Goal: Information Seeking & Learning: Learn about a topic

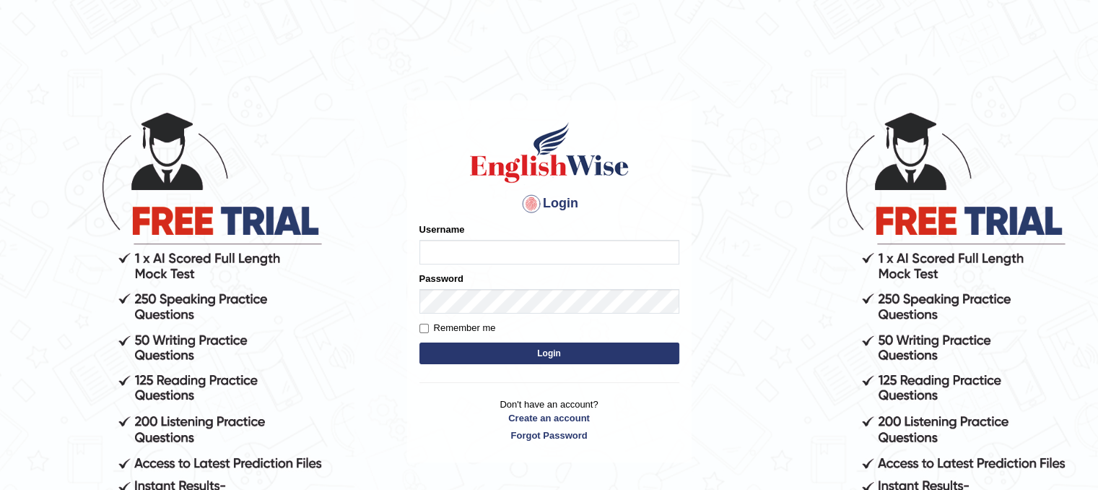
click at [485, 244] on input "Username" at bounding box center [550, 252] width 260 height 25
type input "[EMAIL_ADDRESS][DOMAIN_NAME]"
click at [433, 355] on button "Login" at bounding box center [550, 353] width 260 height 22
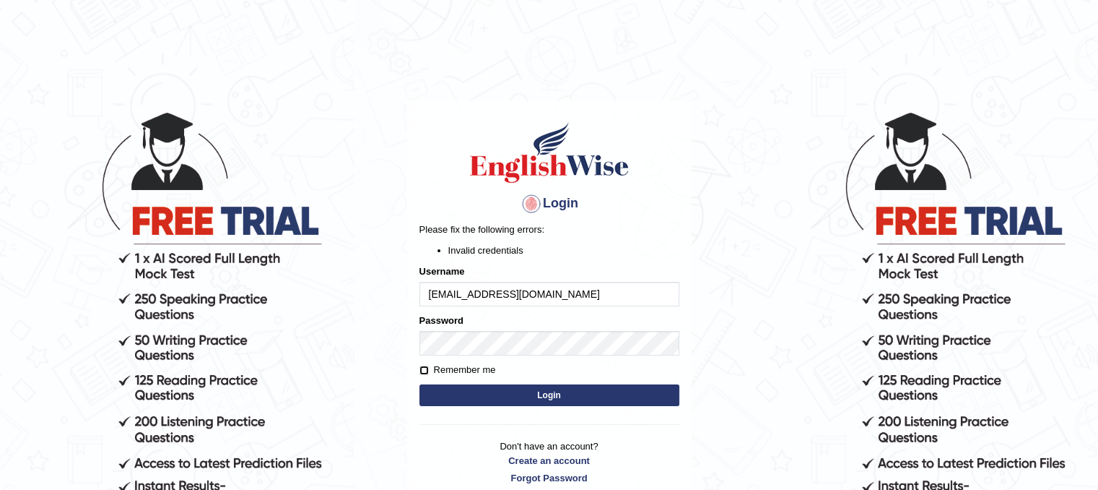
click at [425, 372] on input "Remember me" at bounding box center [424, 369] width 9 height 9
checkbox input "true"
click at [475, 395] on button "Login" at bounding box center [550, 395] width 260 height 22
click at [565, 477] on link "Forgot Password" at bounding box center [550, 478] width 260 height 14
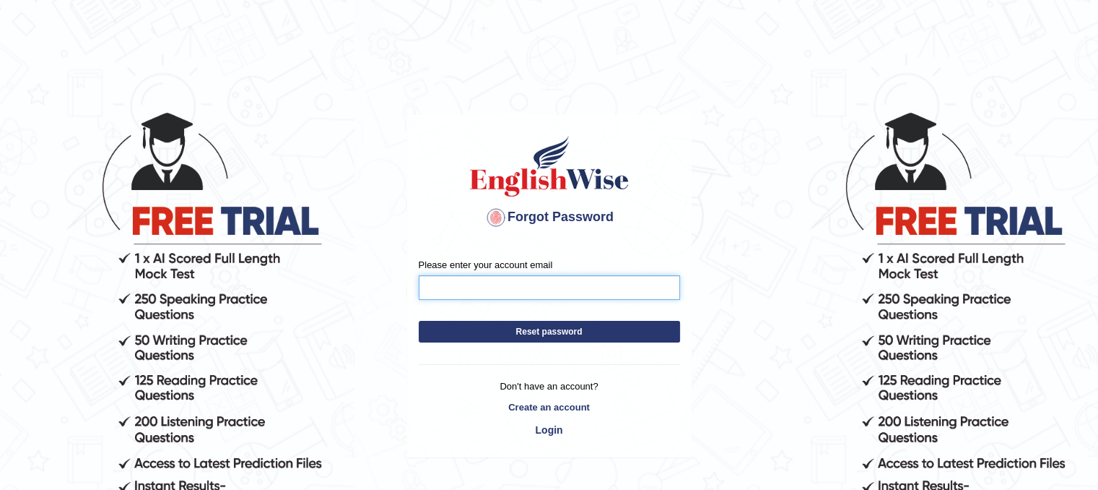
click at [537, 290] on input "Please enter your account email" at bounding box center [549, 287] width 261 height 25
type input "[EMAIL_ADDRESS][DOMAIN_NAME]"
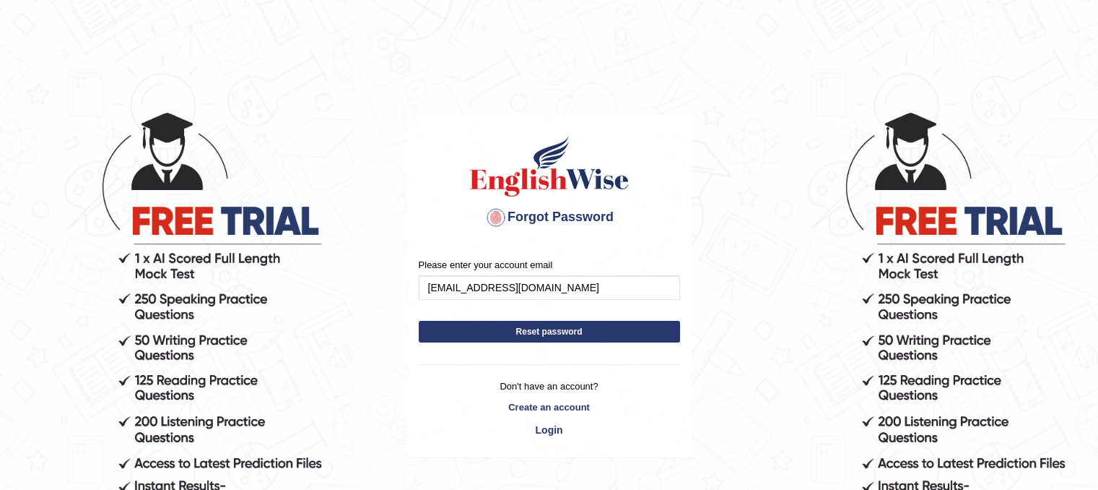
click at [477, 329] on button "Reset password" at bounding box center [549, 332] width 261 height 22
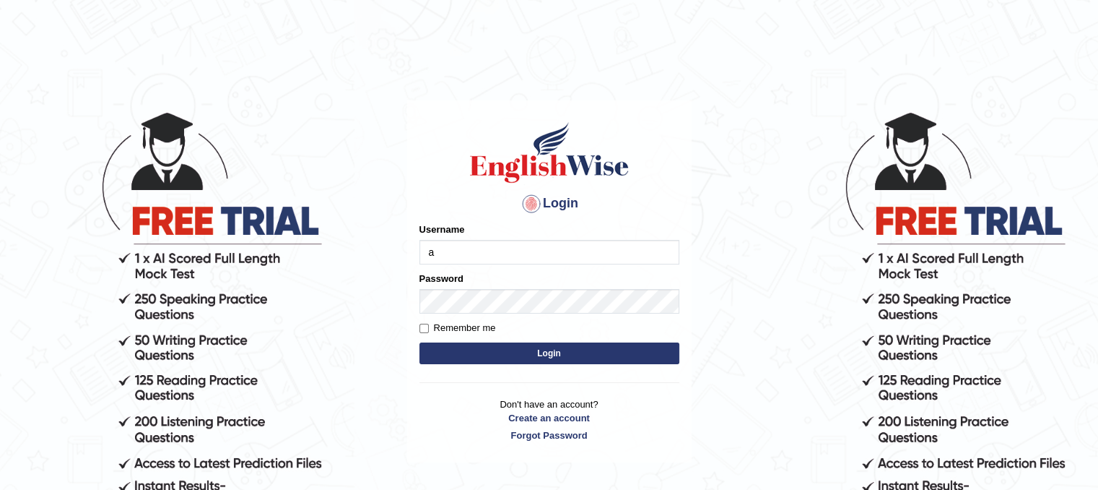
type input "arunduhan16@gmail.com"
click at [482, 356] on button "Login" at bounding box center [550, 353] width 260 height 22
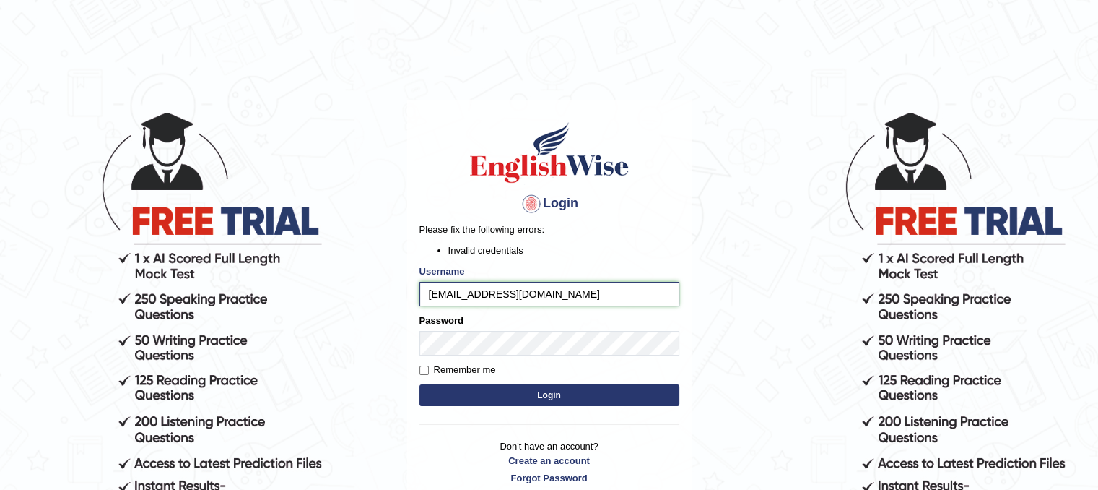
click at [550, 292] on input "arunduhan16@gmail.com" at bounding box center [550, 294] width 260 height 25
type input "arunduhan"
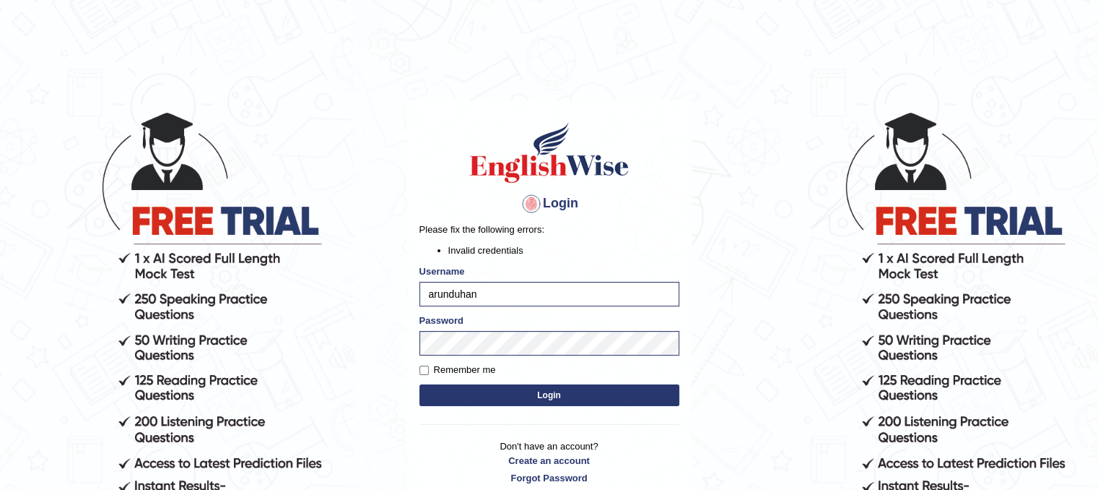
click at [498, 398] on button "Login" at bounding box center [550, 395] width 260 height 22
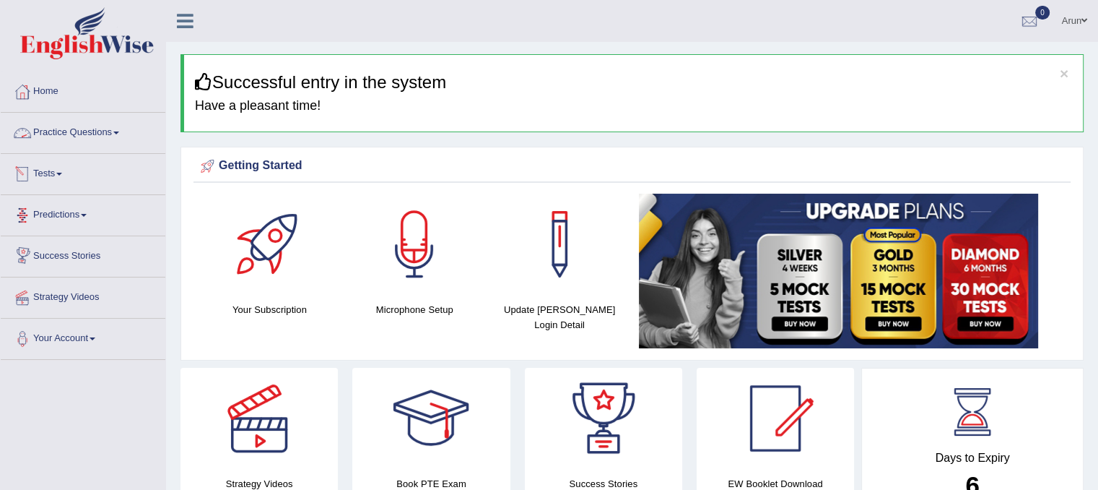
click at [110, 126] on link "Practice Questions" at bounding box center [83, 131] width 165 height 36
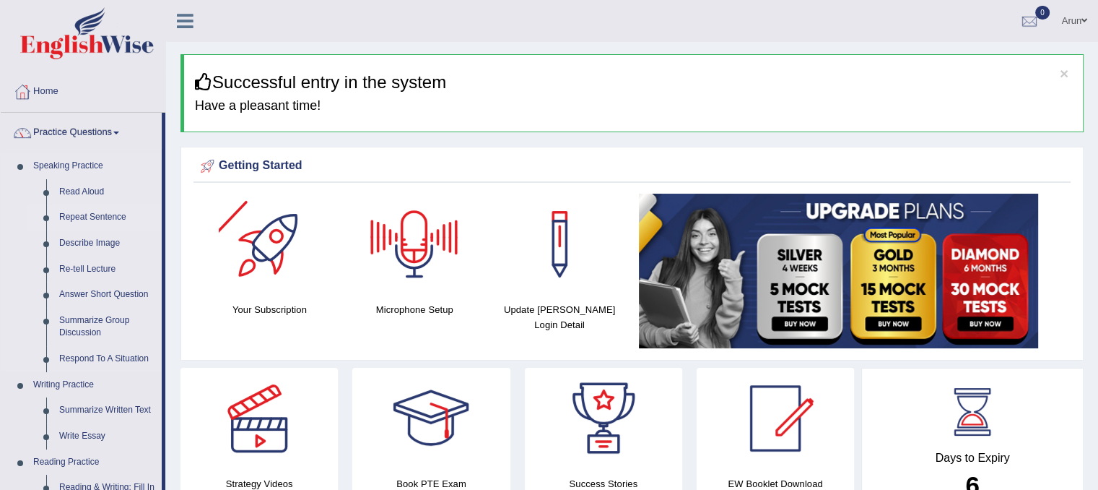
click at [84, 212] on link "Repeat Sentence" at bounding box center [107, 217] width 109 height 26
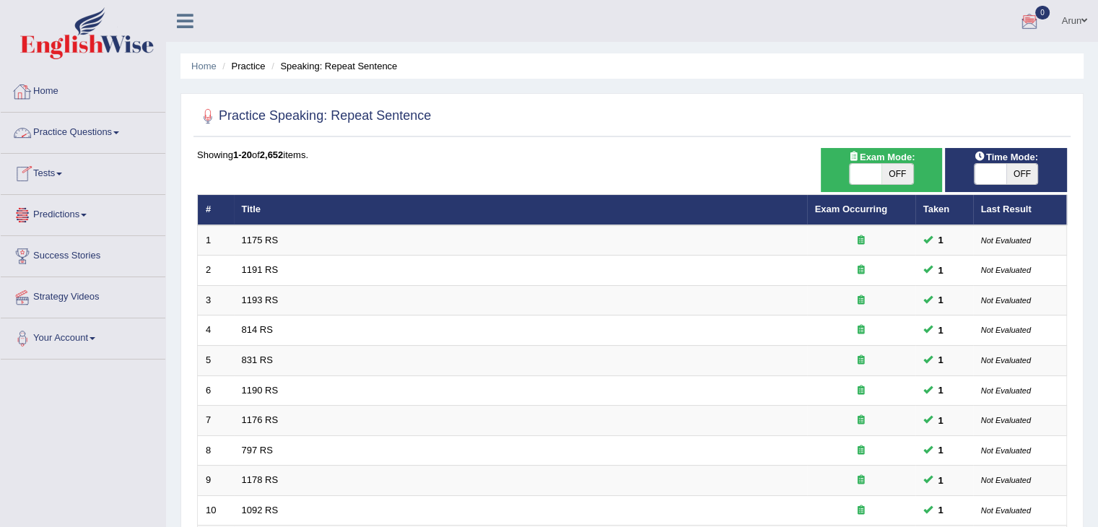
click at [95, 136] on link "Practice Questions" at bounding box center [83, 131] width 165 height 36
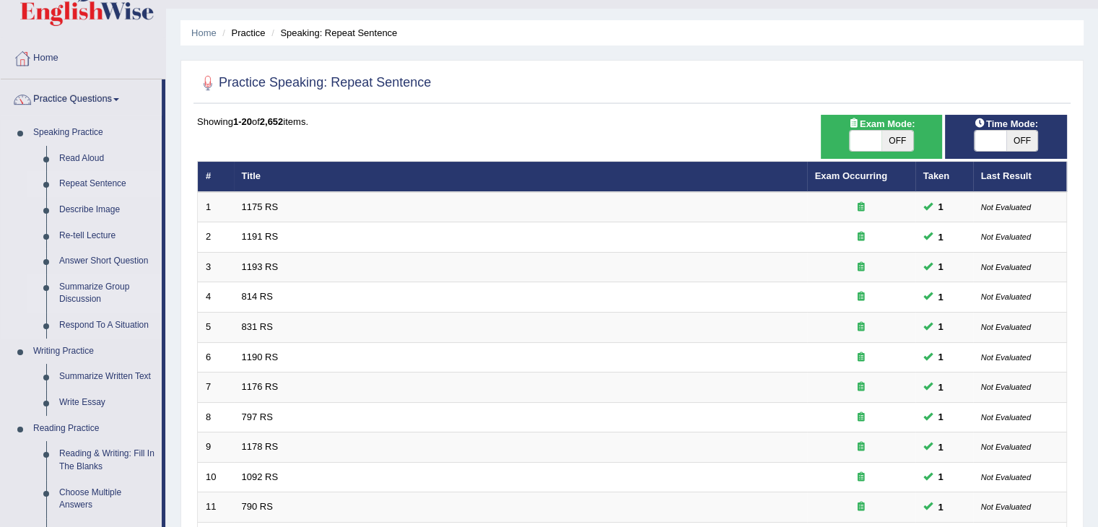
scroll to position [34, 0]
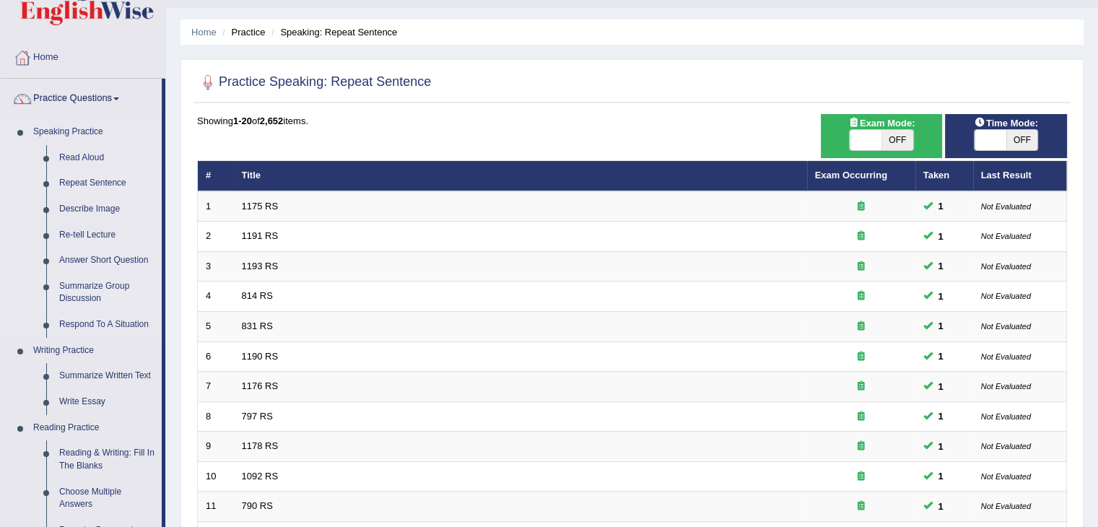
click at [90, 287] on link "Summarize Group Discussion" at bounding box center [107, 293] width 109 height 38
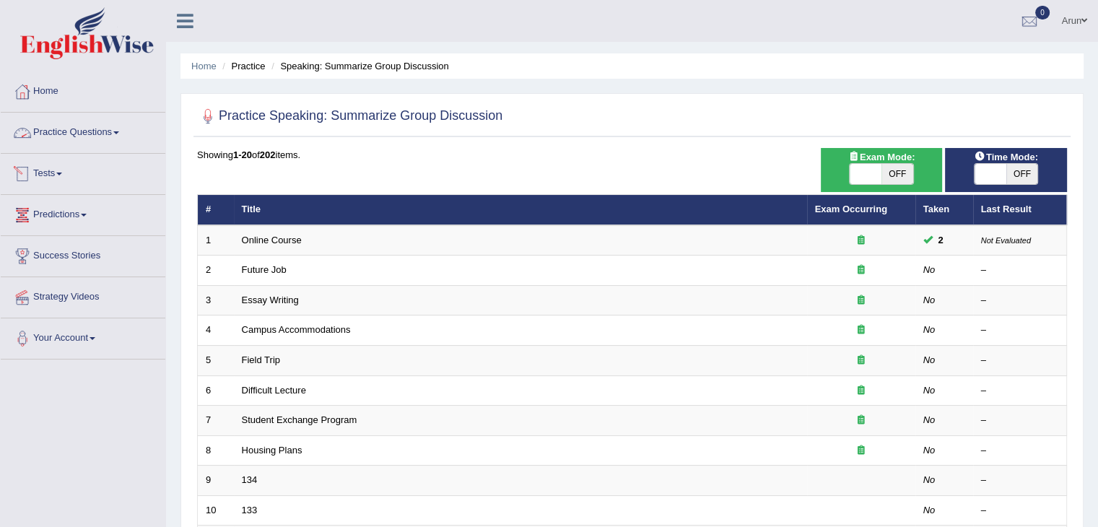
click at [60, 126] on link "Practice Questions" at bounding box center [83, 131] width 165 height 36
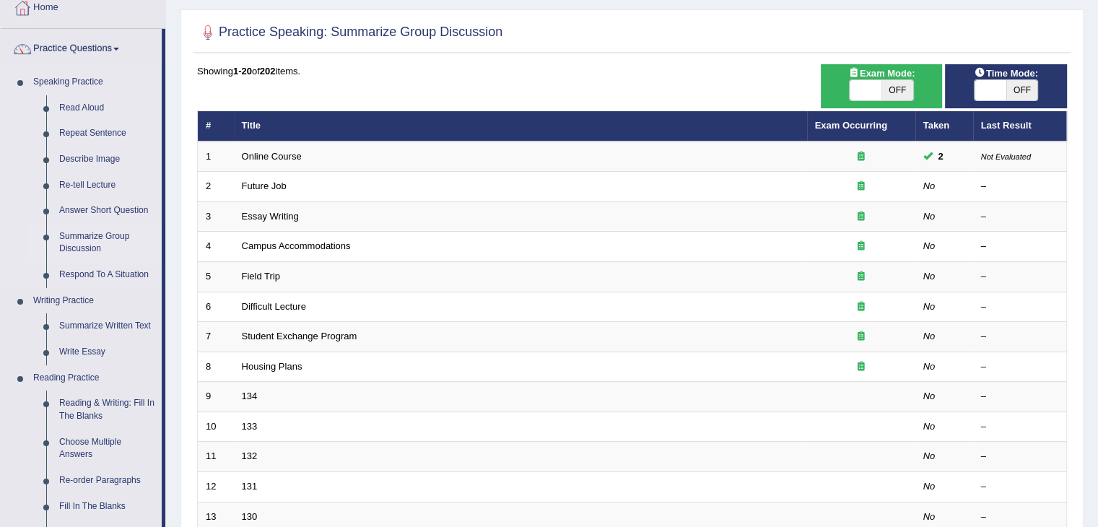
scroll to position [86, 0]
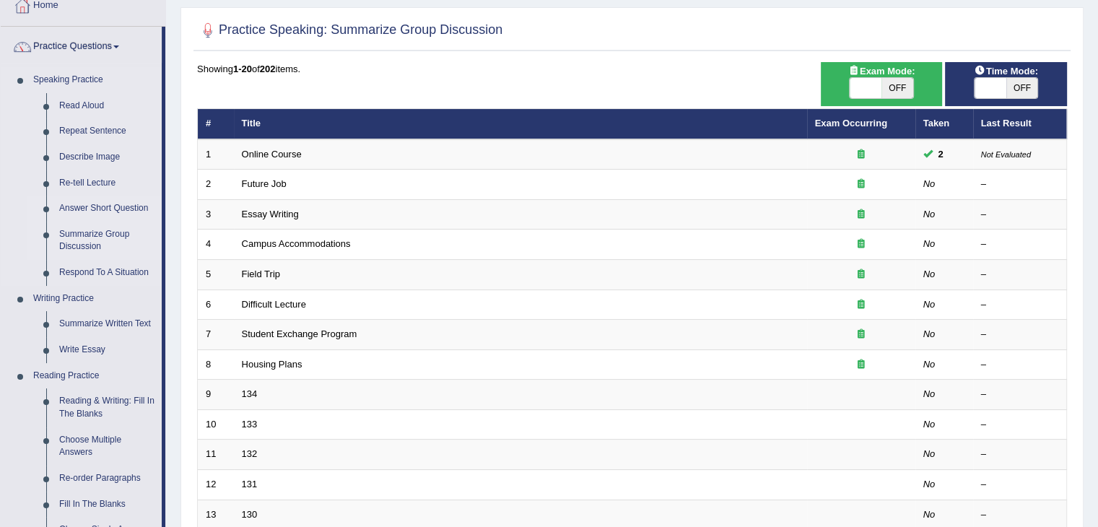
click at [92, 204] on link "Answer Short Question" at bounding box center [107, 209] width 109 height 26
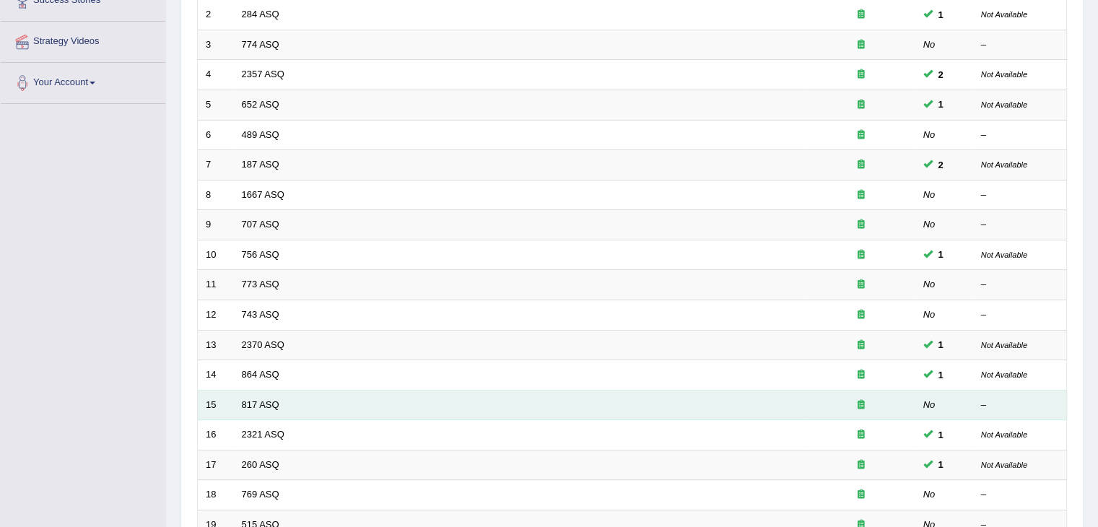
scroll to position [425, 0]
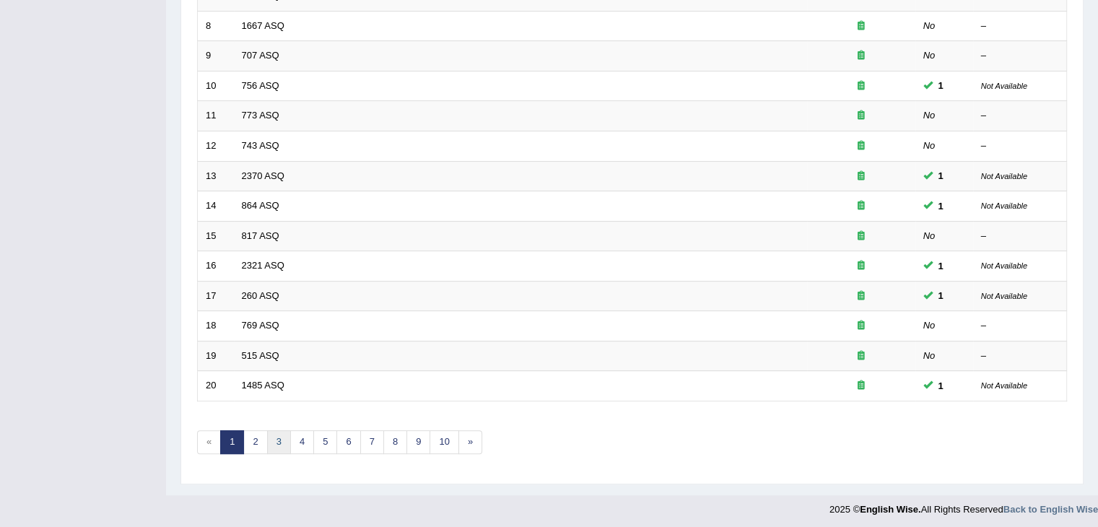
click at [277, 443] on link "3" at bounding box center [279, 442] width 24 height 24
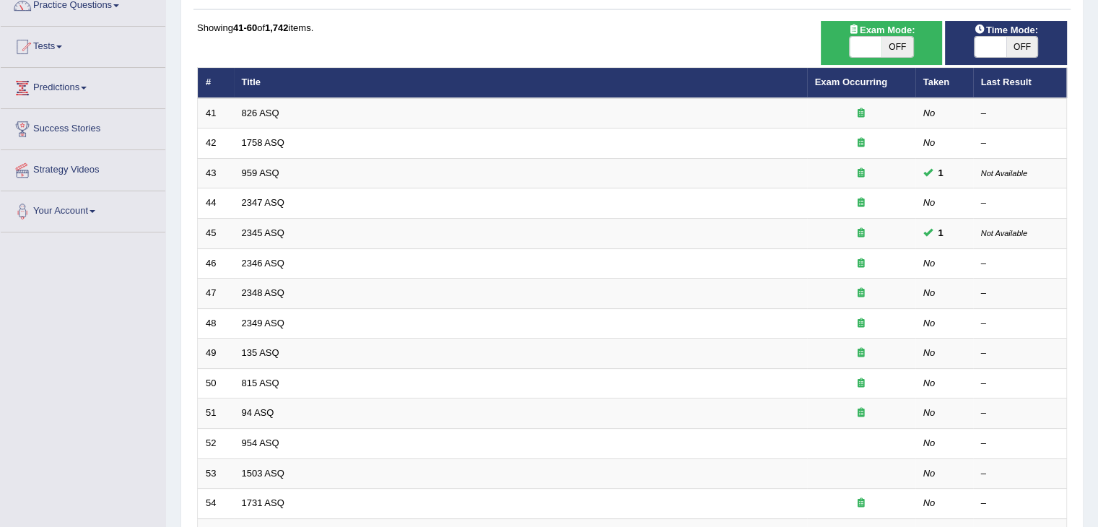
scroll to position [121, 0]
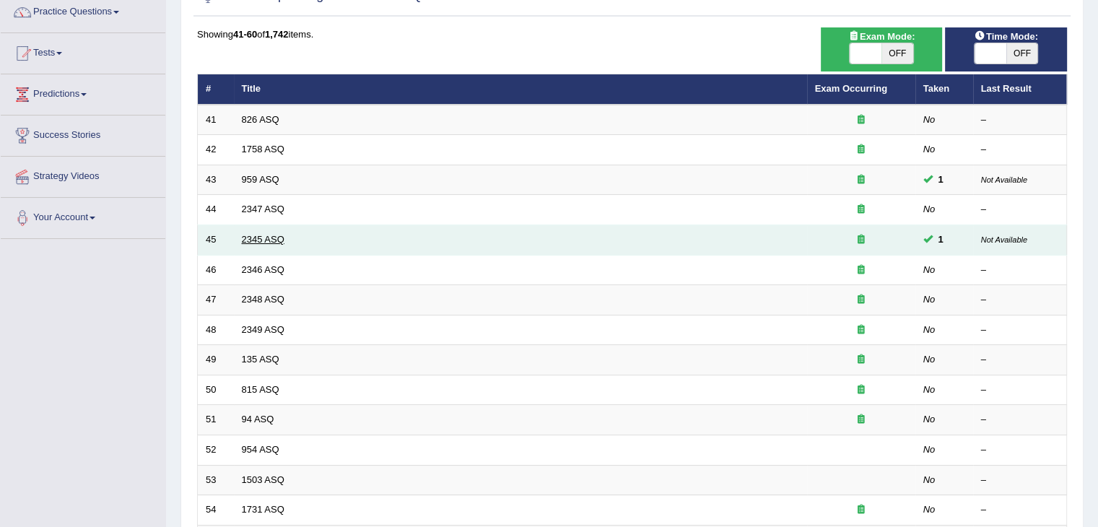
click at [263, 238] on link "2345 ASQ" at bounding box center [263, 239] width 43 height 11
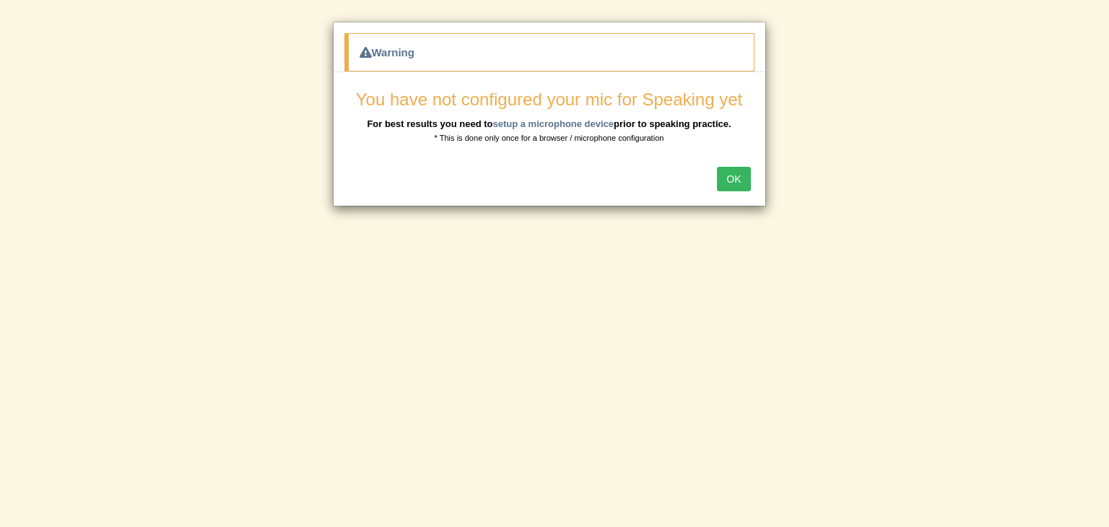
click at [734, 177] on button "OK" at bounding box center [733, 179] width 33 height 25
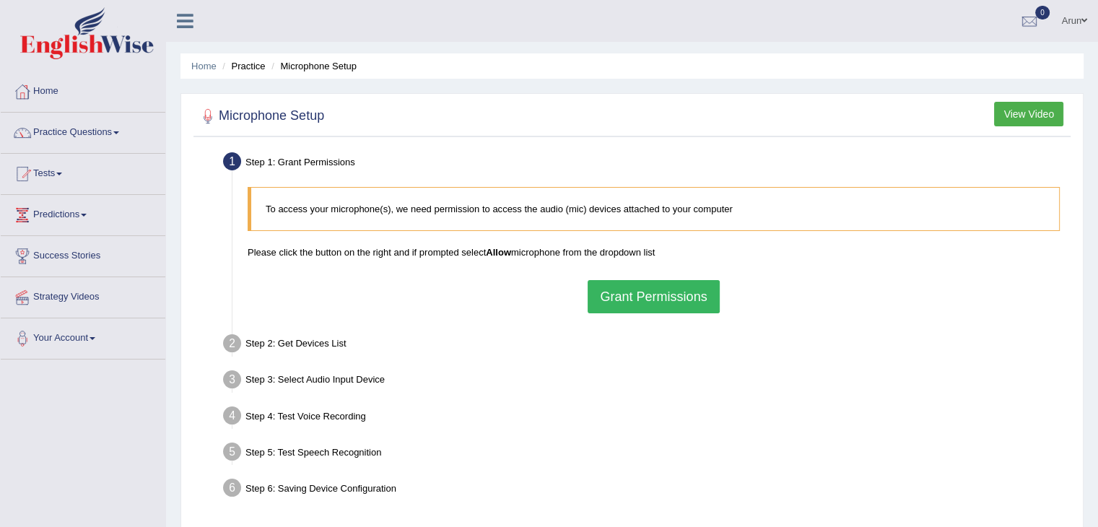
click at [669, 303] on button "Grant Permissions" at bounding box center [653, 296] width 131 height 33
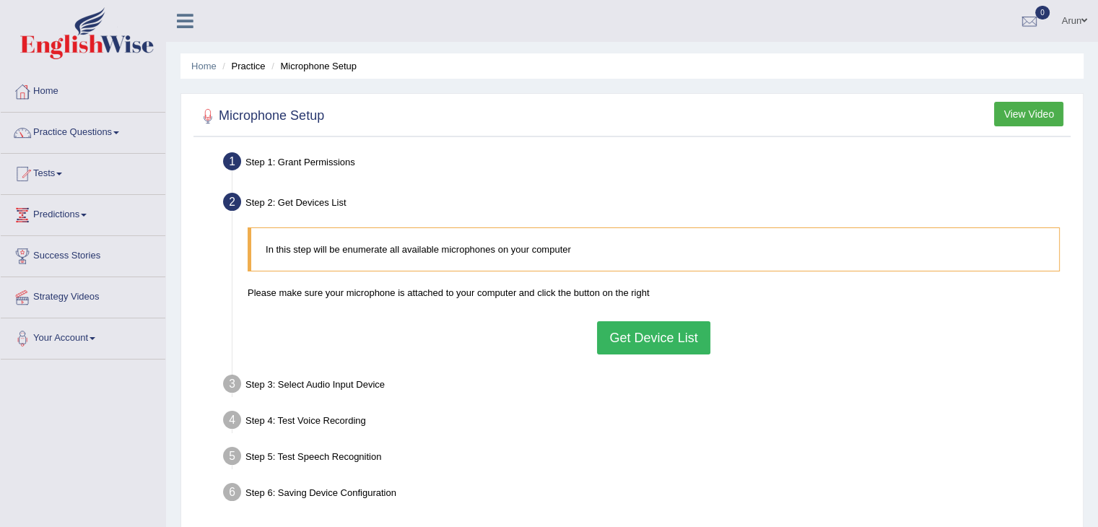
click at [619, 339] on button "Get Device List" at bounding box center [653, 337] width 113 height 33
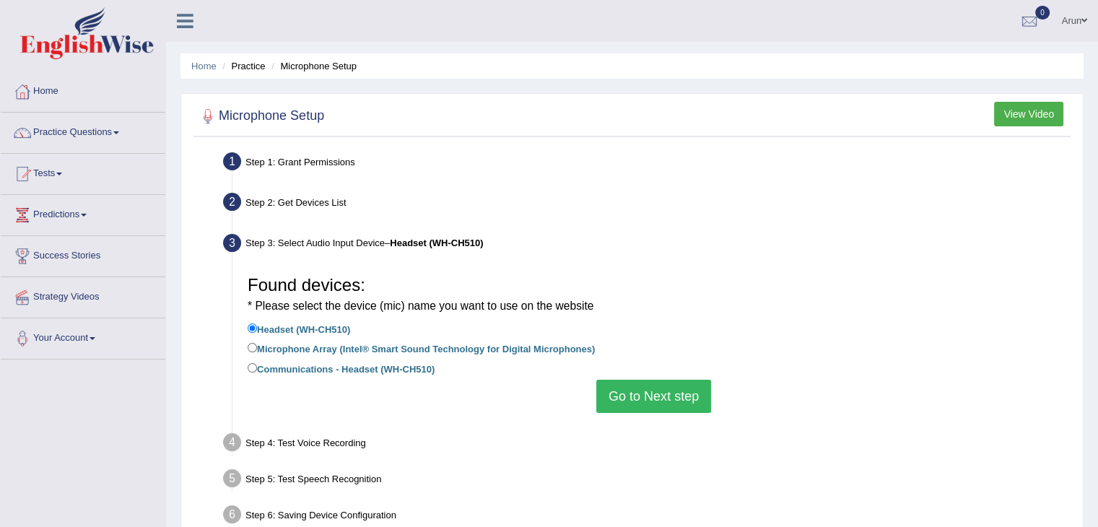
click at [648, 385] on button "Go to Next step" at bounding box center [653, 396] width 115 height 33
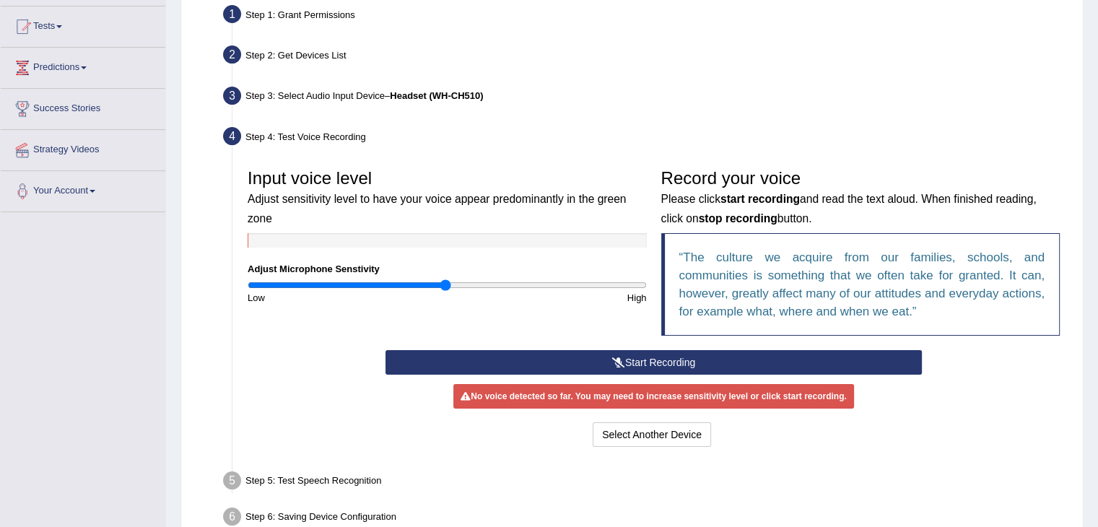
scroll to position [150, 0]
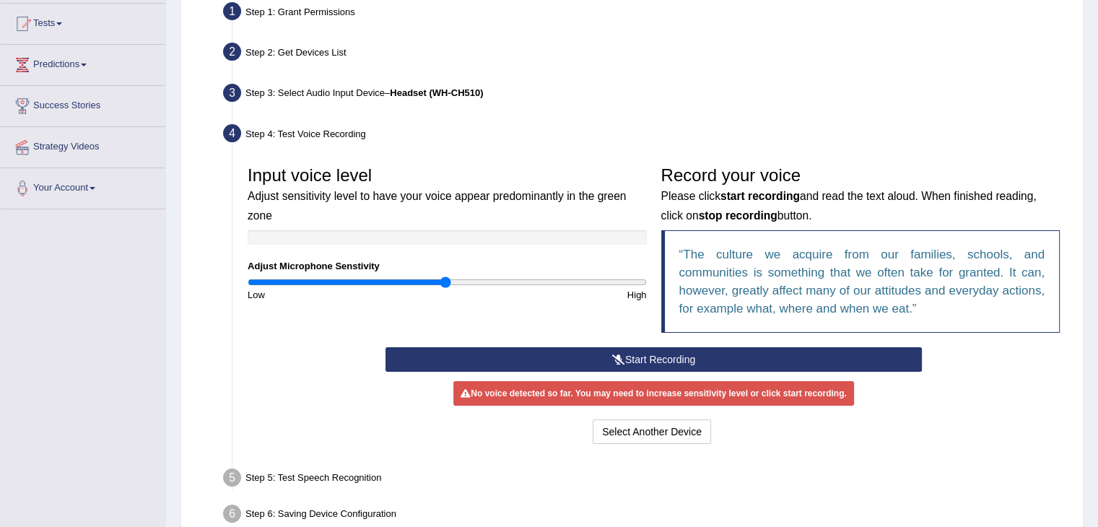
click at [642, 352] on button "Start Recording" at bounding box center [654, 359] width 537 height 25
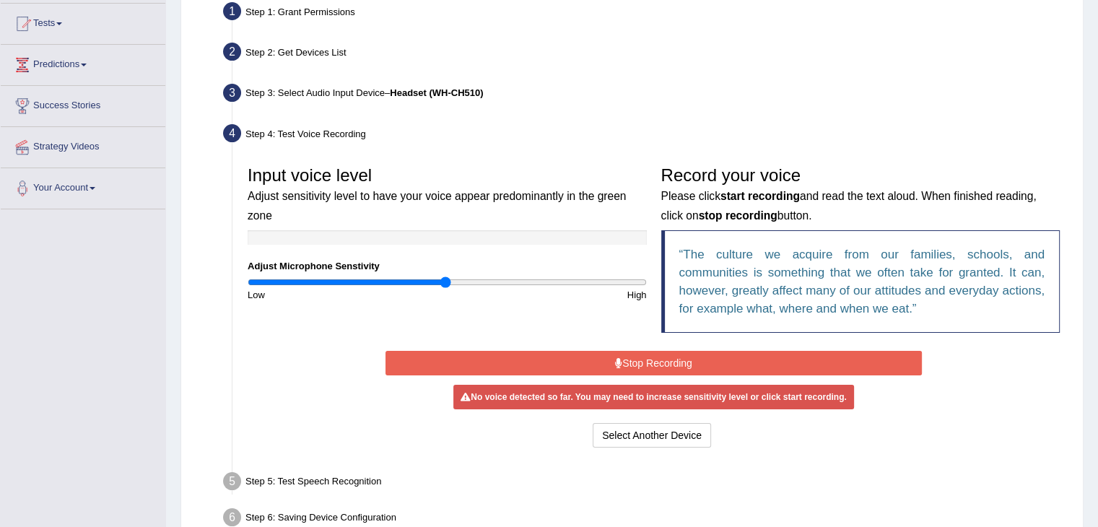
click at [642, 357] on button "Stop Recording" at bounding box center [654, 363] width 537 height 25
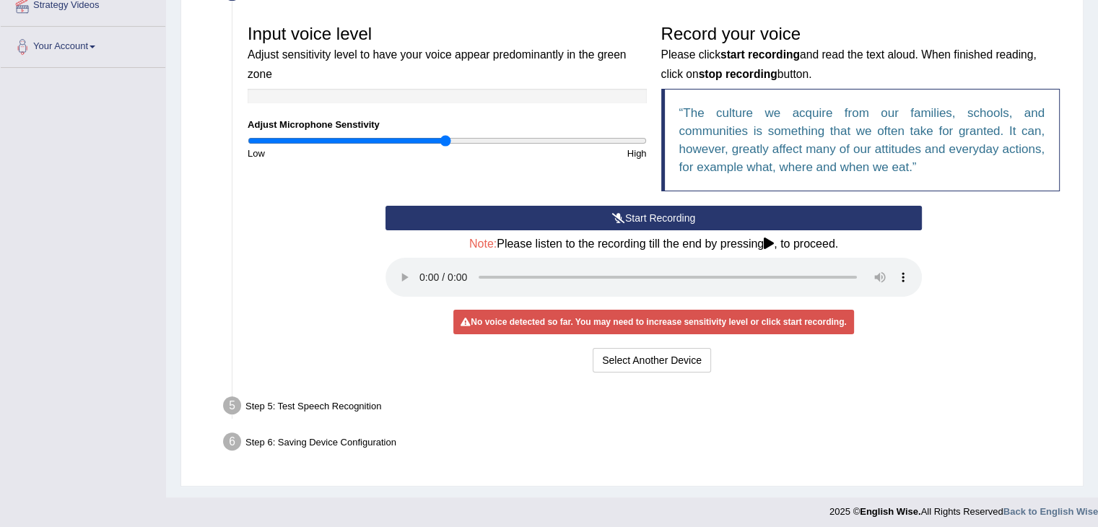
scroll to position [298, 0]
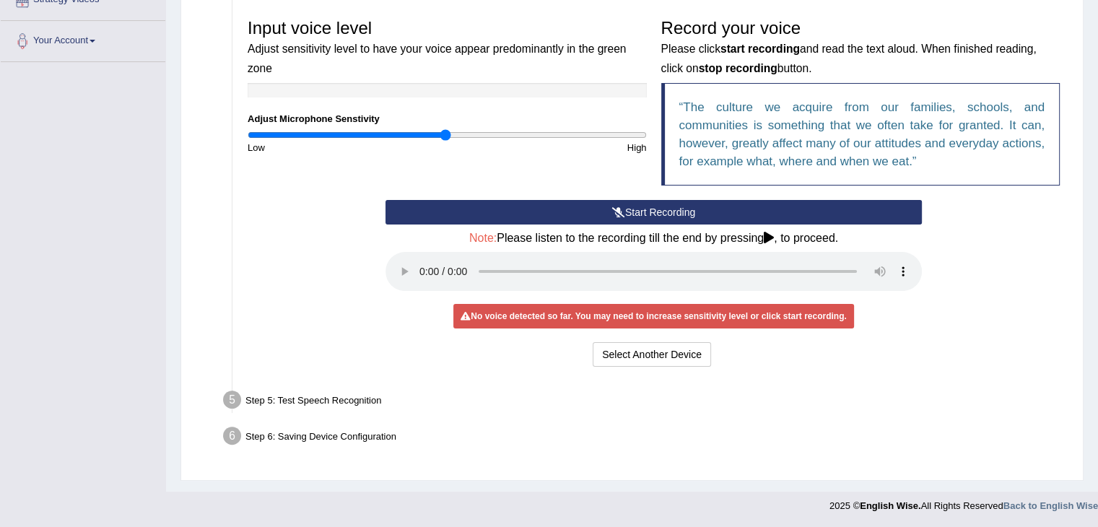
drag, startPoint x: 557, startPoint y: 471, endPoint x: 505, endPoint y: 368, distance: 115.3
click at [505, 368] on div "Select Another Device Voice is ok. Go to Next step" at bounding box center [654, 356] width 537 height 28
click at [602, 208] on button "Start Recording" at bounding box center [654, 212] width 537 height 25
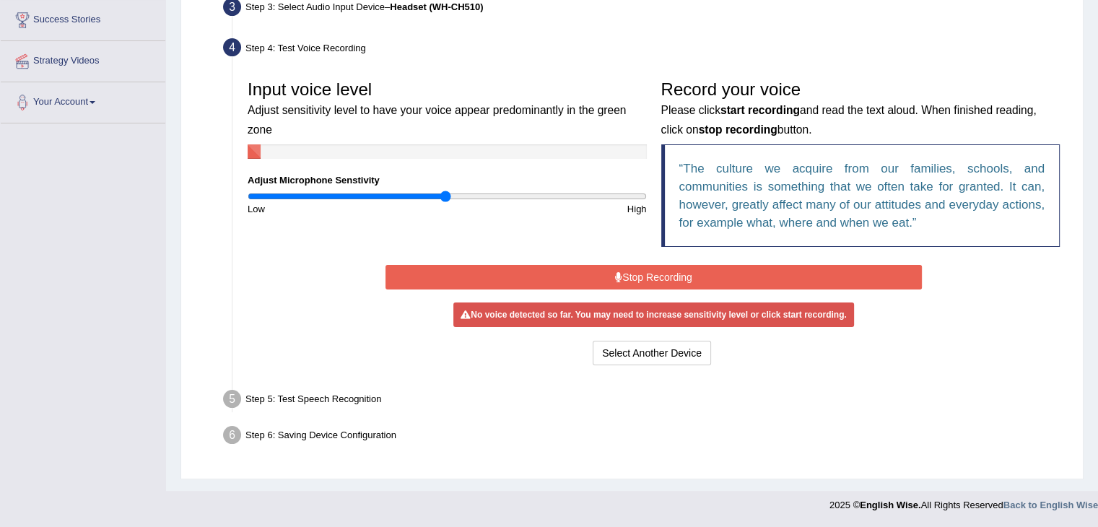
scroll to position [231, 0]
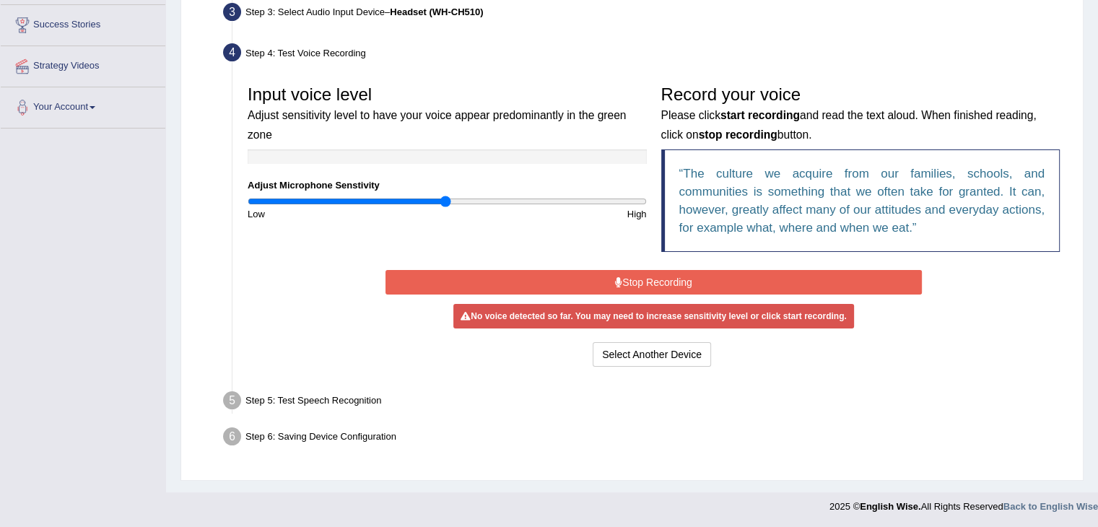
click at [570, 283] on button "Stop Recording" at bounding box center [654, 282] width 537 height 25
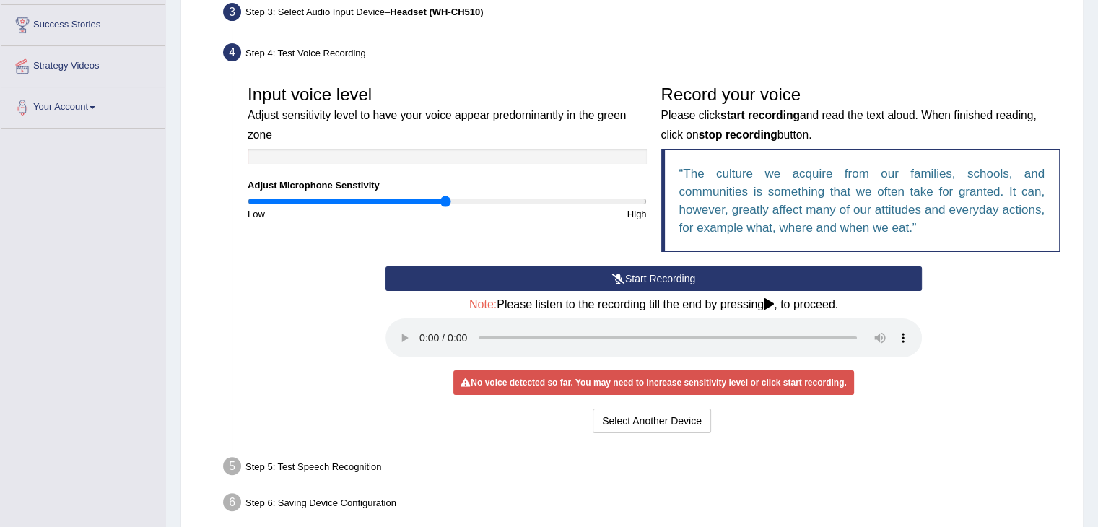
click at [543, 280] on button "Start Recording" at bounding box center [654, 278] width 537 height 25
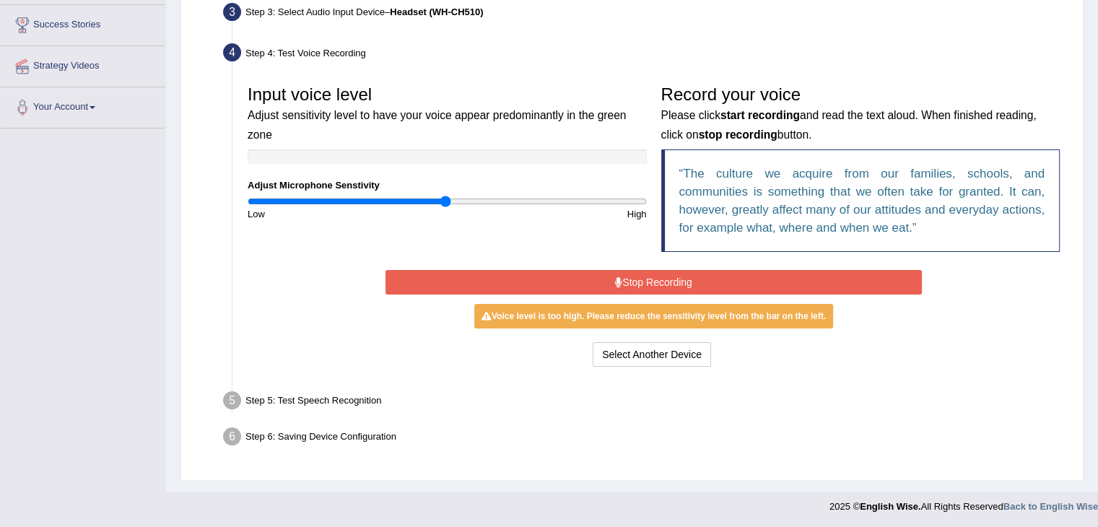
click at [543, 280] on button "Stop Recording" at bounding box center [654, 282] width 537 height 25
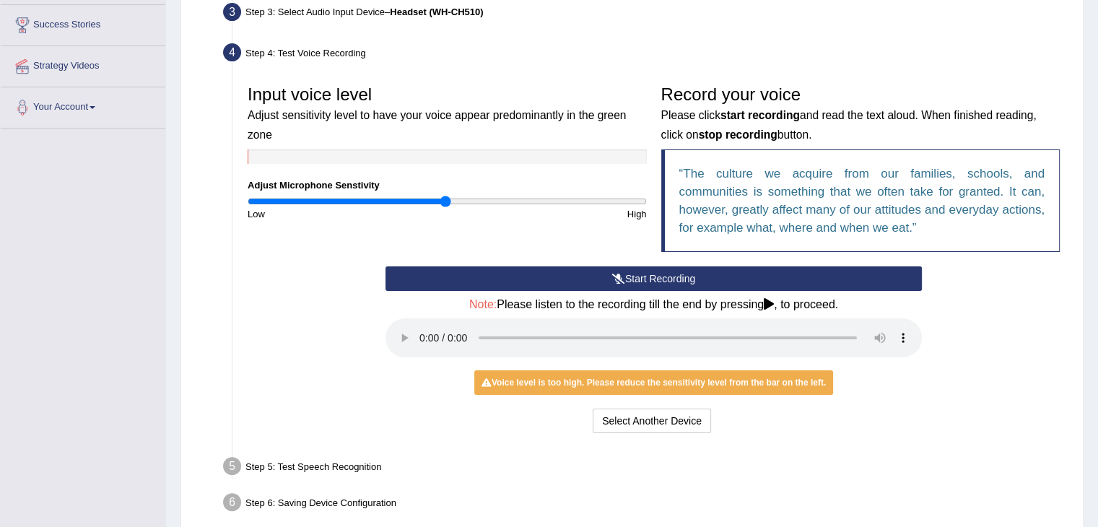
click at [482, 271] on button "Start Recording" at bounding box center [654, 278] width 537 height 25
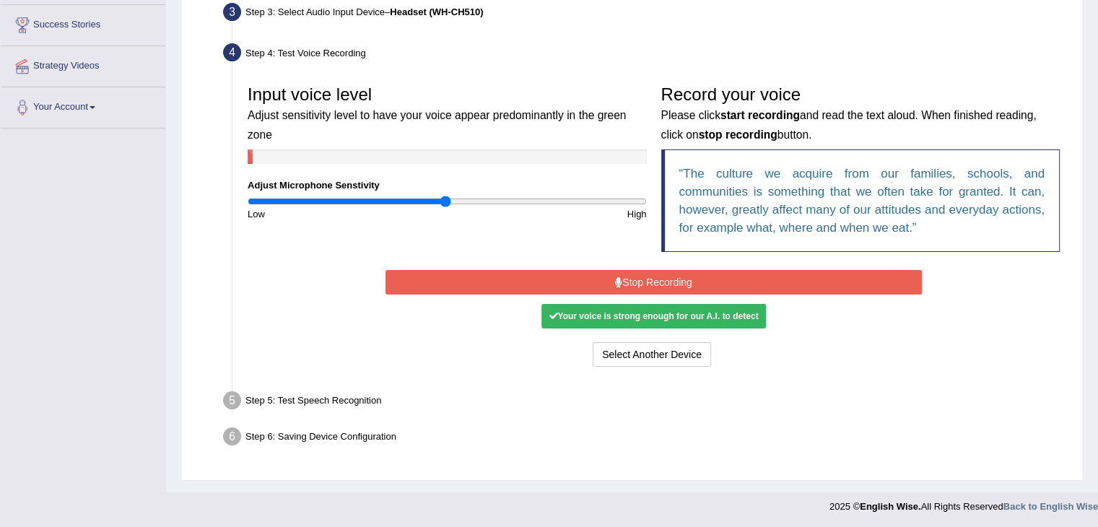
click at [482, 271] on button "Stop Recording" at bounding box center [654, 282] width 537 height 25
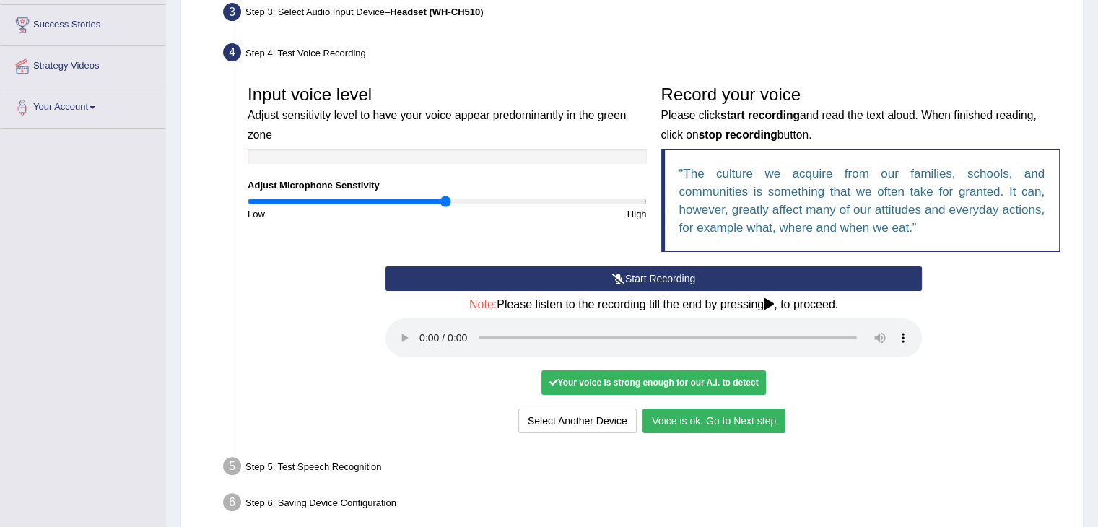
click at [675, 416] on button "Voice is ok. Go to Next step" at bounding box center [714, 421] width 143 height 25
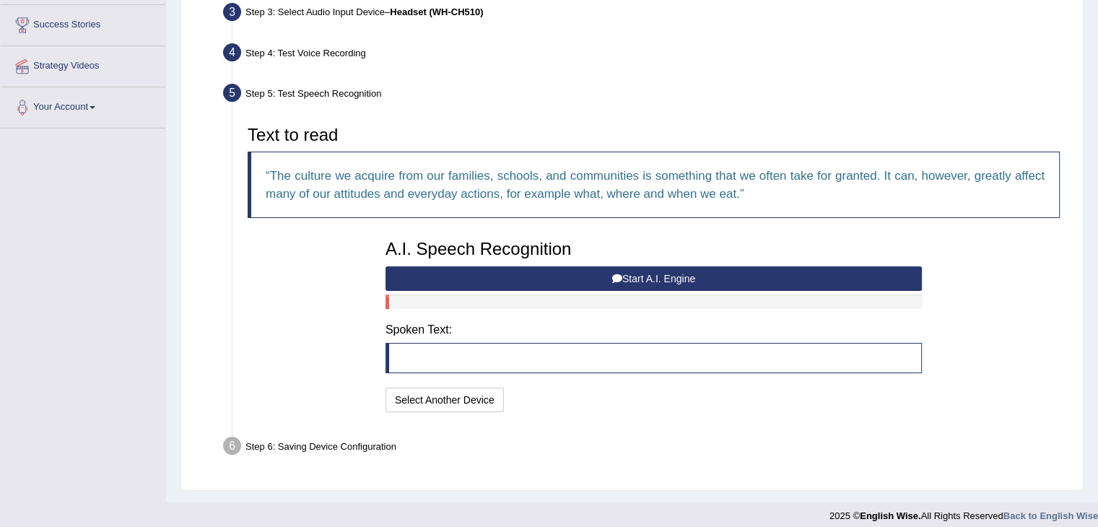
click at [546, 276] on button "Start A.I. Engine" at bounding box center [654, 278] width 537 height 25
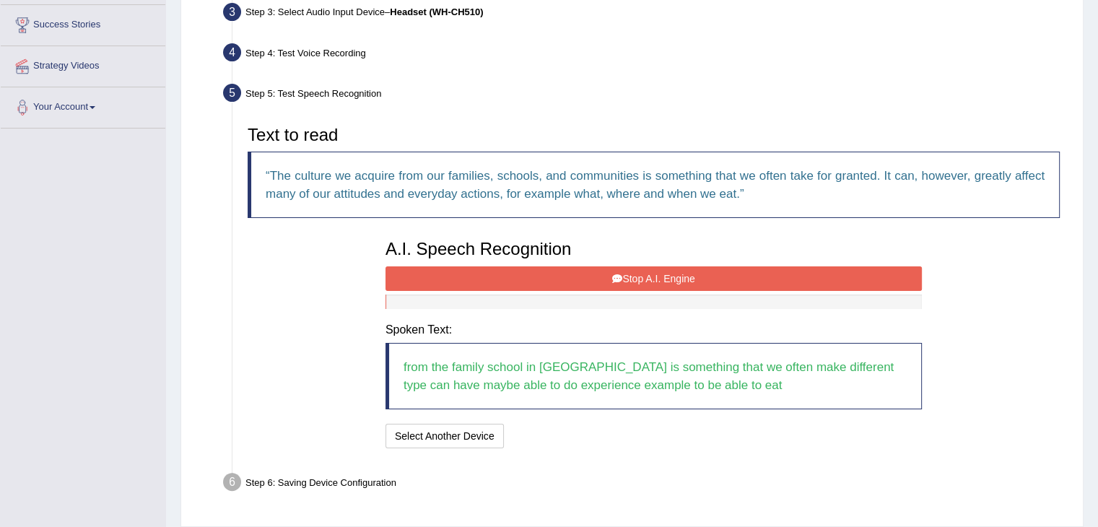
click at [513, 273] on button "Stop A.I. Engine" at bounding box center [654, 278] width 537 height 25
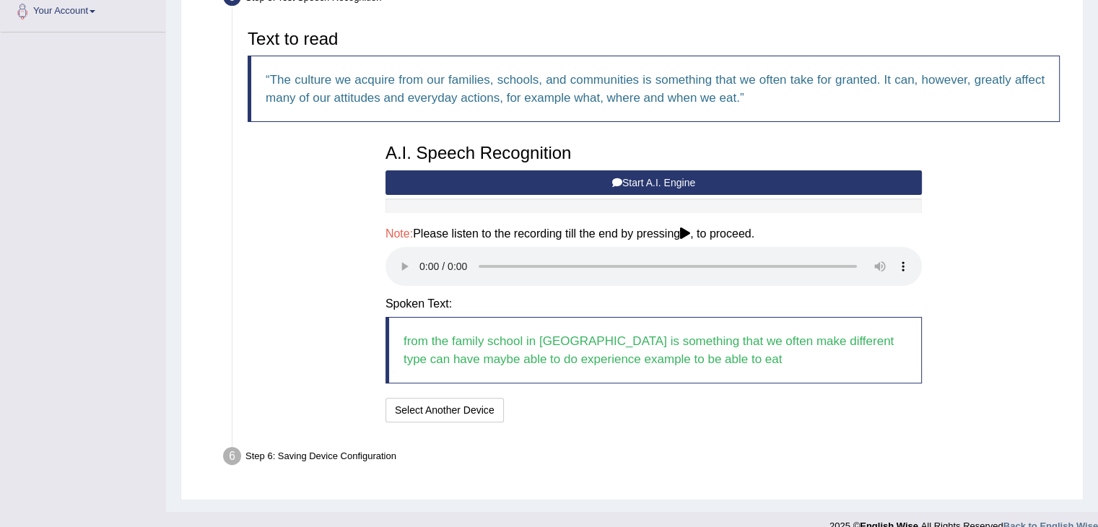
scroll to position [329, 0]
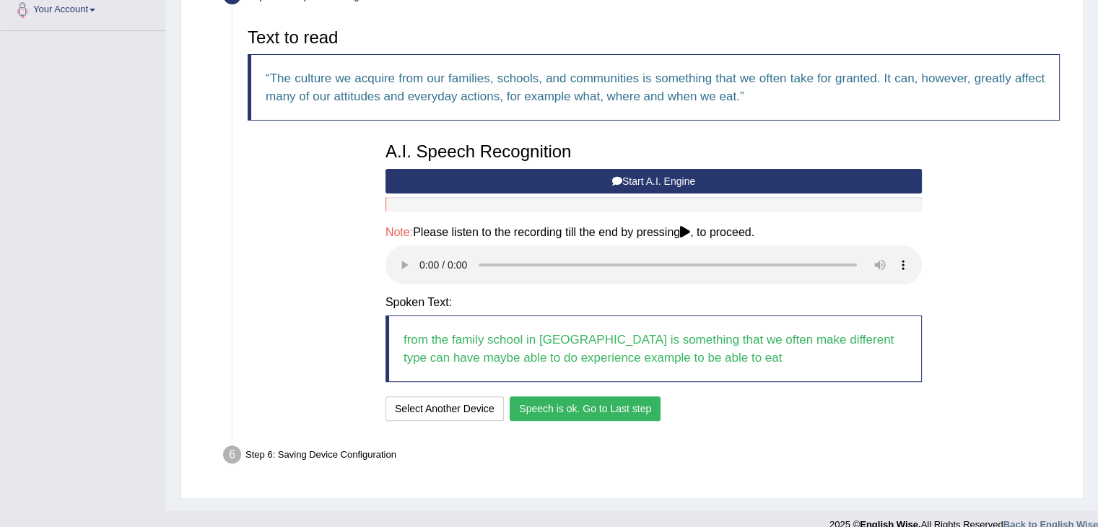
click at [575, 407] on button "Speech is ok. Go to Last step" at bounding box center [585, 408] width 151 height 25
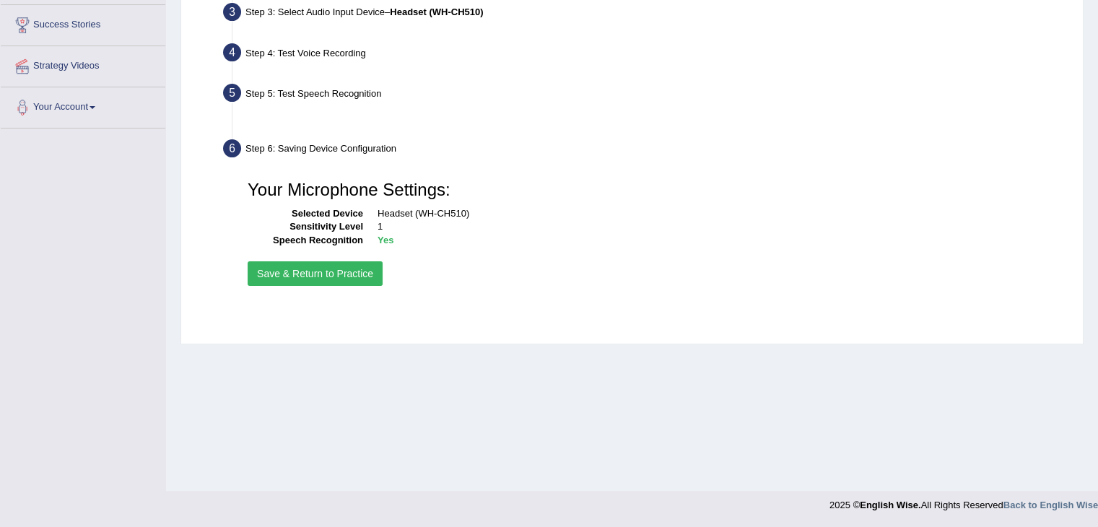
scroll to position [231, 0]
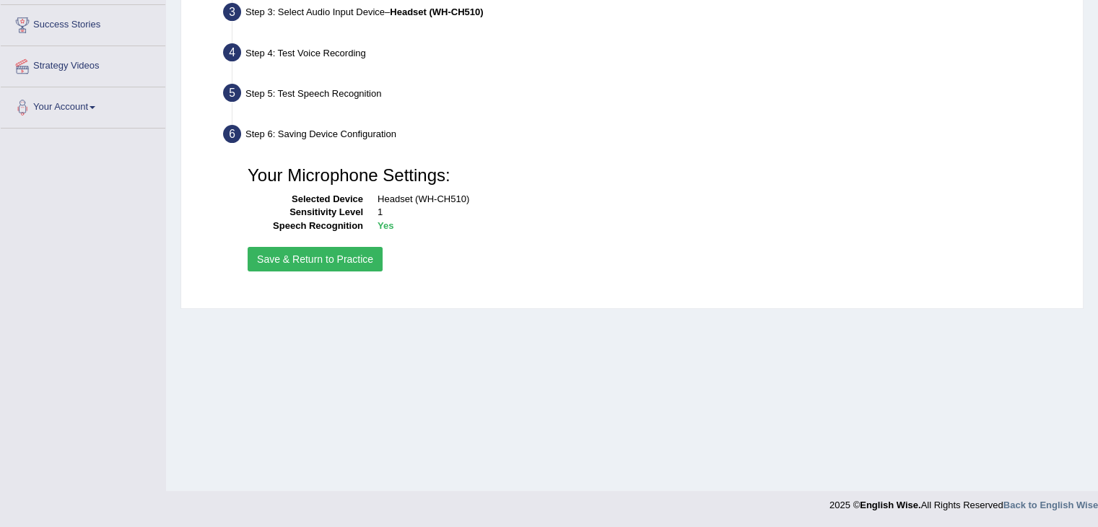
click at [273, 258] on button "Save & Return to Practice" at bounding box center [315, 259] width 135 height 25
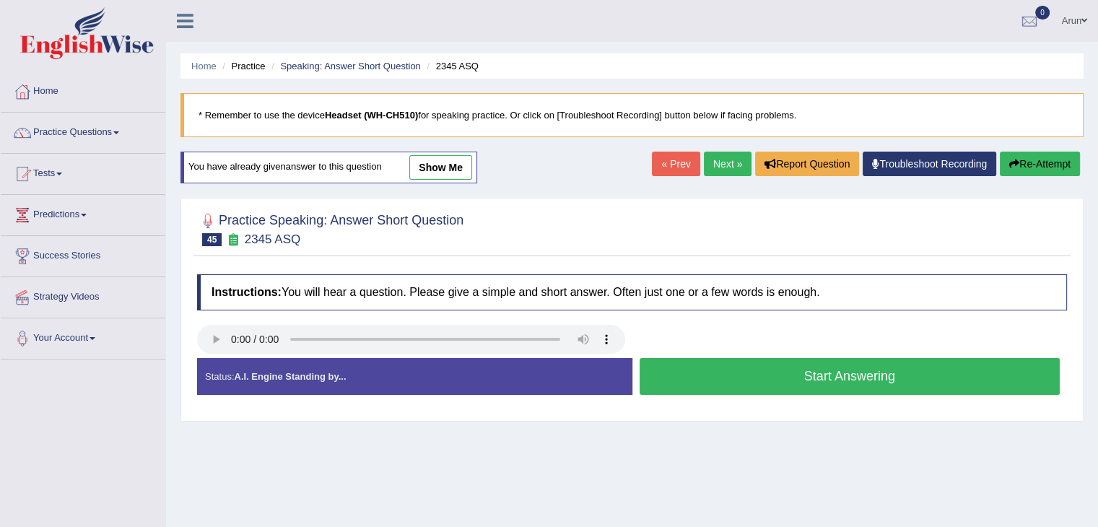
click at [722, 158] on link "Next »" at bounding box center [728, 164] width 48 height 25
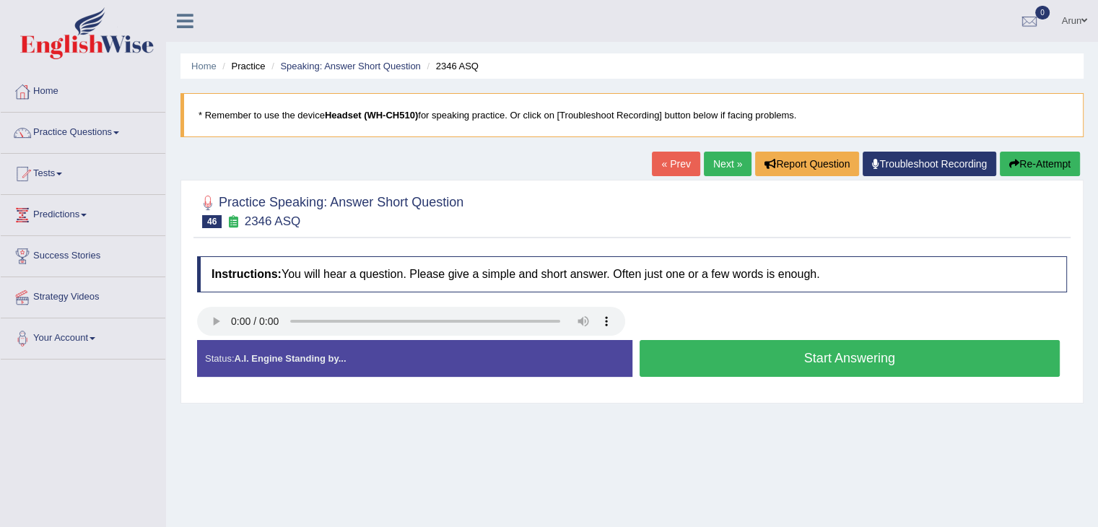
click at [705, 360] on button "Start Answering" at bounding box center [850, 358] width 421 height 37
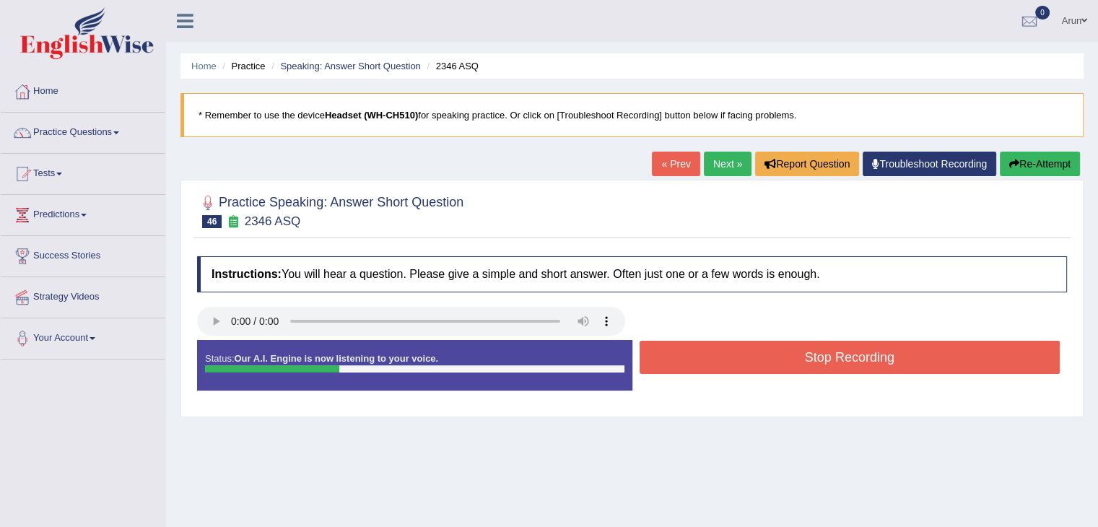
click at [705, 360] on button "Stop Recording" at bounding box center [850, 357] width 421 height 33
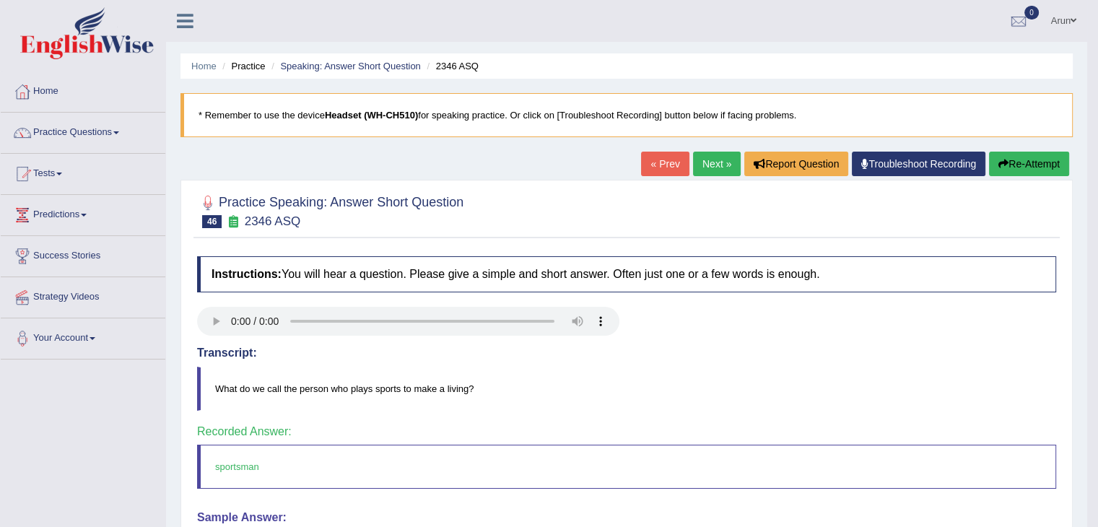
click at [707, 154] on link "Next »" at bounding box center [717, 164] width 48 height 25
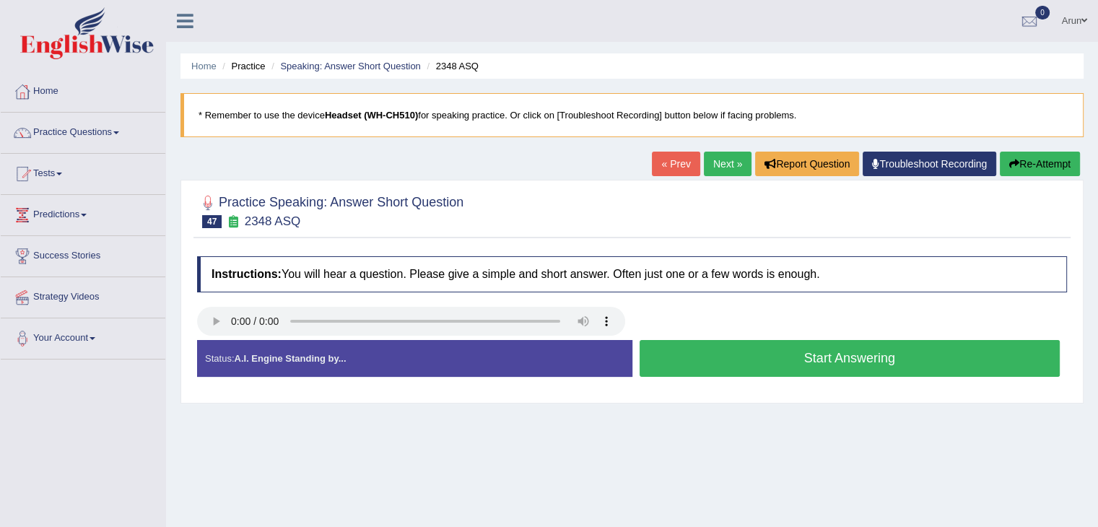
click at [722, 365] on button "Start Answering" at bounding box center [850, 358] width 421 height 37
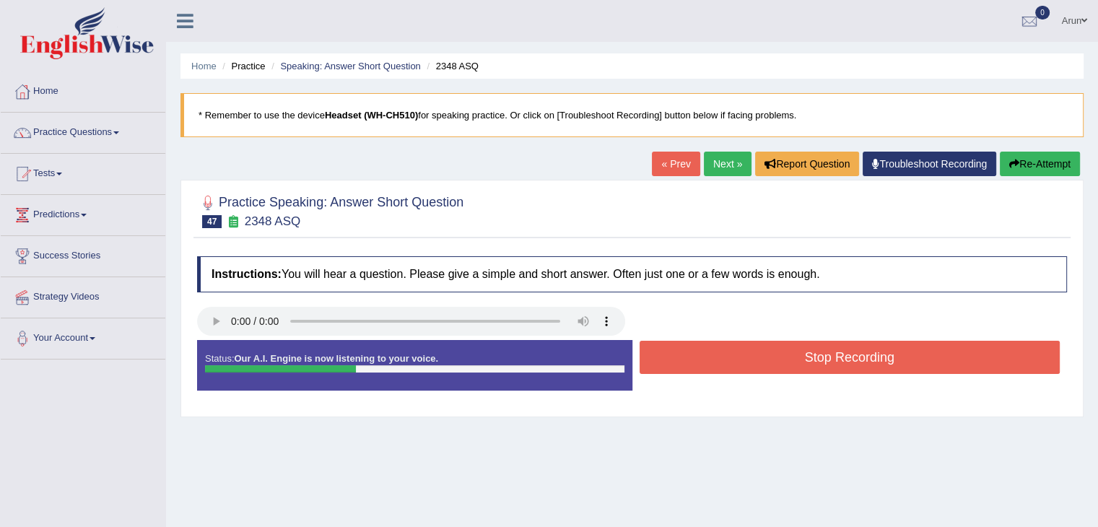
click at [722, 365] on button "Stop Recording" at bounding box center [850, 357] width 421 height 33
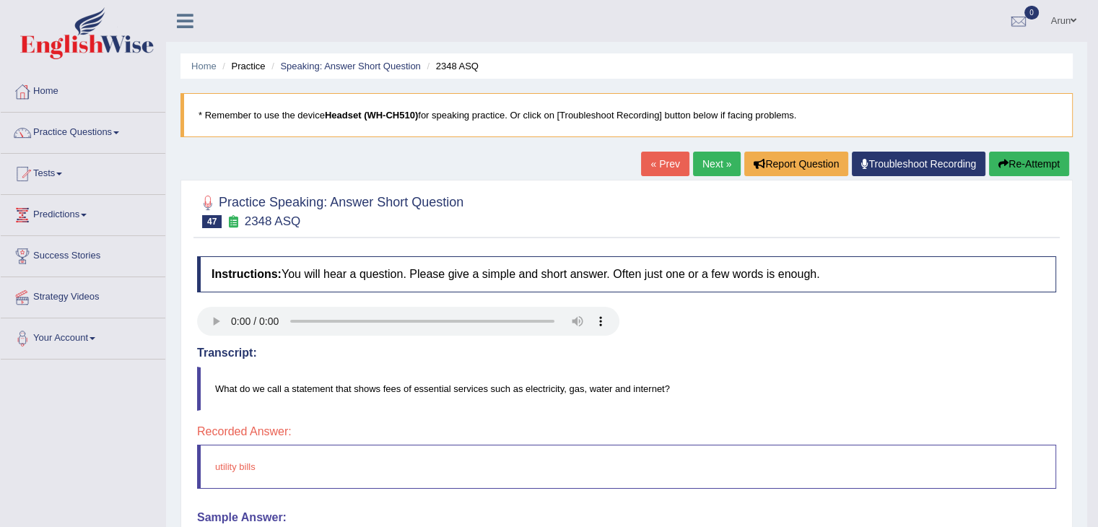
click at [695, 165] on link "Next »" at bounding box center [717, 164] width 48 height 25
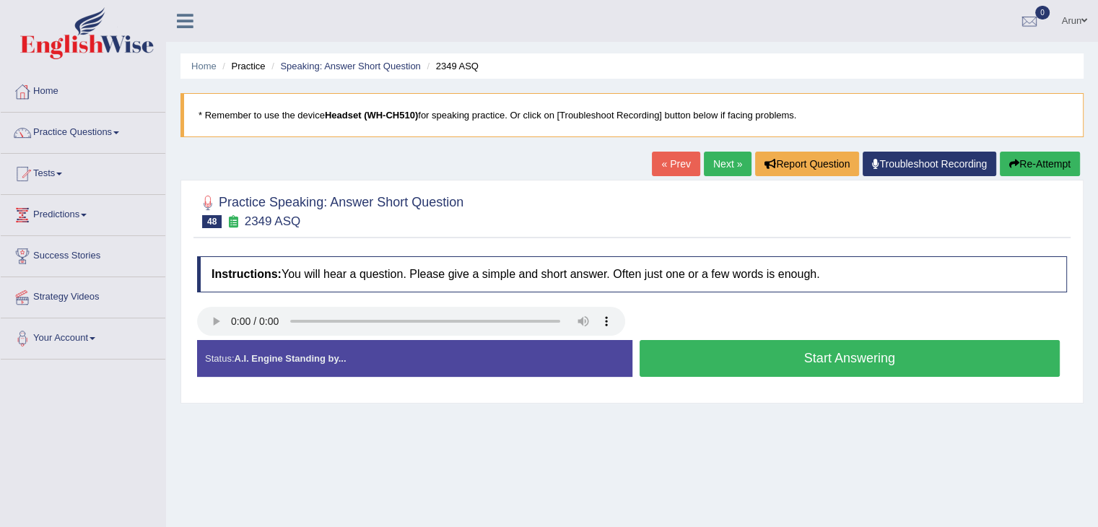
click at [682, 365] on button "Start Answering" at bounding box center [850, 358] width 421 height 37
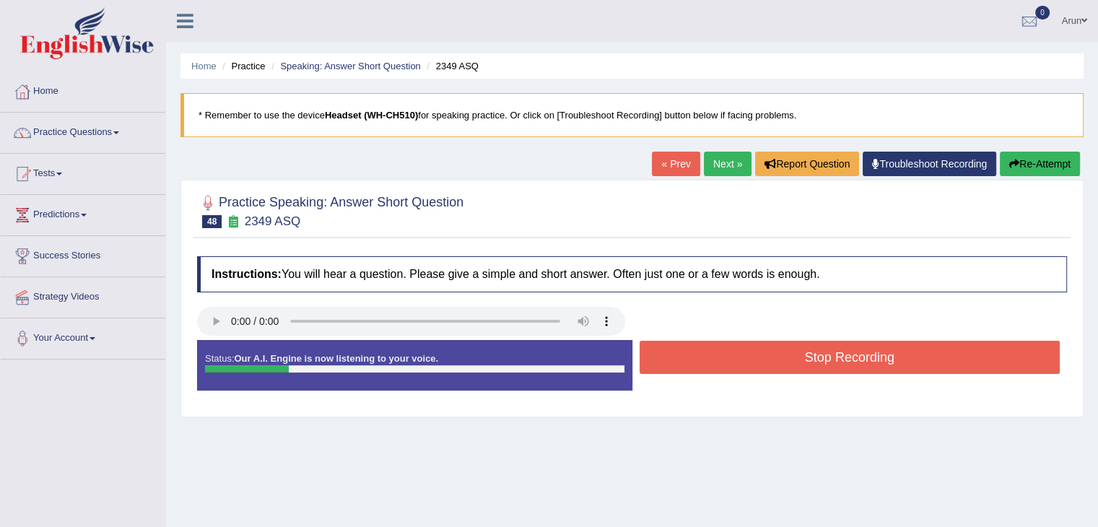
click at [682, 365] on button "Stop Recording" at bounding box center [850, 357] width 421 height 33
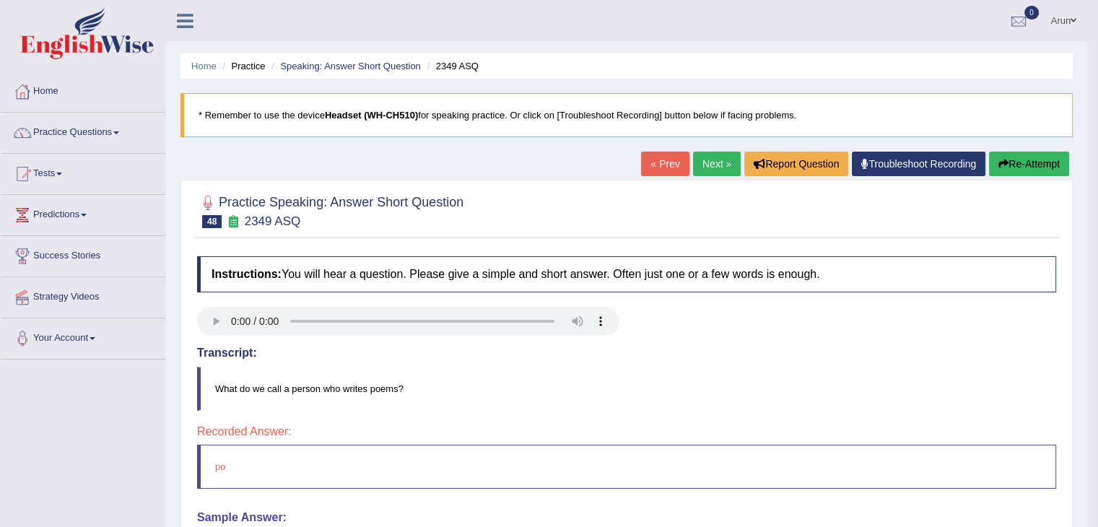
click at [698, 156] on link "Next »" at bounding box center [717, 164] width 48 height 25
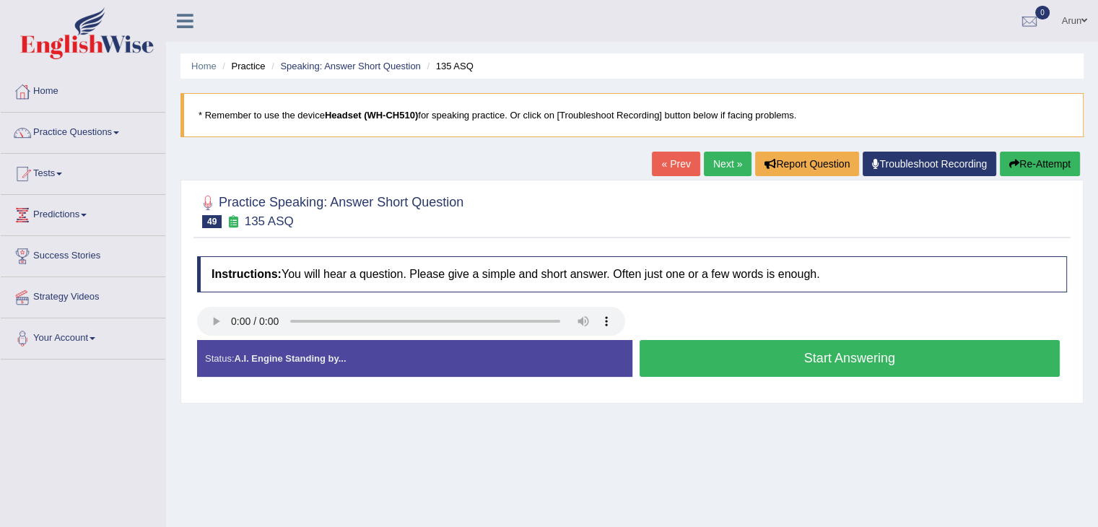
click at [718, 361] on button "Start Answering" at bounding box center [850, 358] width 421 height 37
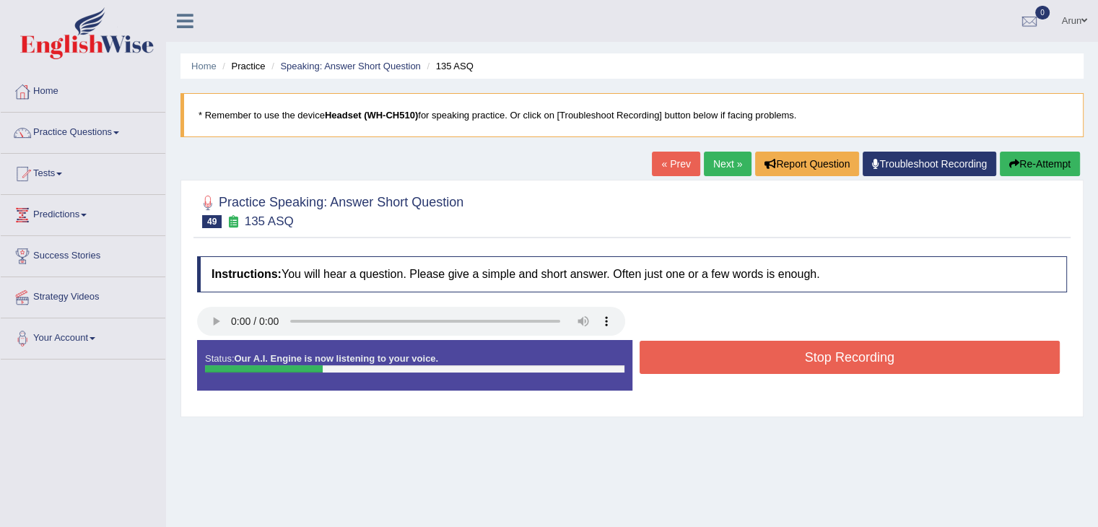
click at [718, 361] on button "Stop Recording" at bounding box center [850, 357] width 421 height 33
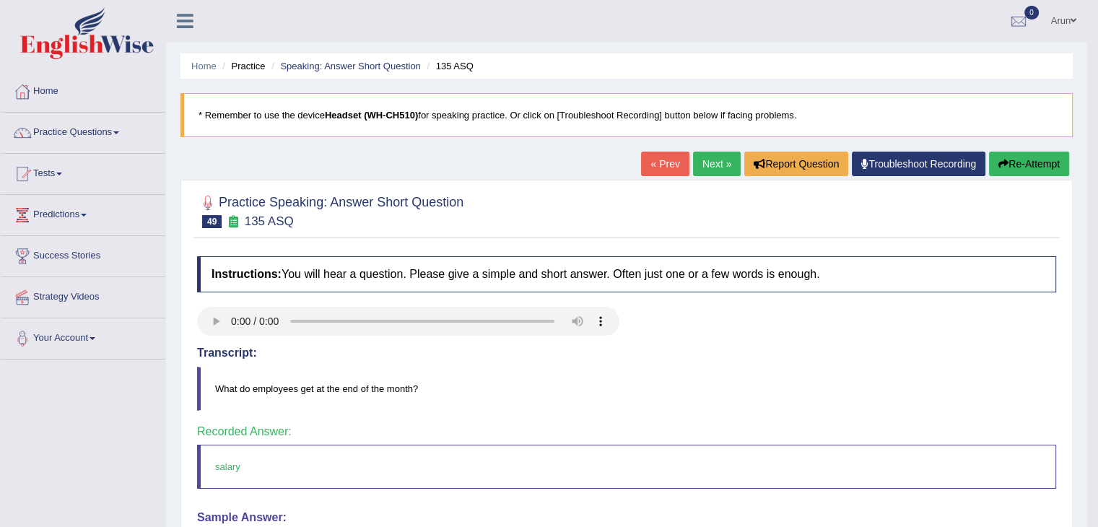
click at [724, 164] on link "Next »" at bounding box center [717, 164] width 48 height 25
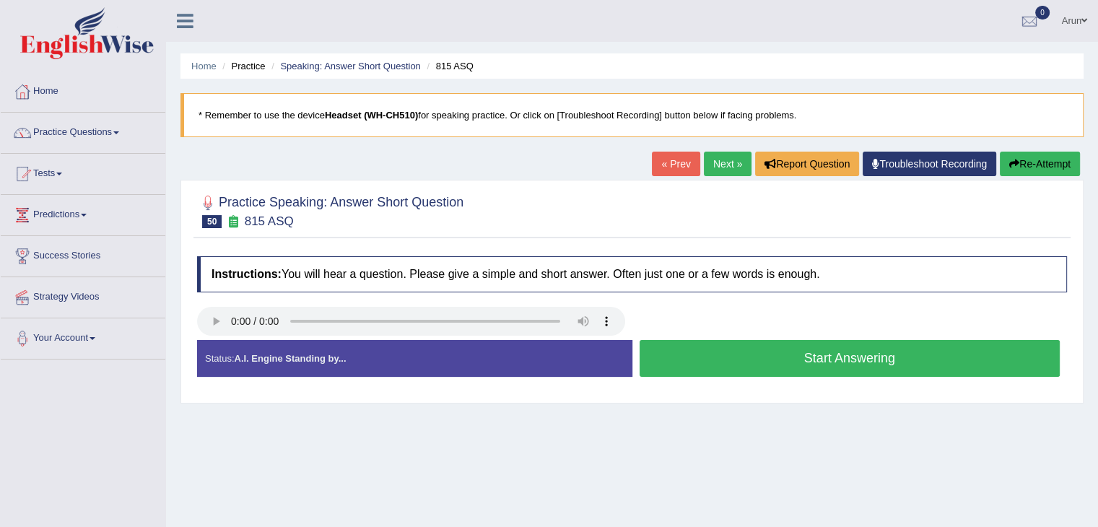
click at [731, 344] on button "Start Answering" at bounding box center [850, 358] width 421 height 37
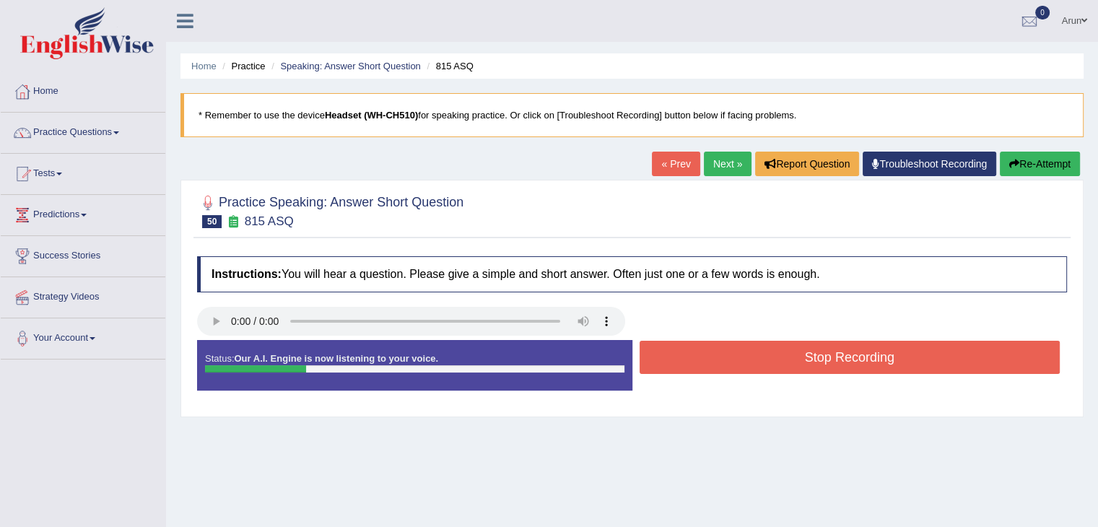
click at [731, 344] on button "Stop Recording" at bounding box center [850, 357] width 421 height 33
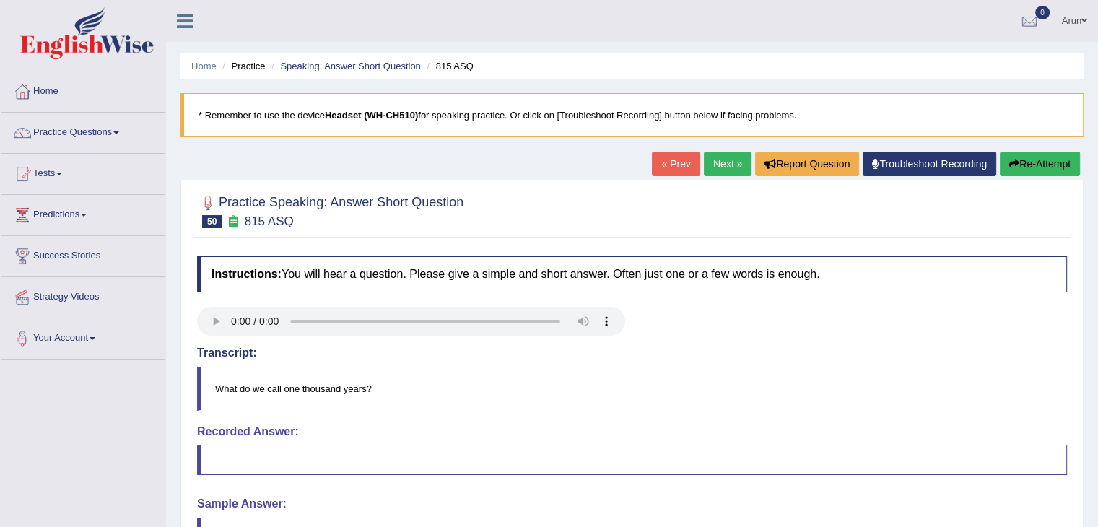
click at [714, 163] on link "Next »" at bounding box center [728, 164] width 48 height 25
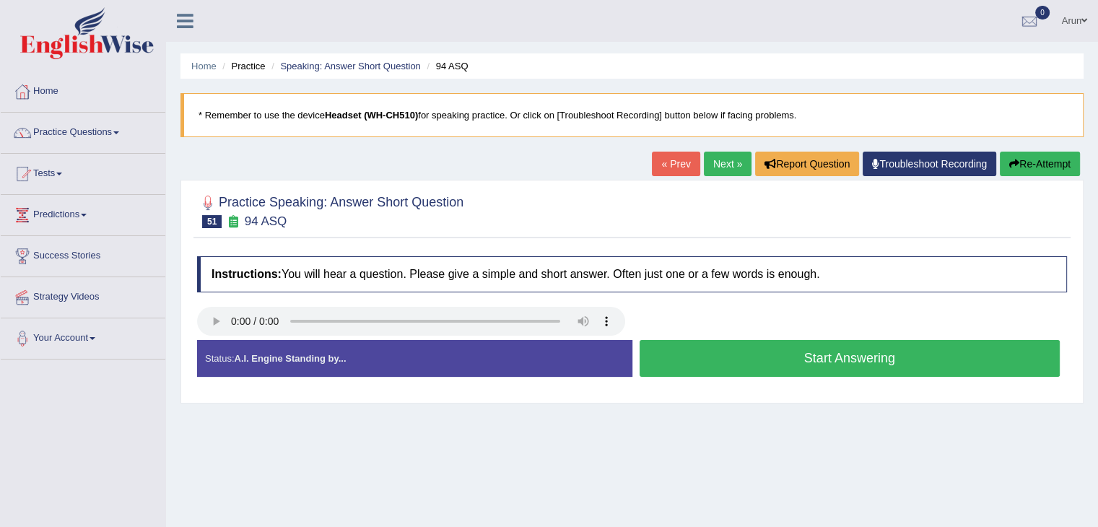
click at [674, 363] on button "Start Answering" at bounding box center [850, 358] width 421 height 37
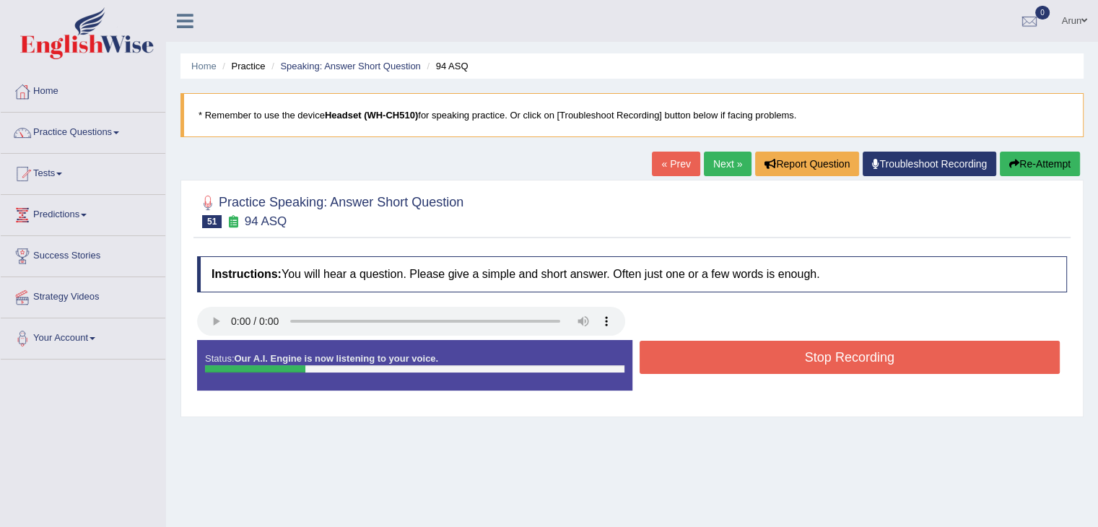
click at [674, 363] on button "Stop Recording" at bounding box center [850, 357] width 421 height 33
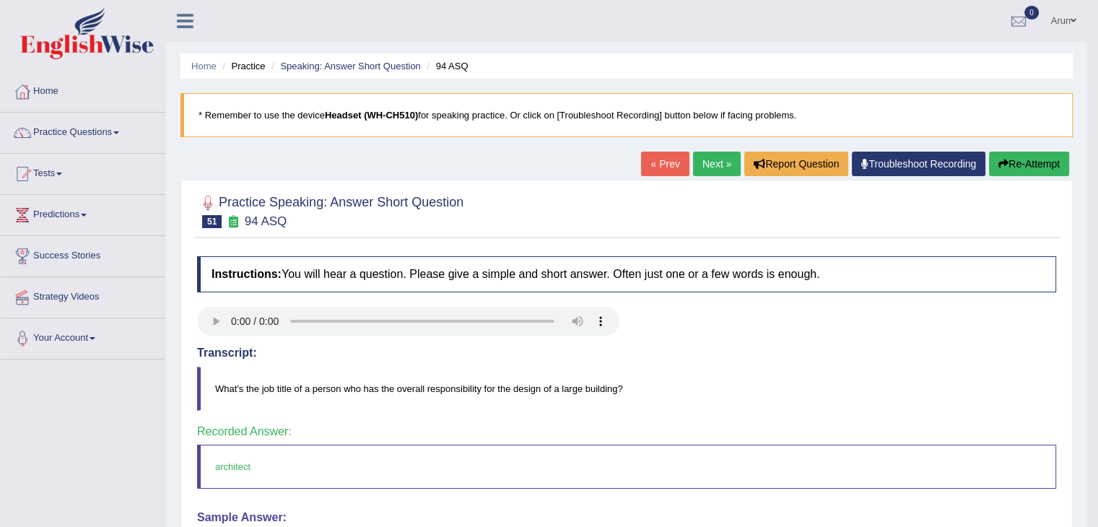
click at [713, 165] on link "Next »" at bounding box center [717, 164] width 48 height 25
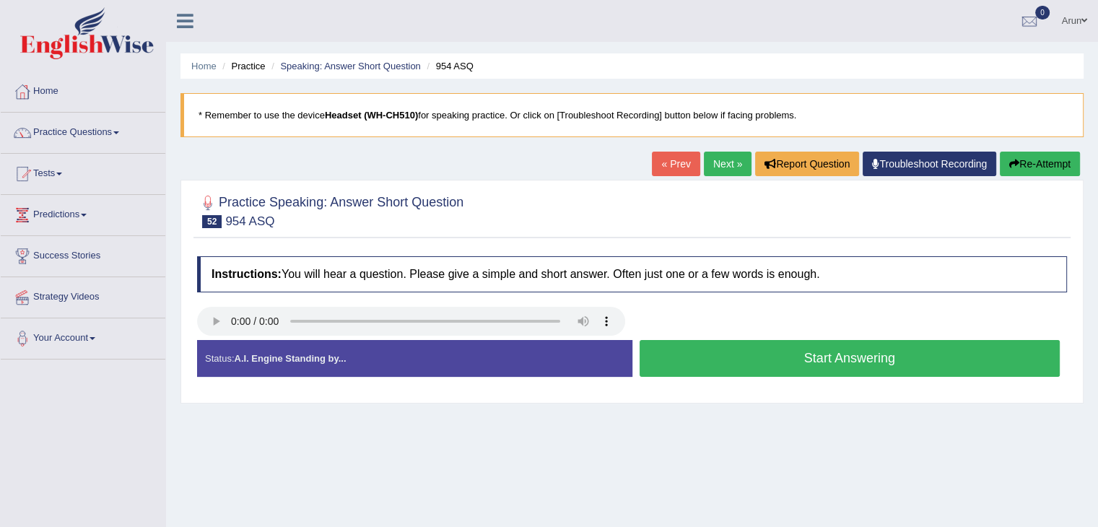
click at [665, 353] on button "Start Answering" at bounding box center [850, 358] width 421 height 37
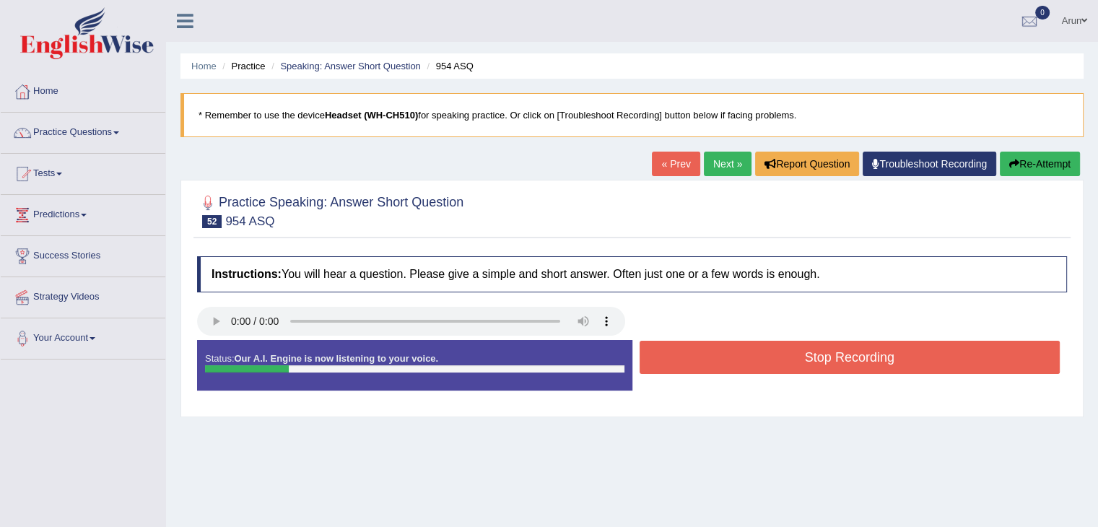
click at [665, 353] on button "Stop Recording" at bounding box center [850, 357] width 421 height 33
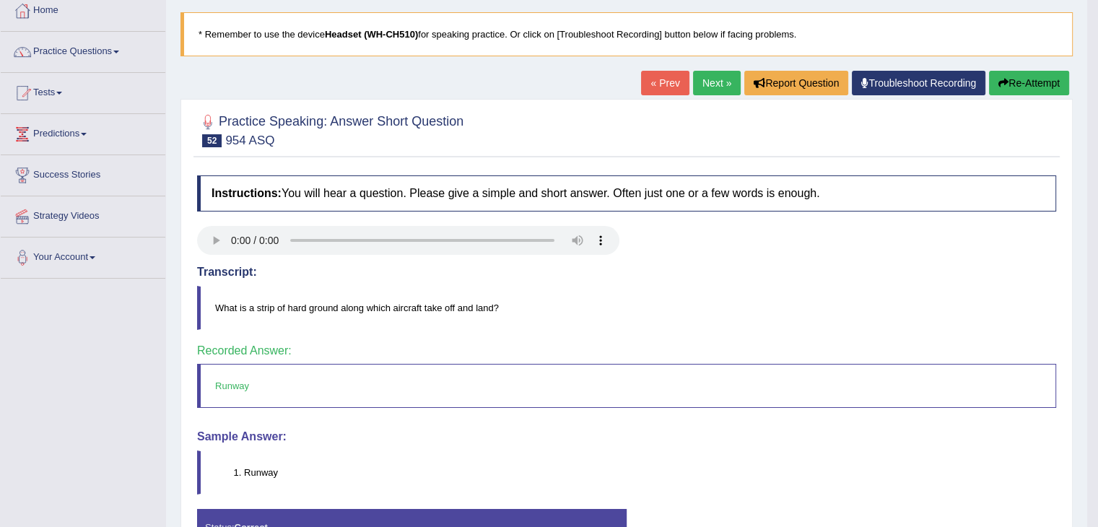
scroll to position [86, 0]
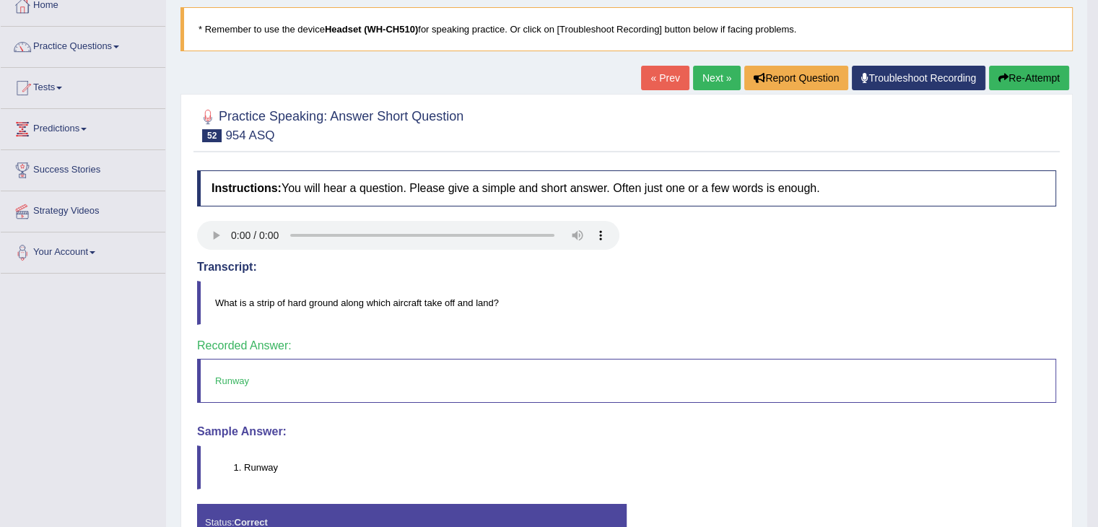
click at [705, 78] on link "Next »" at bounding box center [717, 78] width 48 height 25
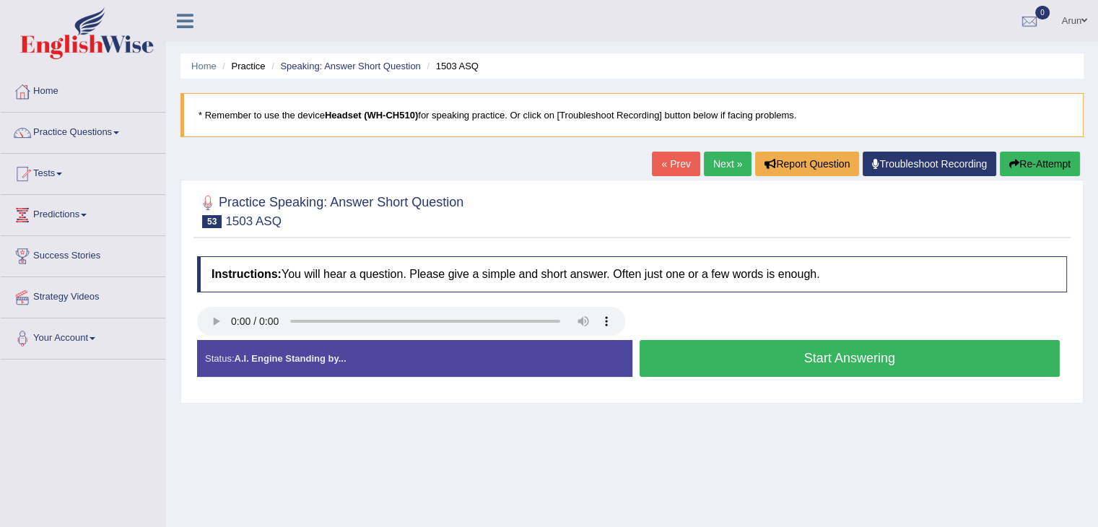
click at [761, 422] on div "Home Practice Speaking: Answer Short Question 1503 ASQ * Remember to use the de…" at bounding box center [632, 361] width 932 height 722
click at [539, 455] on div "Home Practice Speaking: Answer Short Question 1503 ASQ * Remember to use the de…" at bounding box center [632, 361] width 932 height 722
click at [723, 160] on link "Next »" at bounding box center [728, 164] width 48 height 25
click at [722, 356] on button "Start Answering" at bounding box center [850, 358] width 421 height 37
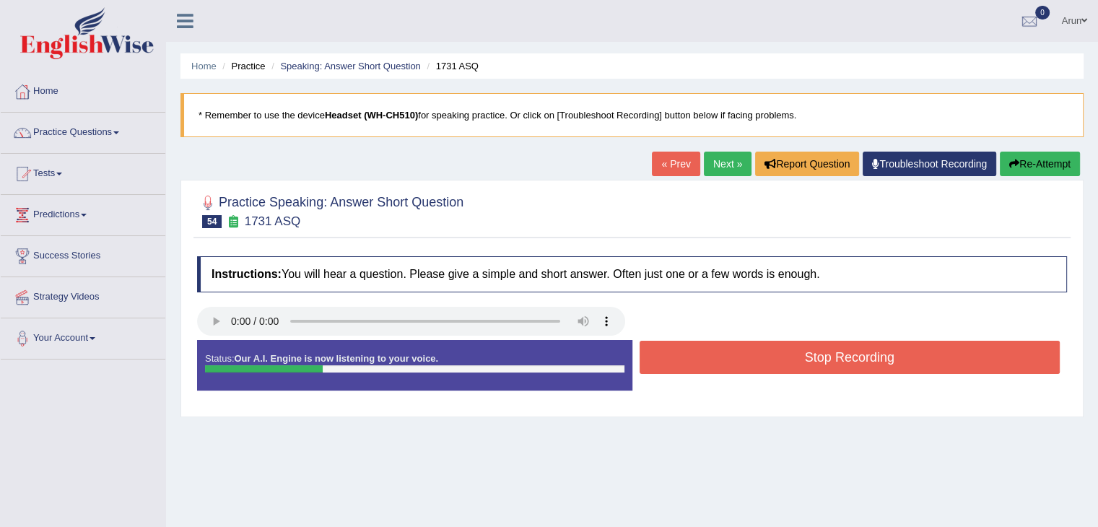
click at [722, 356] on button "Stop Recording" at bounding box center [850, 357] width 421 height 33
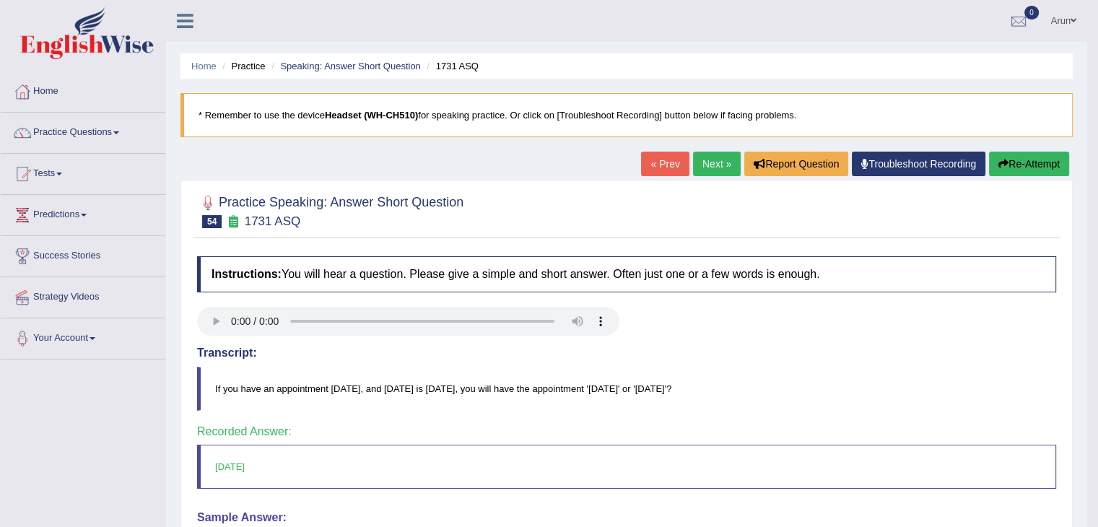
click at [704, 170] on link "Next »" at bounding box center [717, 164] width 48 height 25
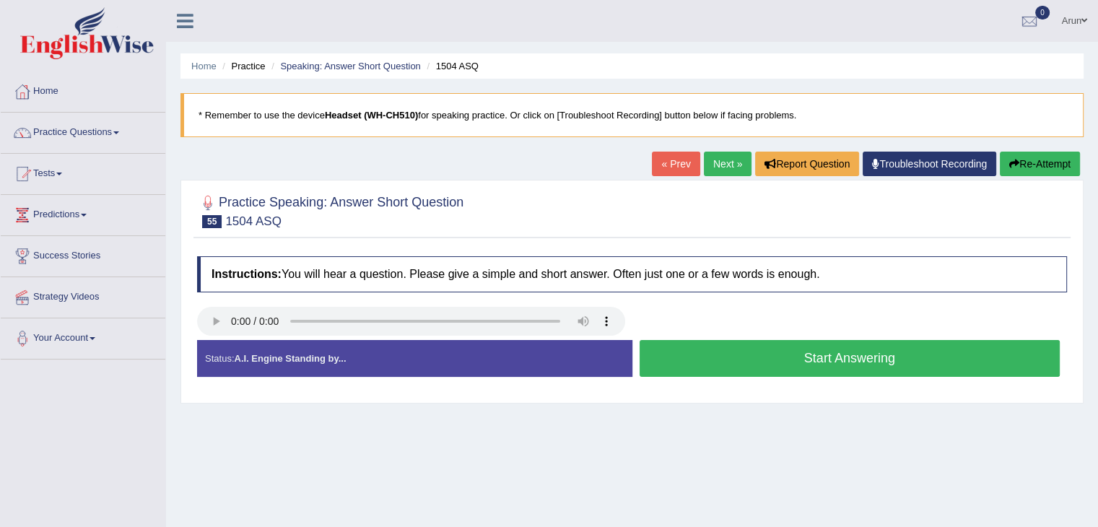
click at [734, 156] on link "Next »" at bounding box center [728, 164] width 48 height 25
click at [42, 121] on link "Practice Questions" at bounding box center [83, 131] width 165 height 36
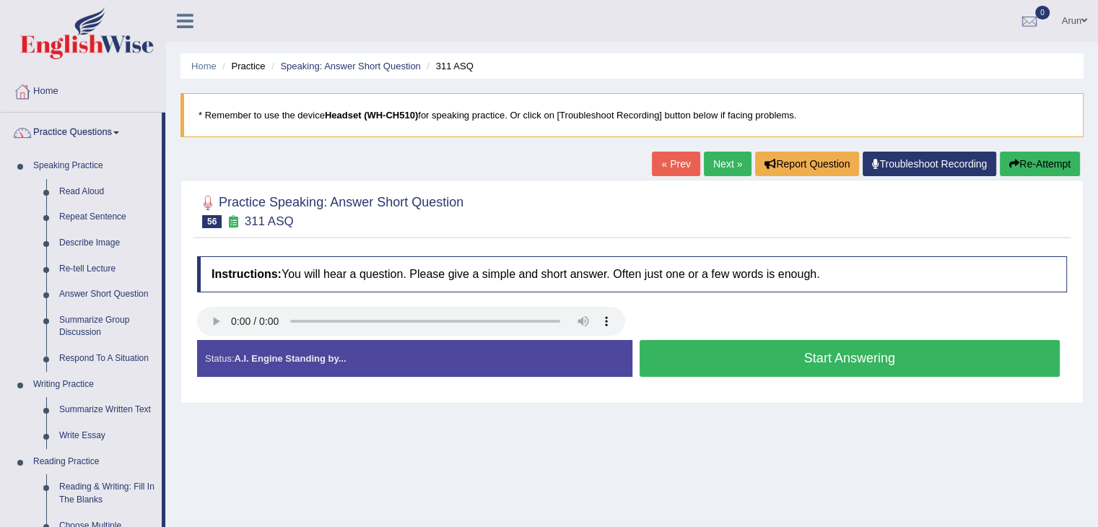
click at [43, 85] on link "Home" at bounding box center [83, 89] width 165 height 36
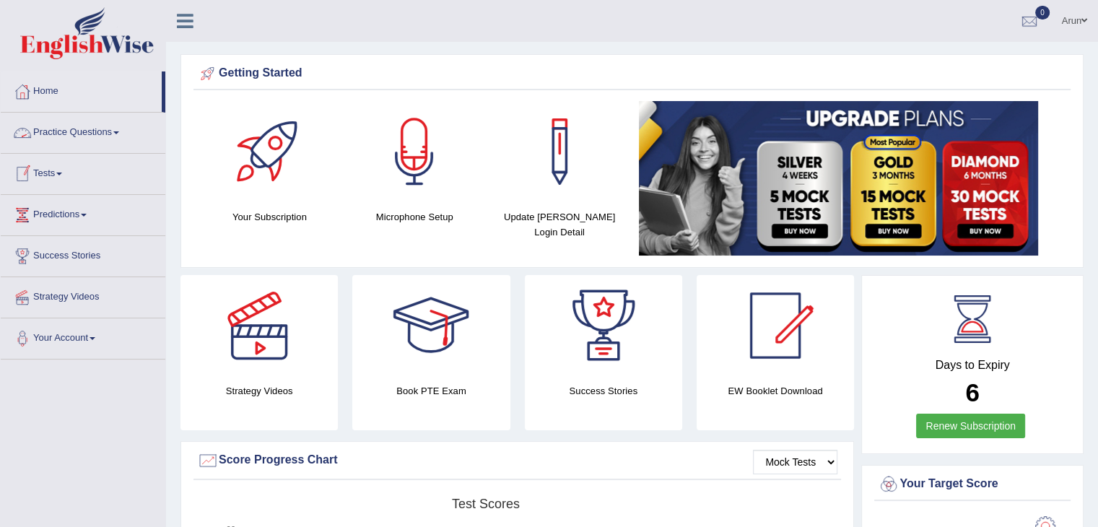
click at [107, 123] on link "Practice Questions" at bounding box center [83, 131] width 165 height 36
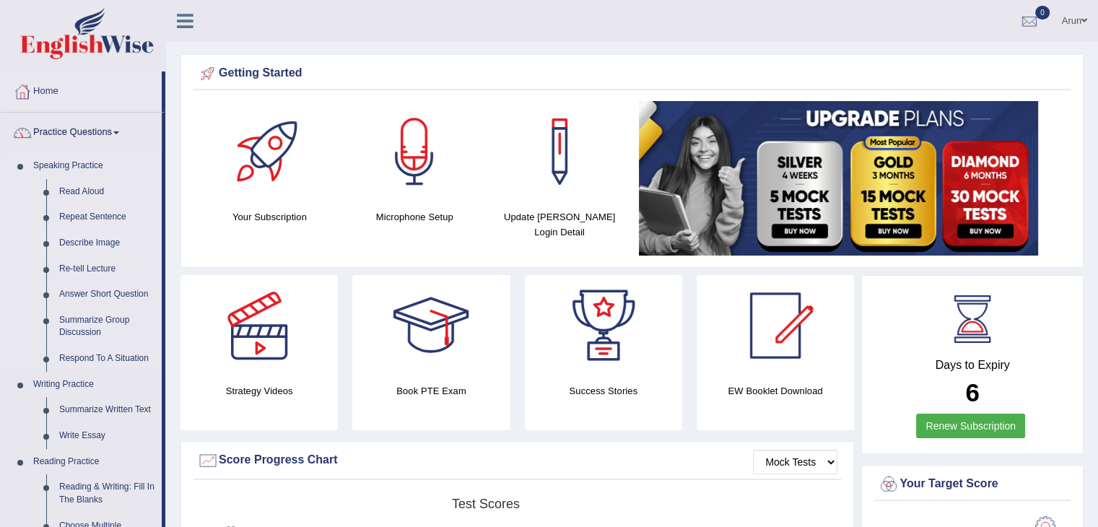
click at [89, 246] on link "Describe Image" at bounding box center [107, 243] width 109 height 26
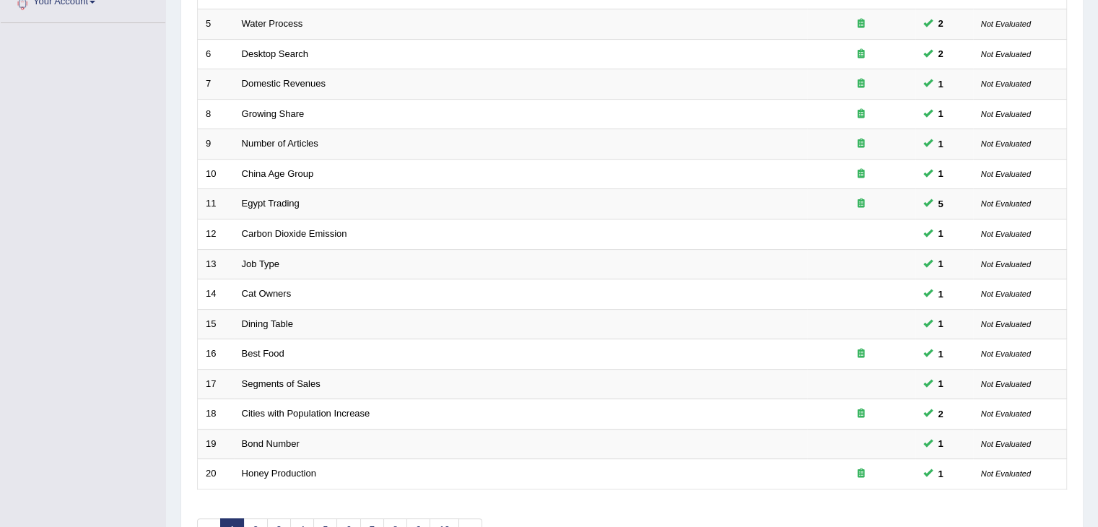
scroll to position [425, 0]
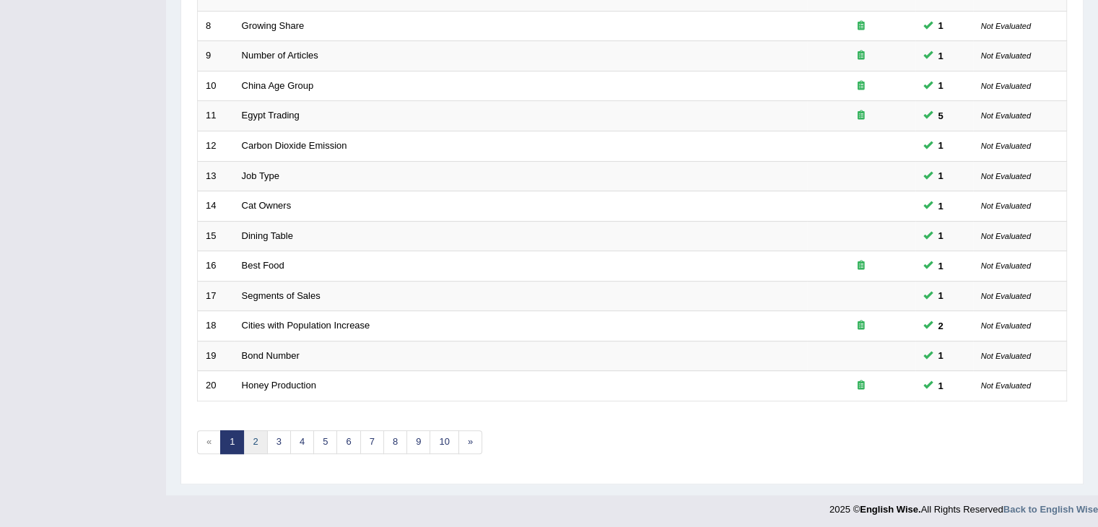
drag, startPoint x: 0, startPoint y: 0, endPoint x: 251, endPoint y: 434, distance: 501.1
click at [251, 434] on link "2" at bounding box center [255, 442] width 24 height 24
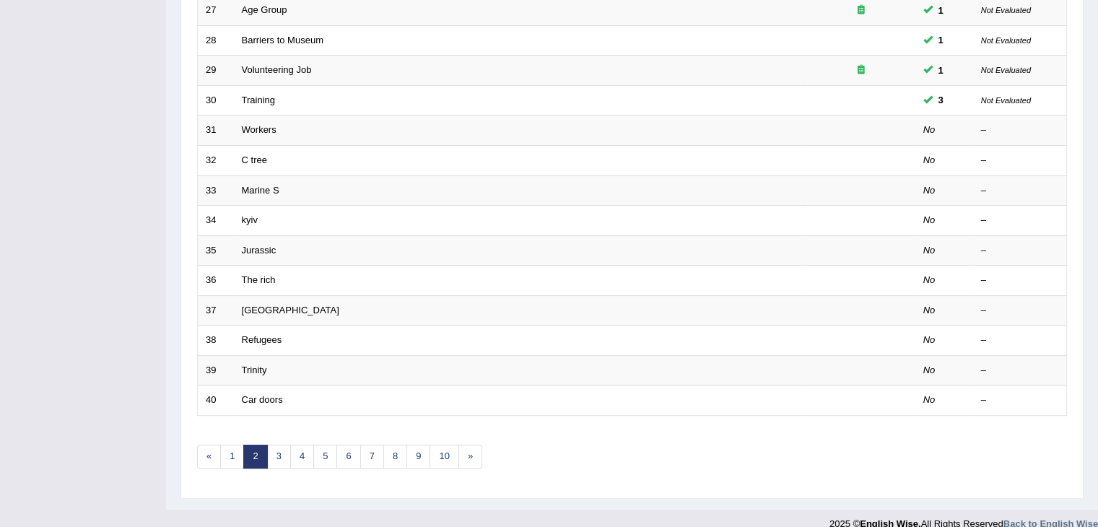
scroll to position [425, 0]
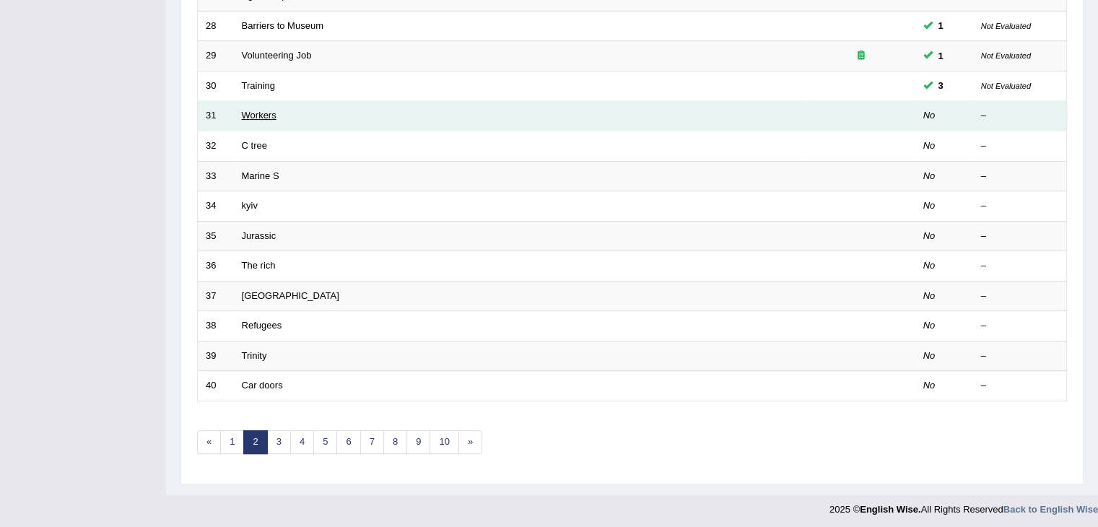
click at [266, 111] on link "Workers" at bounding box center [259, 115] width 35 height 11
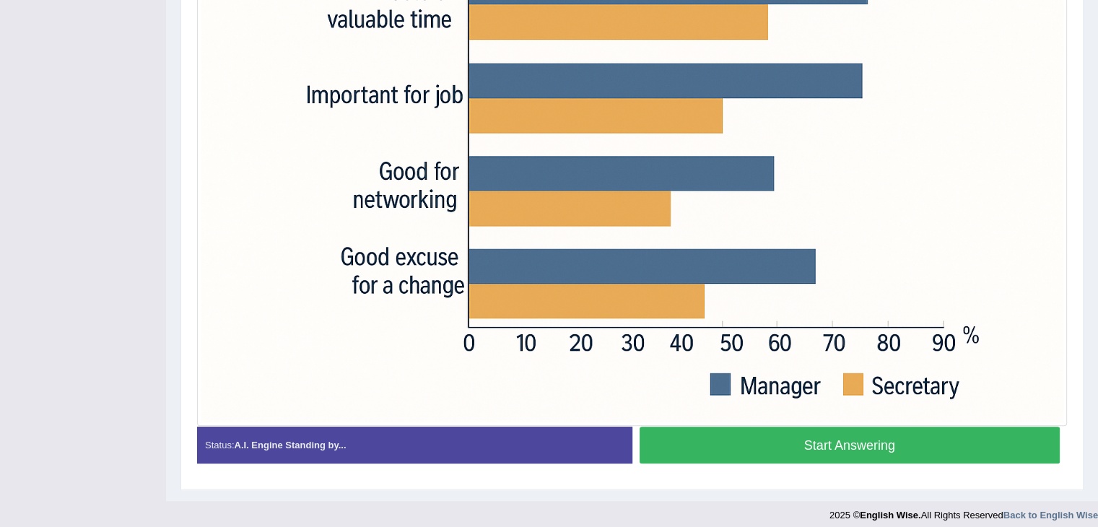
scroll to position [485, 0]
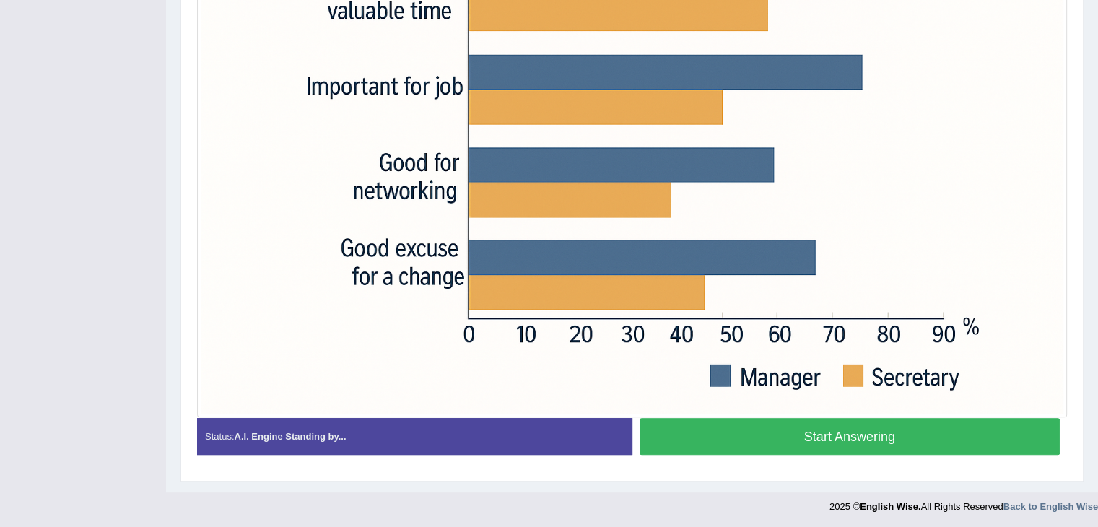
click at [708, 431] on button "Start Answering" at bounding box center [850, 436] width 421 height 37
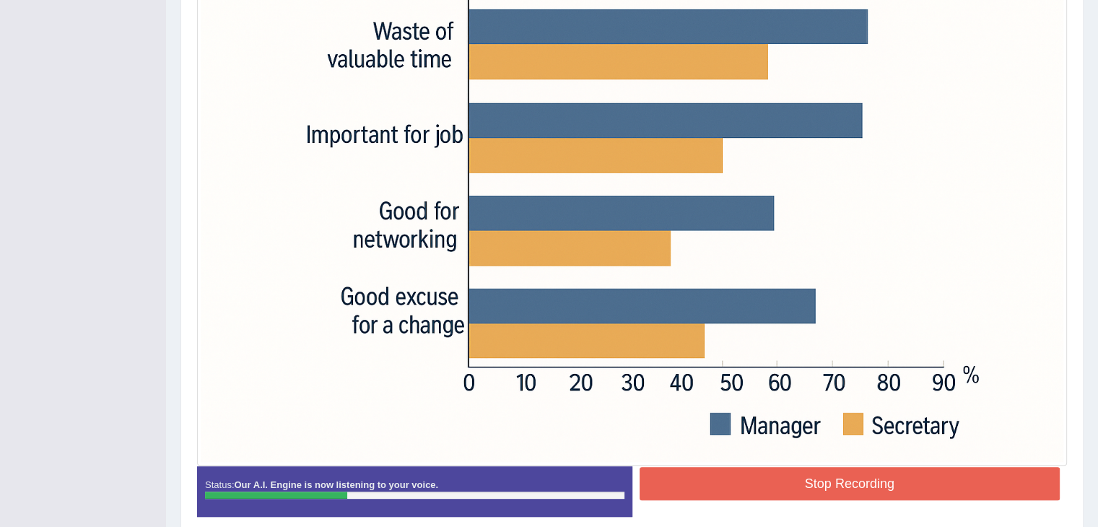
scroll to position [498, 0]
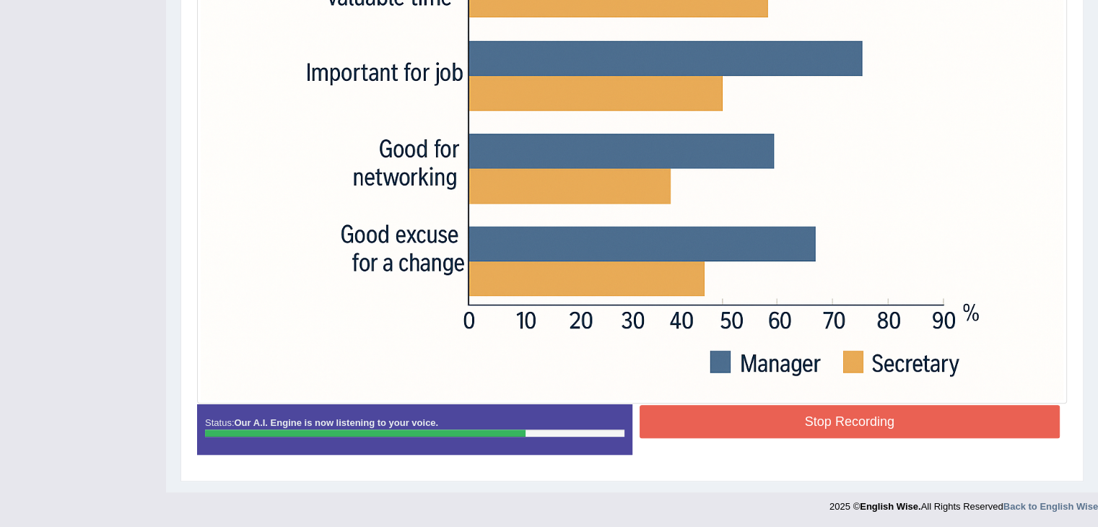
click at [849, 421] on button "Stop Recording" at bounding box center [850, 421] width 421 height 33
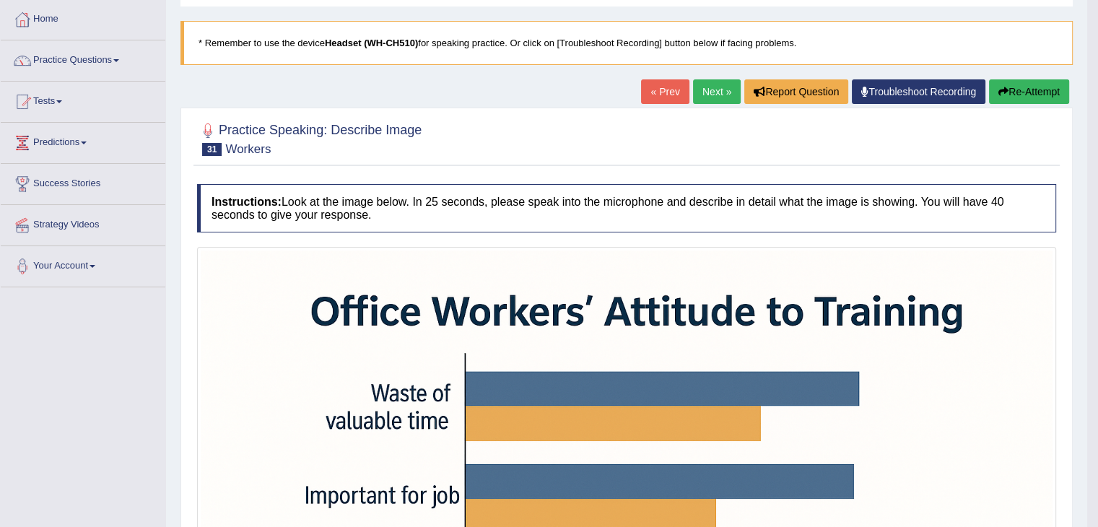
scroll to position [0, 0]
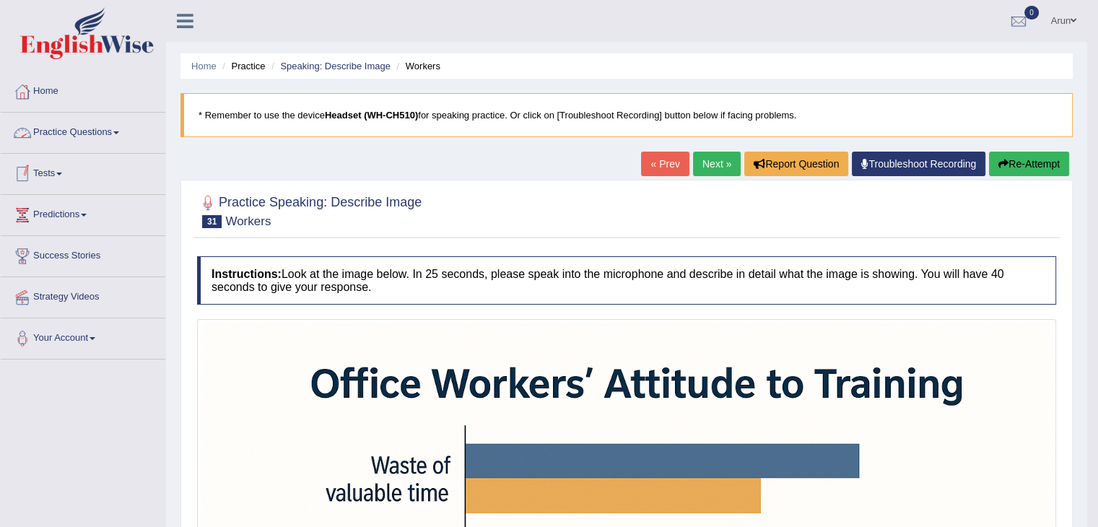
click at [61, 127] on link "Practice Questions" at bounding box center [83, 131] width 165 height 36
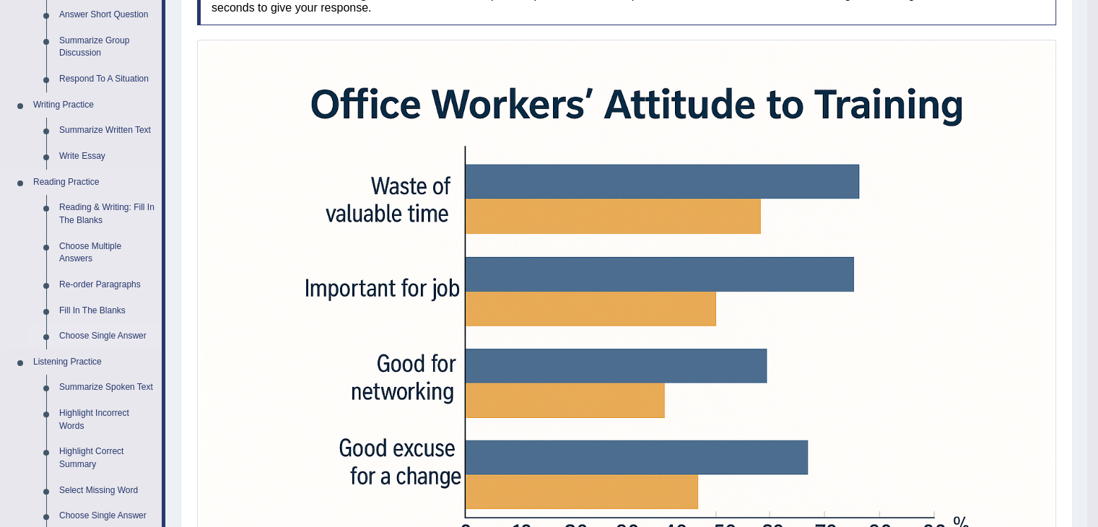
scroll to position [279, 0]
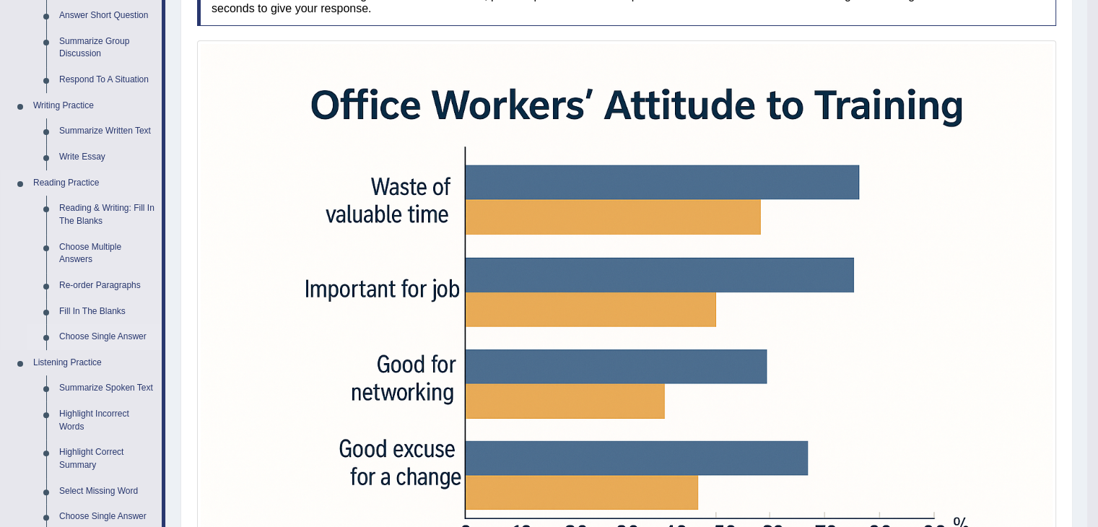
click at [81, 388] on link "Summarize Spoken Text" at bounding box center [107, 388] width 109 height 26
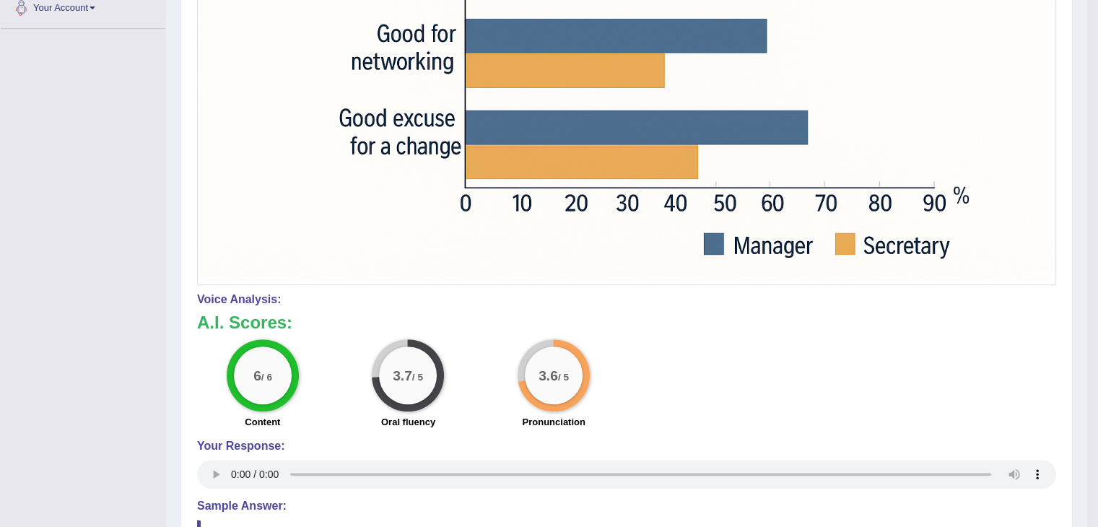
scroll to position [783, 0]
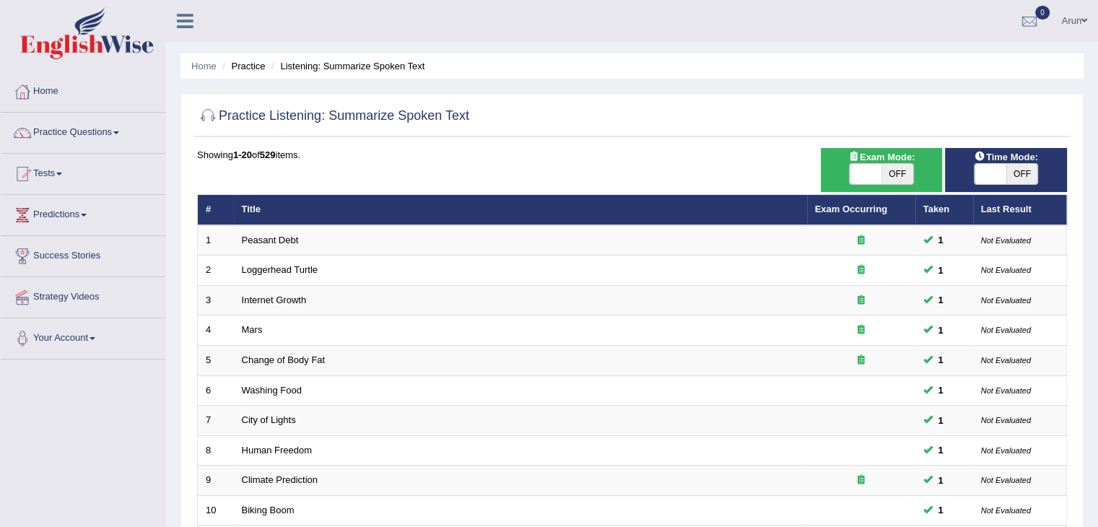
click at [81, 125] on link "Practice Questions" at bounding box center [83, 131] width 165 height 36
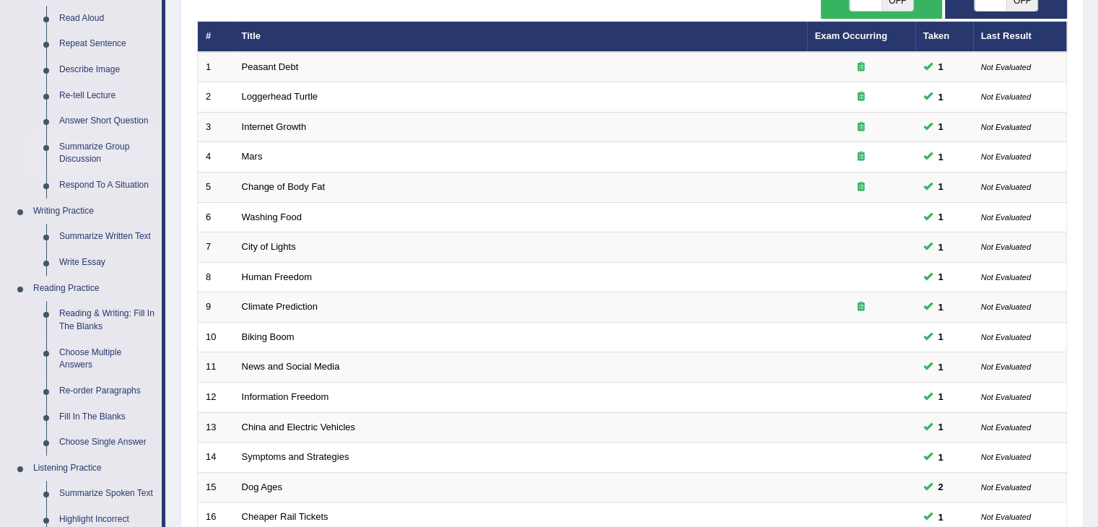
scroll to position [175, 0]
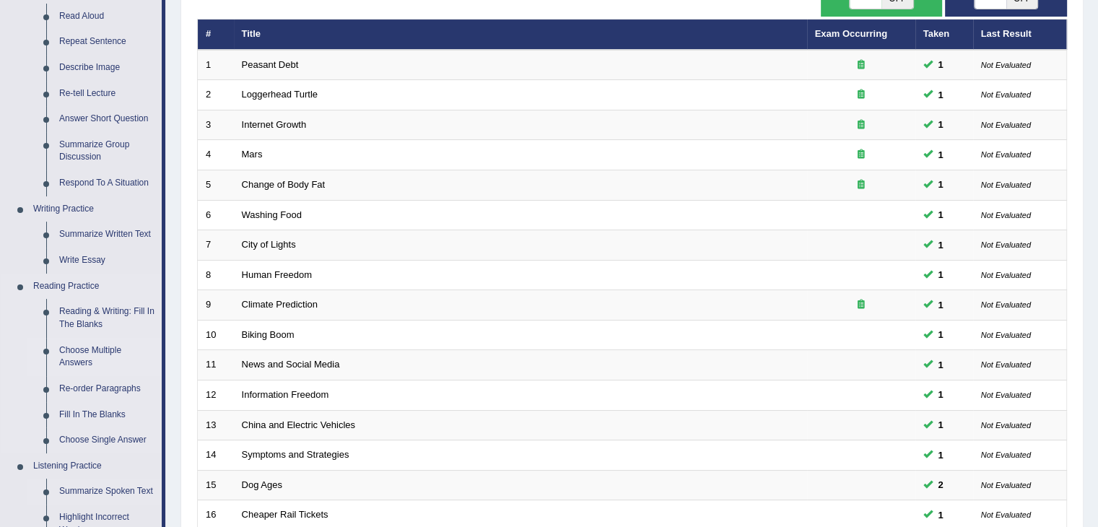
click at [112, 349] on link "Choose Multiple Answers" at bounding box center [107, 357] width 109 height 38
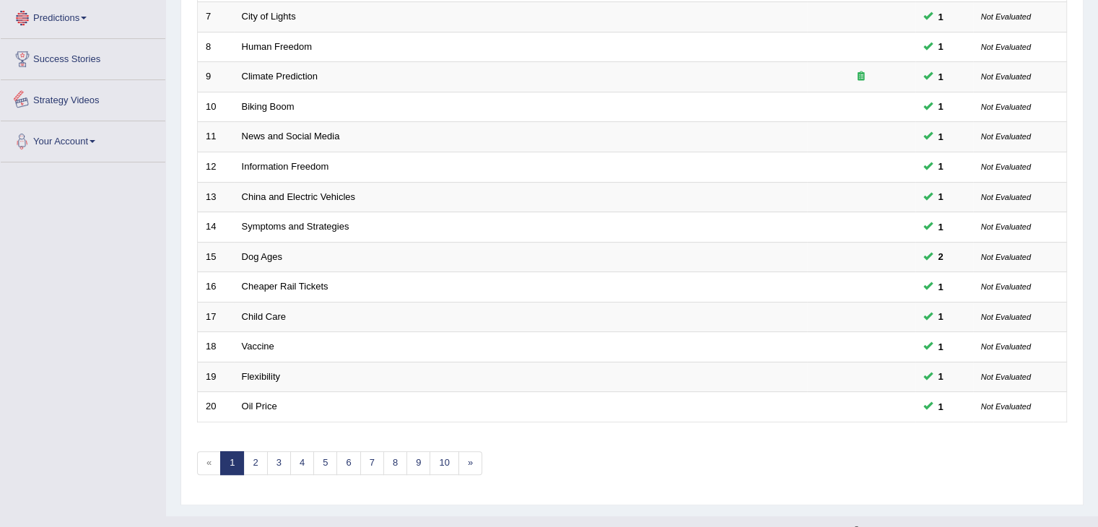
scroll to position [601, 0]
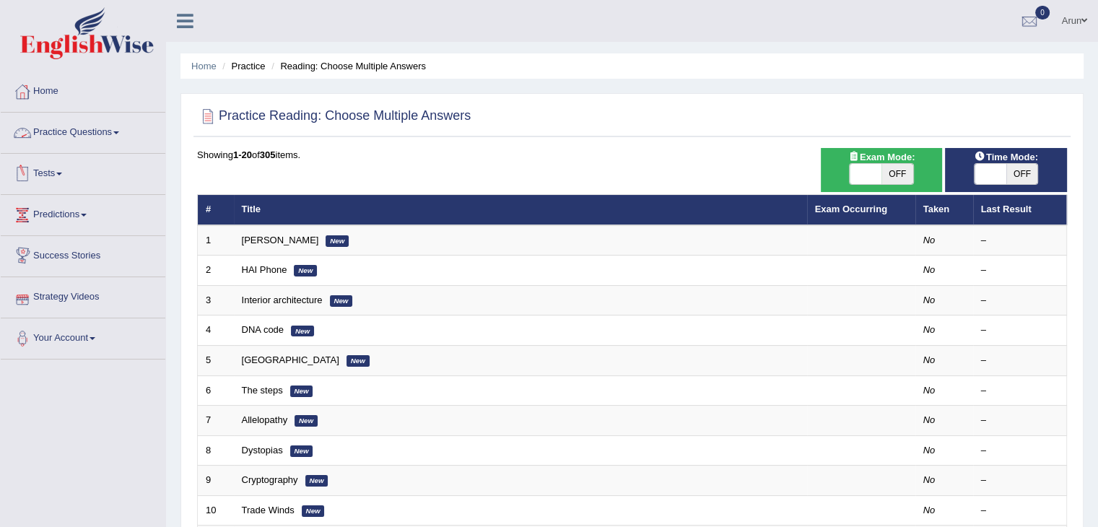
click at [84, 123] on link "Practice Questions" at bounding box center [83, 131] width 165 height 36
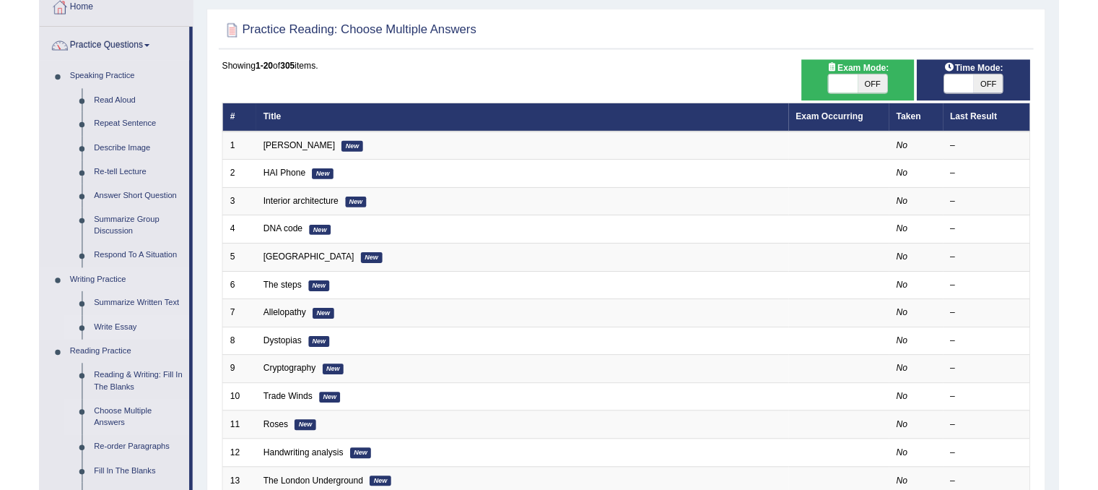
scroll to position [84, 0]
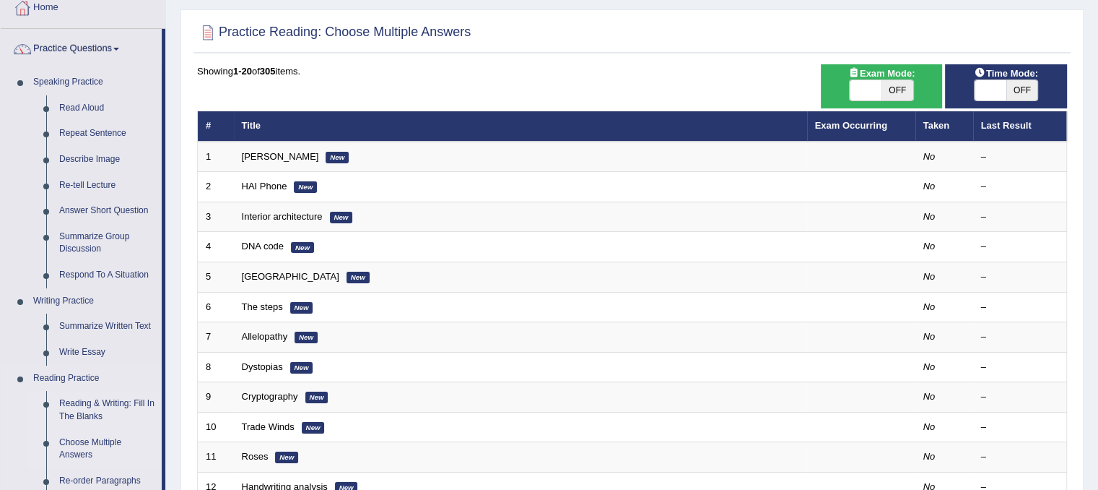
click at [97, 414] on link "Reading & Writing: Fill In The Blanks" at bounding box center [107, 410] width 109 height 38
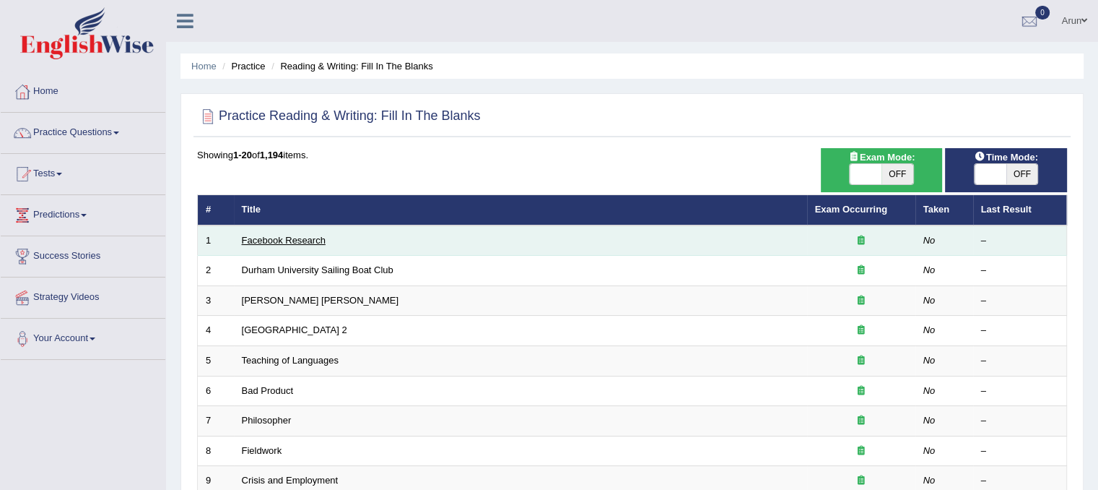
click at [291, 240] on link "Facebook Research" at bounding box center [284, 240] width 84 height 11
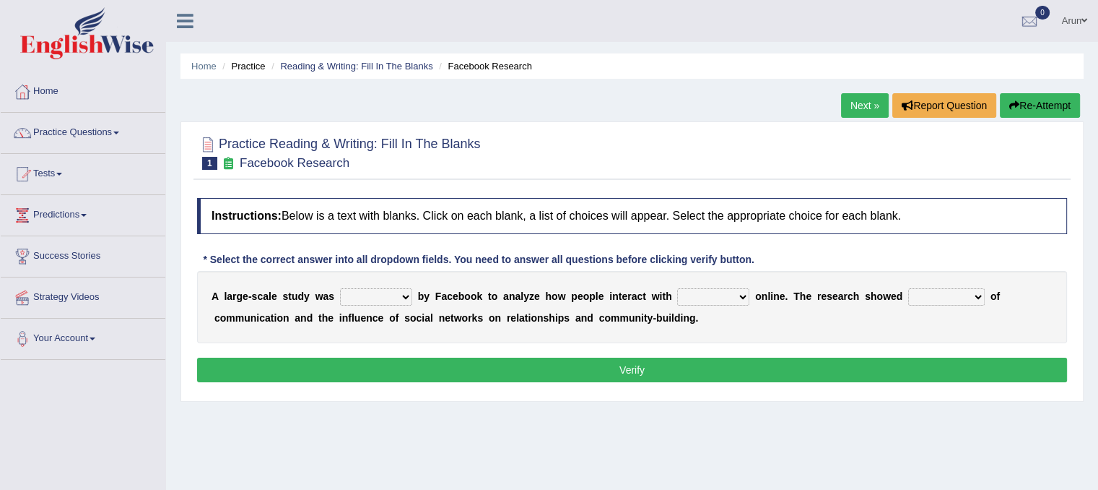
click at [386, 298] on select "surveyed had asked made" at bounding box center [376, 296] width 72 height 17
click at [716, 298] on select "together all each other another" at bounding box center [713, 296] width 72 height 17
select select "each other"
click at [677, 288] on select "together all each other another" at bounding box center [713, 296] width 72 height 17
click at [399, 297] on select "surveyed had asked made" at bounding box center [376, 296] width 72 height 17
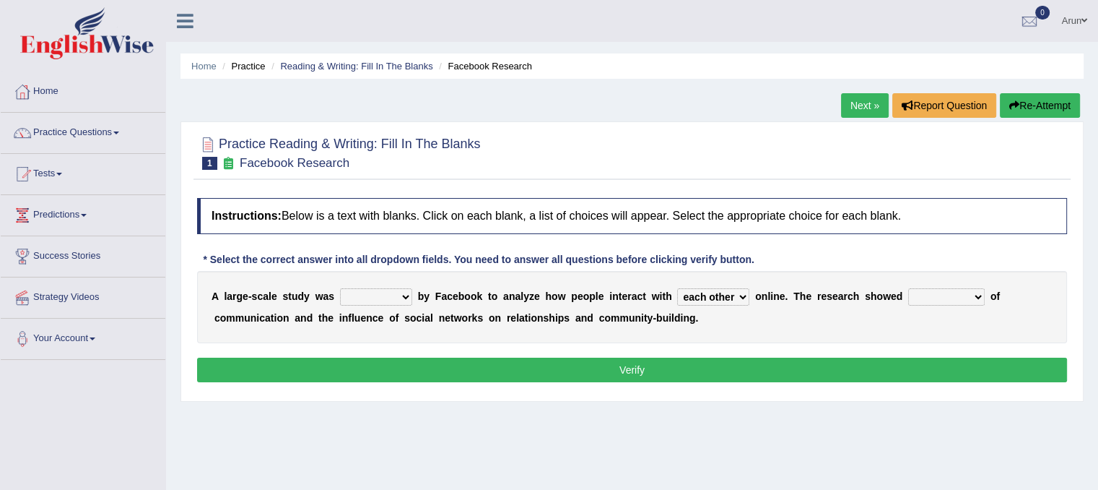
select select "made"
click at [340, 288] on select "surveyed had asked made" at bounding box center [376, 296] width 72 height 17
click at [388, 295] on select "surveyed had asked made" at bounding box center [376, 296] width 72 height 17
click at [851, 308] on div "A l a r g e - s c a l e s t u d y w a s surveyed had asked made b y F a c e b o…" at bounding box center [632, 307] width 870 height 72
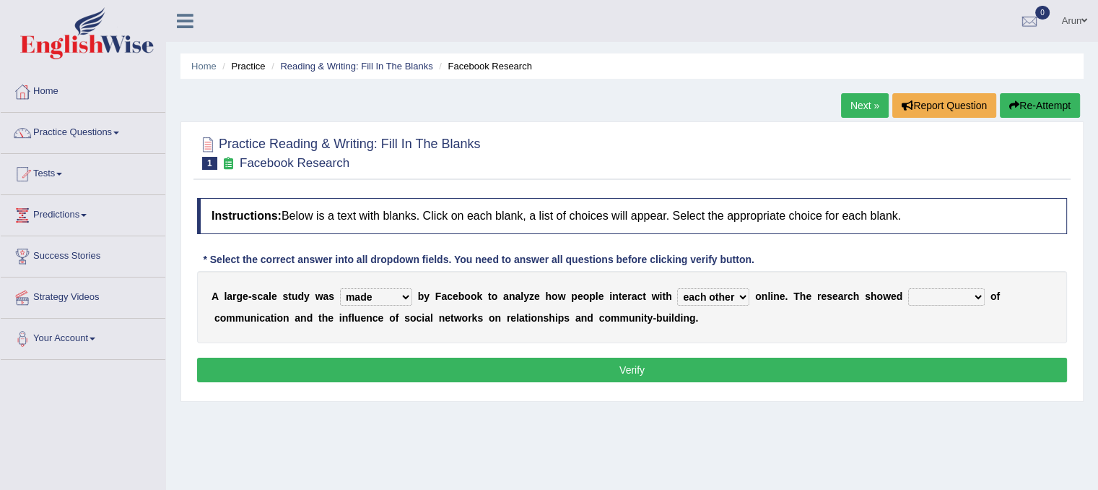
click at [933, 292] on select "advantages standards fellowships patterns" at bounding box center [946, 296] width 77 height 17
select select "advantages"
click at [908, 288] on select "advantages standards fellowships patterns" at bounding box center [946, 296] width 77 height 17
click at [392, 298] on select "surveyed had asked made" at bounding box center [376, 296] width 72 height 17
click at [872, 301] on div "A l a r g e - s c a l e s t u d y w a s surveyed had asked made b y F a c e b o…" at bounding box center [632, 307] width 870 height 72
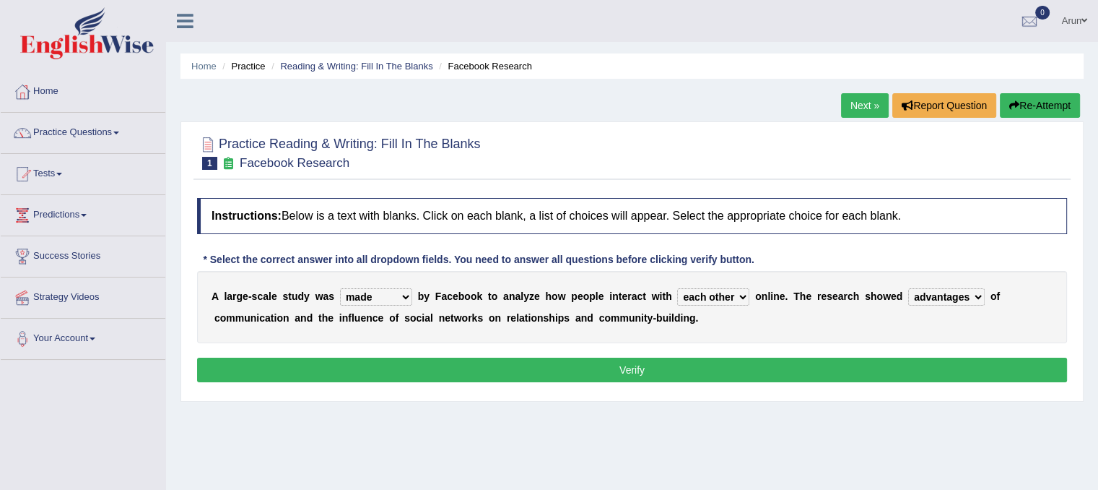
click at [651, 376] on button "Verify" at bounding box center [632, 369] width 870 height 25
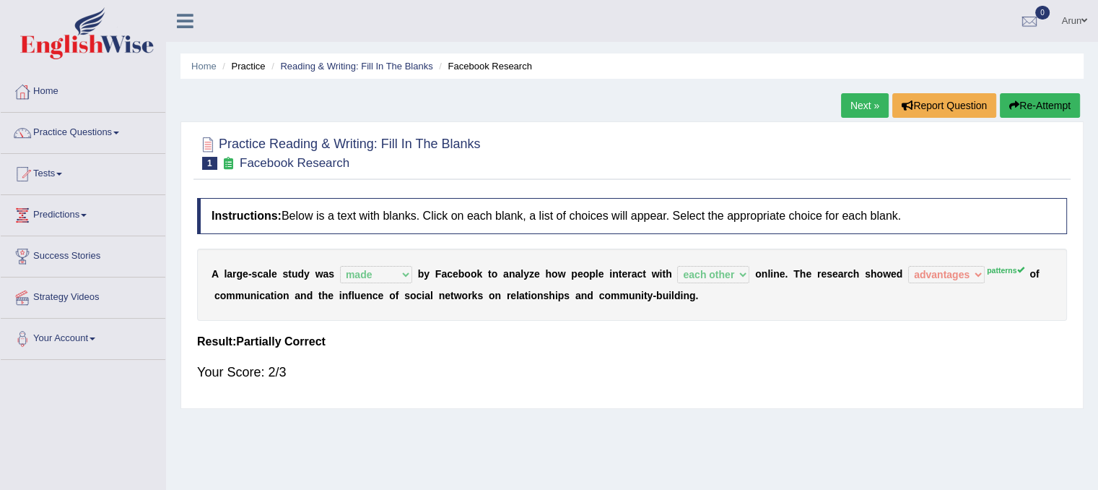
click at [856, 113] on link "Next »" at bounding box center [865, 105] width 48 height 25
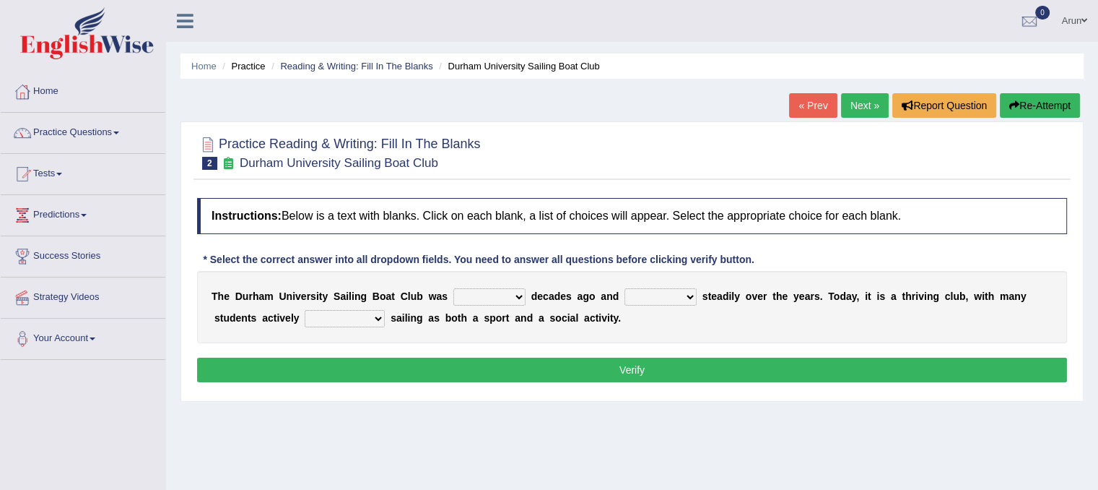
click at [487, 300] on select "found fund founded find" at bounding box center [489, 296] width 72 height 17
select select "founded"
click at [453, 288] on select "found fund founded find" at bounding box center [489, 296] width 72 height 17
click at [642, 290] on select "grow growing has grown grown" at bounding box center [661, 296] width 72 height 17
select select "growing"
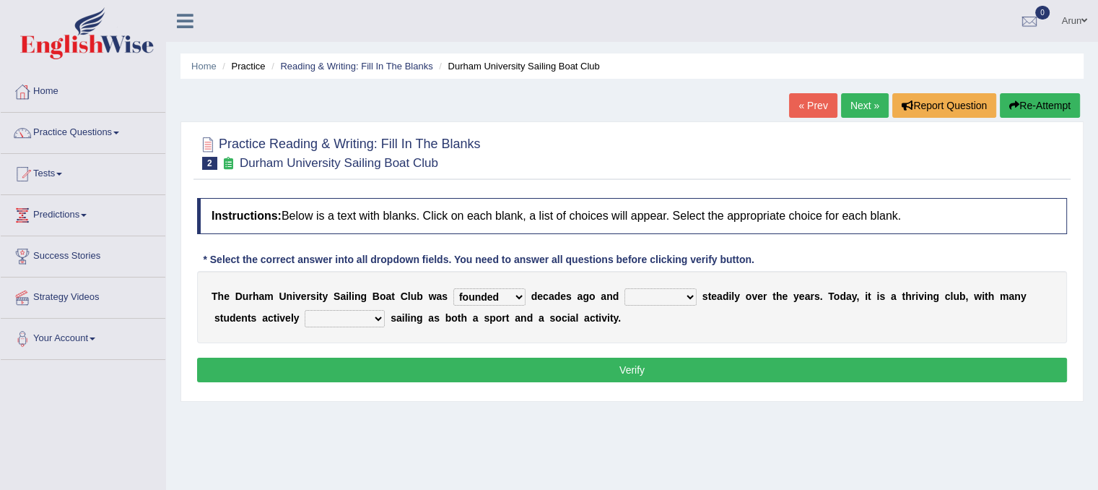
click at [625, 288] on select "grow growing has grown grown" at bounding box center [661, 296] width 72 height 17
click at [370, 321] on select "enjoy enjoyed are enjoying enjoying" at bounding box center [345, 318] width 80 height 17
select select "are enjoying"
click at [305, 310] on select "enjoy enjoyed are enjoying enjoying" at bounding box center [345, 318] width 80 height 17
click at [671, 368] on button "Verify" at bounding box center [632, 369] width 870 height 25
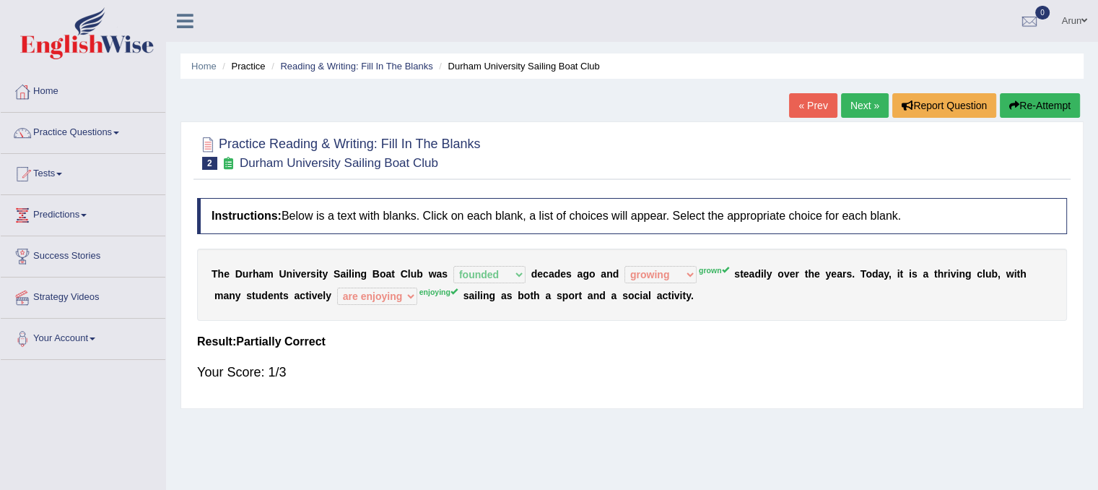
click at [579, 280] on div "T h e D u r h a m U n i v e r s i t y S a i l i n g B o a t C l u b w a s found…" at bounding box center [632, 284] width 870 height 72
click at [864, 107] on link "Next »" at bounding box center [865, 105] width 48 height 25
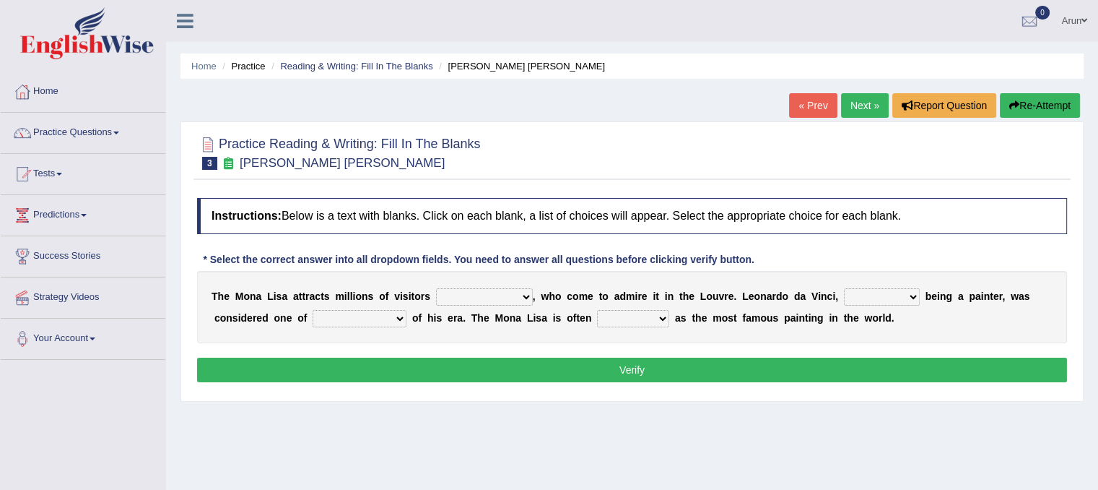
click at [526, 289] on select "around the year the all year all year round per year" at bounding box center [484, 296] width 97 height 17
select select "per year"
click at [436, 288] on select "around the year the all year all year round per year" at bounding box center [484, 296] width 97 height 17
click at [895, 292] on select "rather than as much as as well as as long as" at bounding box center [882, 296] width 76 height 17
click at [391, 319] on select "better artists artist the better artist the best artists" at bounding box center [360, 318] width 94 height 17
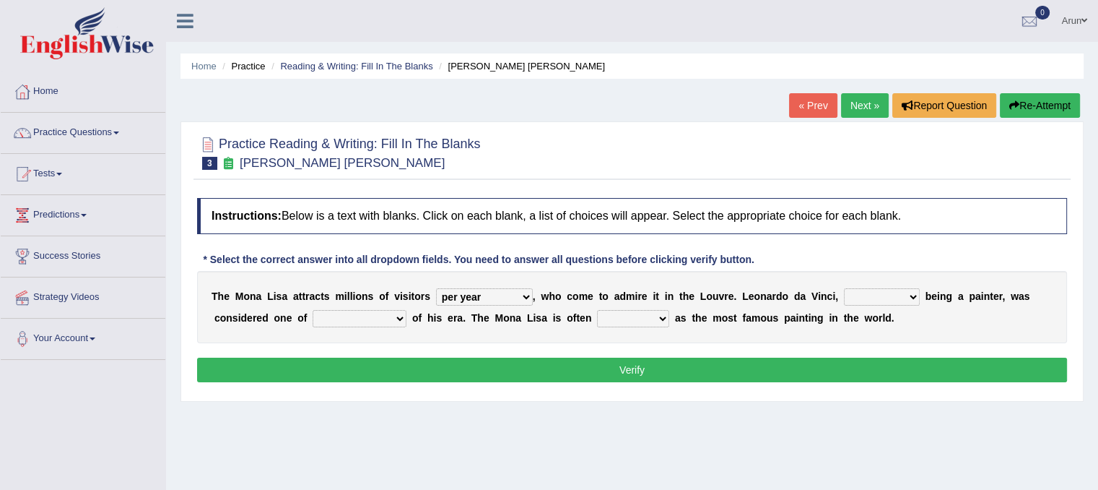
select select "the best artists"
click at [313, 310] on select "better artists artist the better artist the best artists" at bounding box center [360, 318] width 94 height 17
click at [651, 313] on select "classified suggested predicted described" at bounding box center [633, 318] width 72 height 17
select select "described"
click at [597, 310] on select "classified suggested predicted described" at bounding box center [633, 318] width 72 height 17
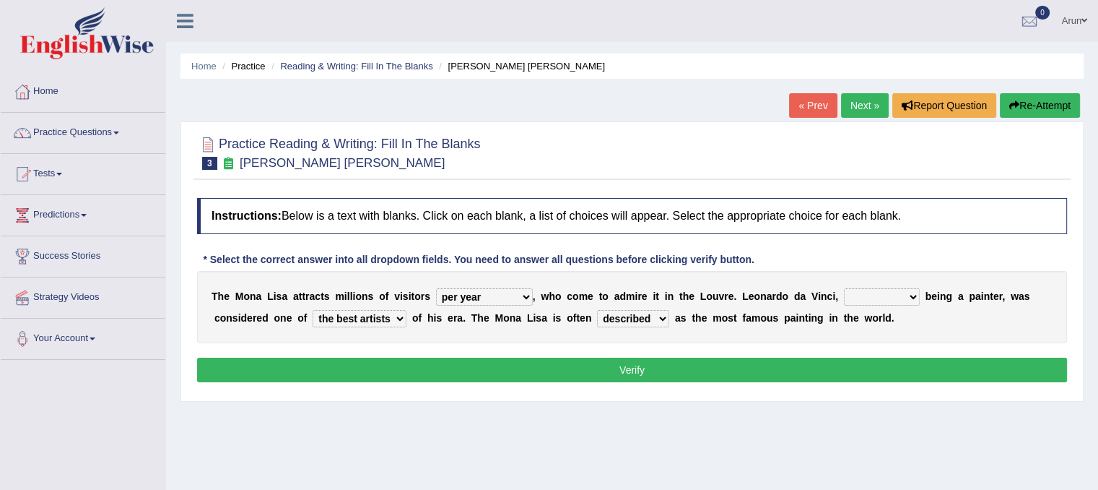
click at [664, 313] on select "classified suggested predicted described" at bounding box center [633, 318] width 72 height 17
click at [767, 324] on div "T h e M o n a L i s a a t t r a c t s m i l l i o n s o f v i s i t o r s aroun…" at bounding box center [632, 307] width 870 height 72
click at [856, 289] on select "rather than as much as as well as as long as" at bounding box center [882, 296] width 76 height 17
click at [844, 288] on select "rather than as much as as well as as long as" at bounding box center [882, 296] width 76 height 17
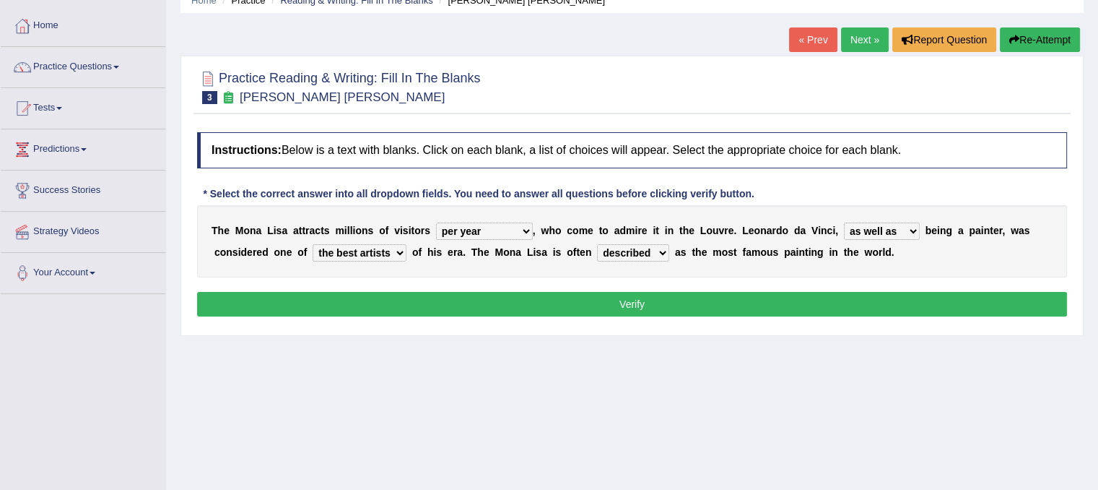
scroll to position [29, 0]
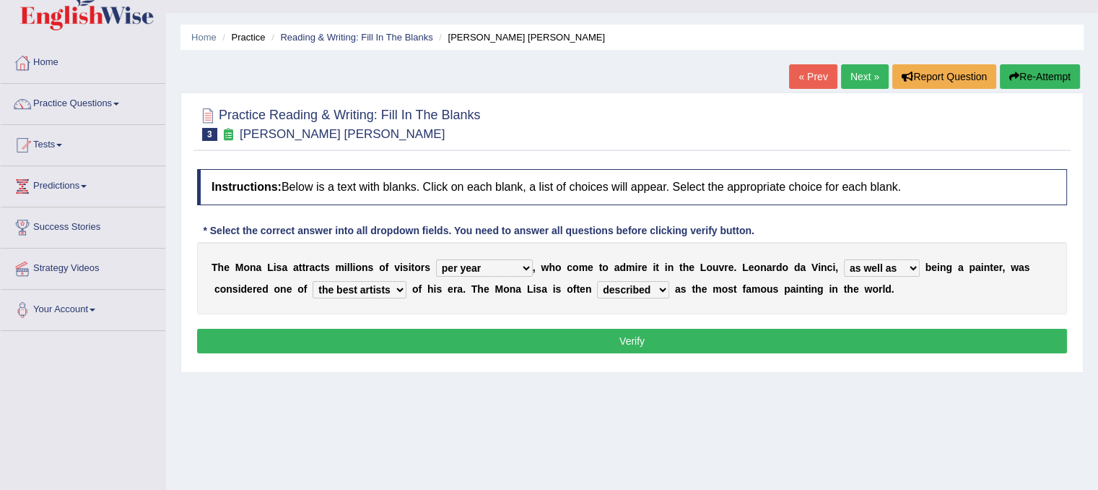
click at [875, 268] on select "rather than as much as as well as as long as" at bounding box center [882, 267] width 76 height 17
select select "as long as"
click at [844, 259] on select "rather than as much as as well as as long as" at bounding box center [882, 267] width 76 height 17
click at [642, 290] on select "classified suggested predicted described" at bounding box center [633, 289] width 72 height 17
click at [771, 422] on div "Home Practice Reading & Writing: Fill In The Blanks Mona Lisa « Prev Next » Rep…" at bounding box center [632, 332] width 932 height 722
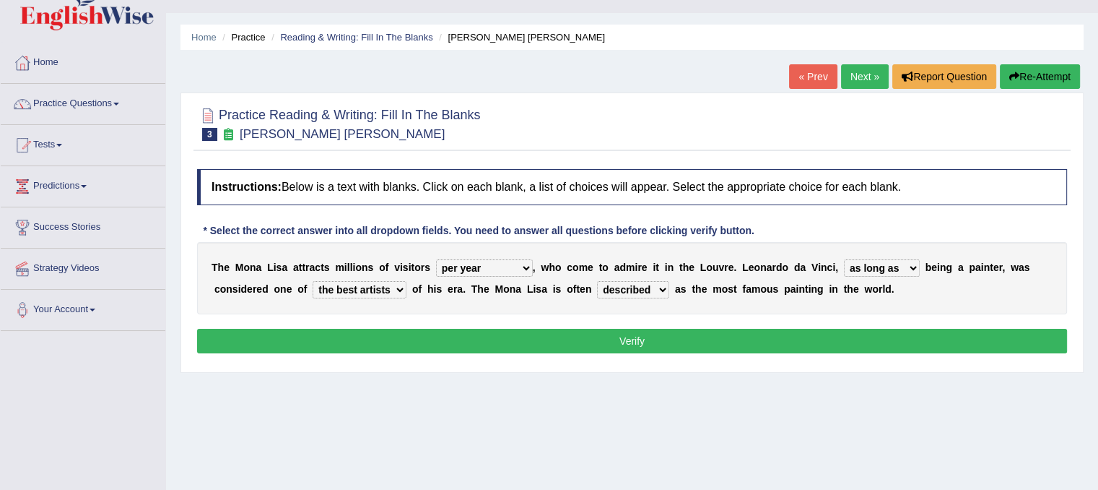
click at [752, 342] on button "Verify" at bounding box center [632, 341] width 870 height 25
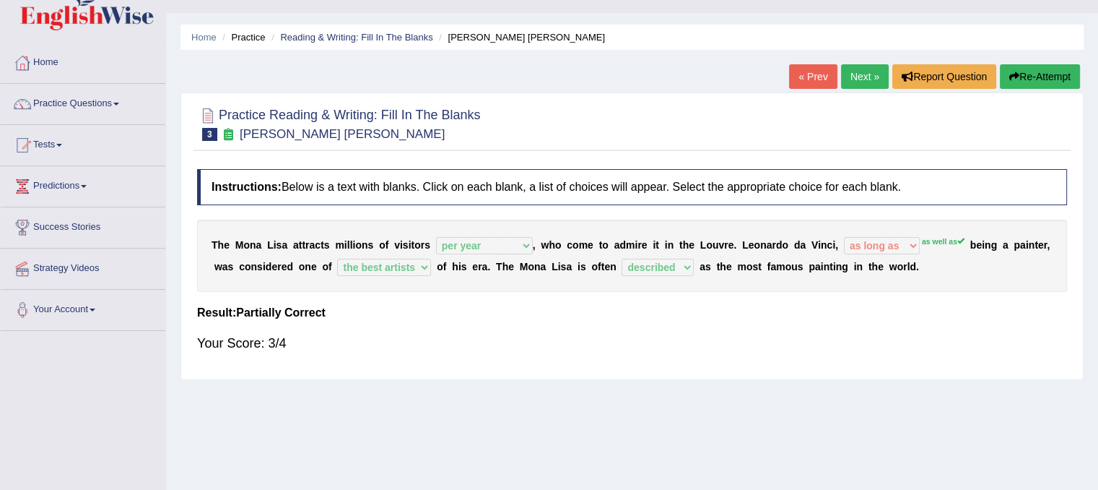
click at [848, 76] on link "Next »" at bounding box center [865, 76] width 48 height 25
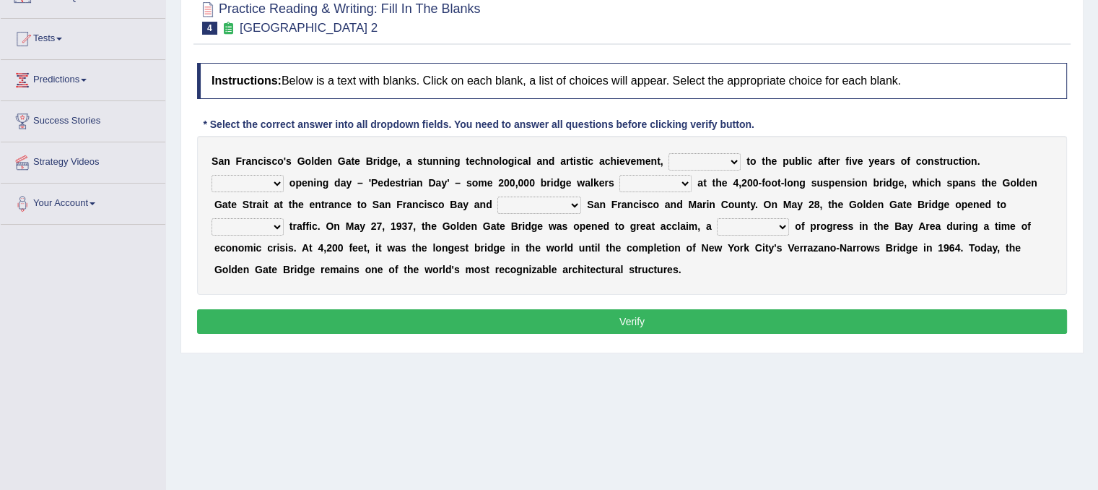
scroll to position [136, 0]
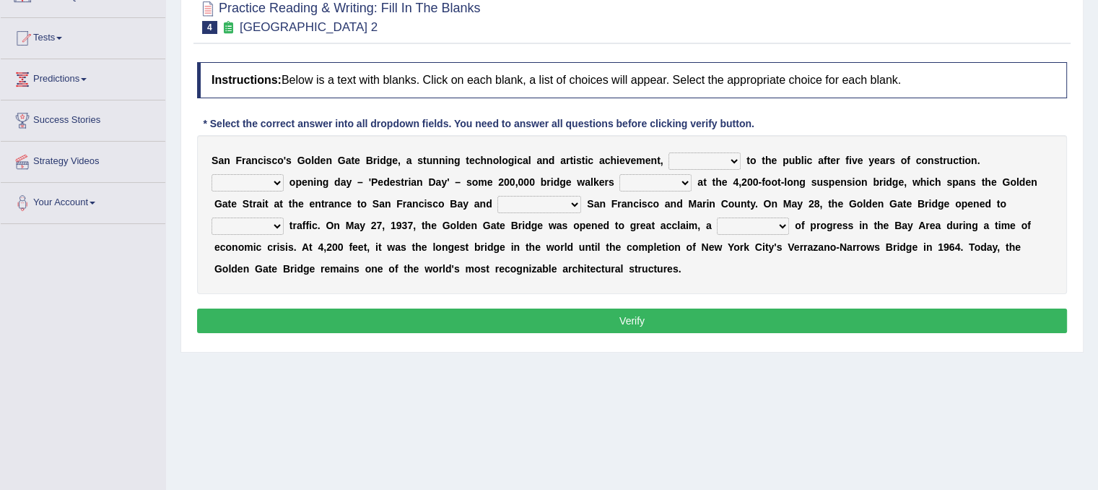
click at [700, 157] on select "opens closes appears equals" at bounding box center [705, 160] width 72 height 17
select select "appears"
click at [669, 152] on select "opens closes appears equals" at bounding box center [705, 160] width 72 height 17
click at [263, 180] on select "On During Since When" at bounding box center [248, 182] width 72 height 17
click at [664, 185] on select "stationed looked marveled laughed" at bounding box center [656, 182] width 72 height 17
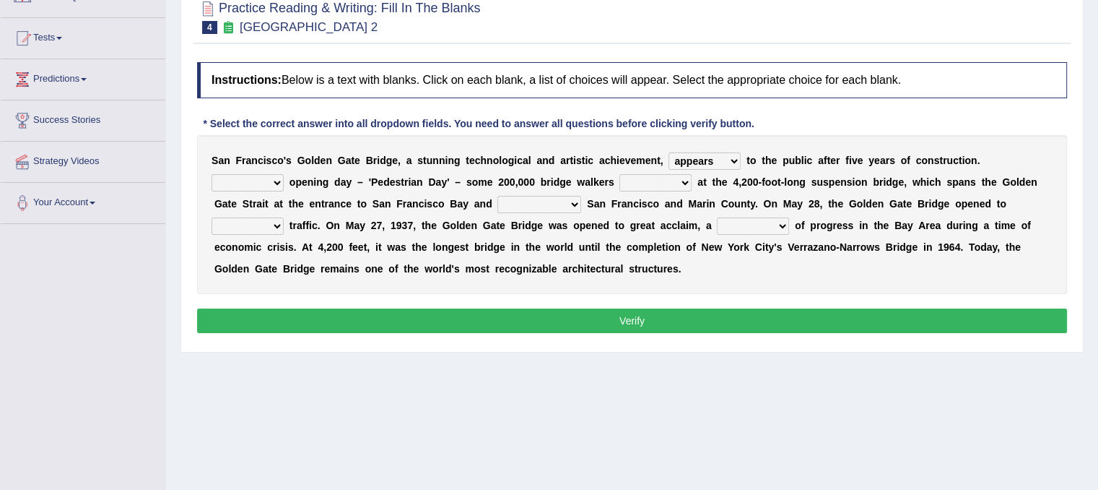
select select "looked"
click at [620, 174] on select "stationed looked marveled laughed" at bounding box center [656, 182] width 72 height 17
click at [534, 201] on select "separates connects channels differentiates" at bounding box center [540, 204] width 84 height 17
click at [907, 198] on b "e" at bounding box center [909, 204] width 6 height 12
click at [247, 217] on select "aquatic vehicular airborne watertight" at bounding box center [248, 225] width 72 height 17
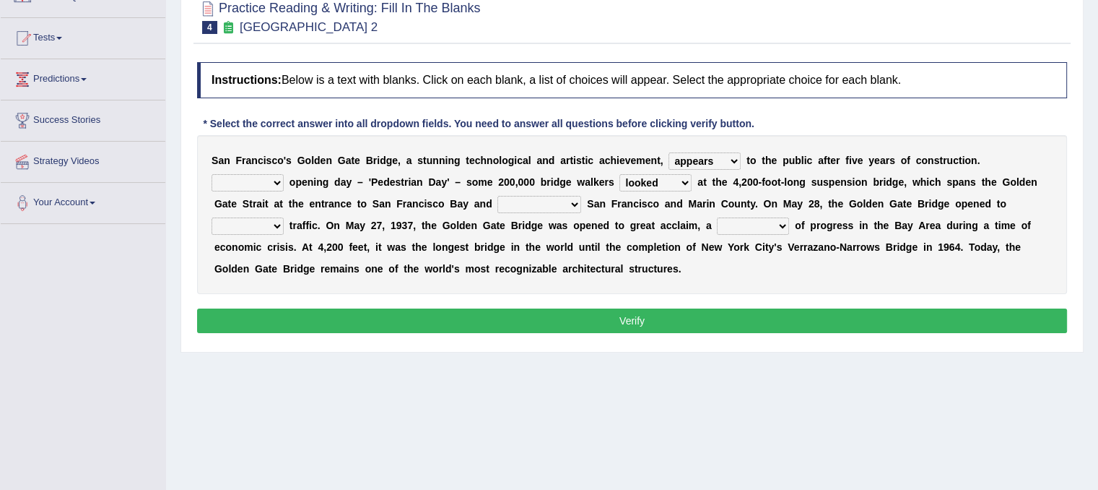
click at [746, 222] on select "denial symbol technique yield" at bounding box center [753, 225] width 72 height 17
select select "symbol"
click at [717, 217] on select "denial symbol technique yield" at bounding box center [753, 225] width 72 height 17
click at [269, 185] on select "On During Since When" at bounding box center [248, 182] width 72 height 17
click at [212, 174] on select "On During Since When" at bounding box center [248, 182] width 72 height 17
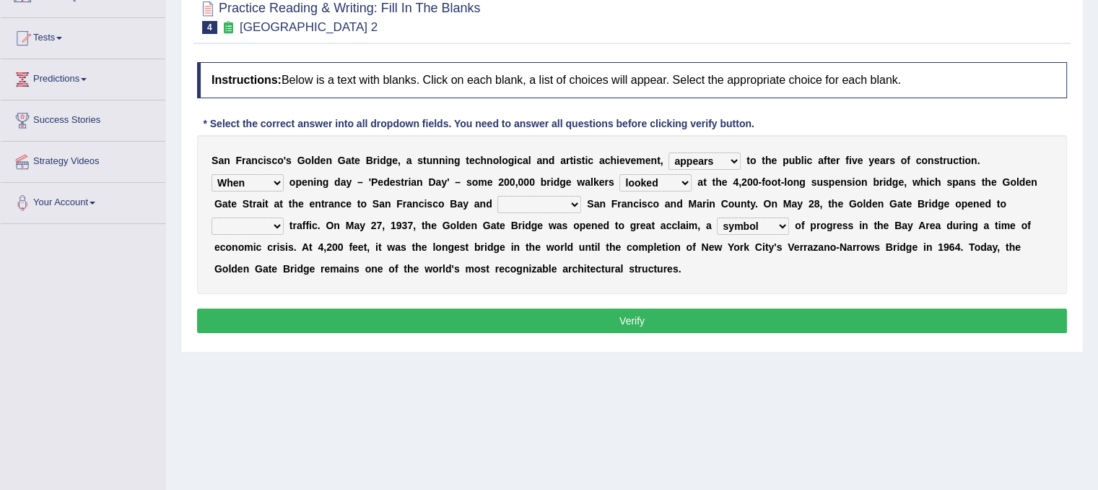
drag, startPoint x: 264, startPoint y: 179, endPoint x: 242, endPoint y: 235, distance: 59.7
click at [242, 235] on div "S a n F r a n c i s c o ' s G o l d e n G a t e B r i d g e , a s t u n n i n g…" at bounding box center [632, 214] width 870 height 159
select select "During"
click at [212, 174] on select "On During Since When" at bounding box center [248, 182] width 72 height 17
click at [681, 183] on select "stationed looked marveled laughed" at bounding box center [656, 182] width 72 height 17
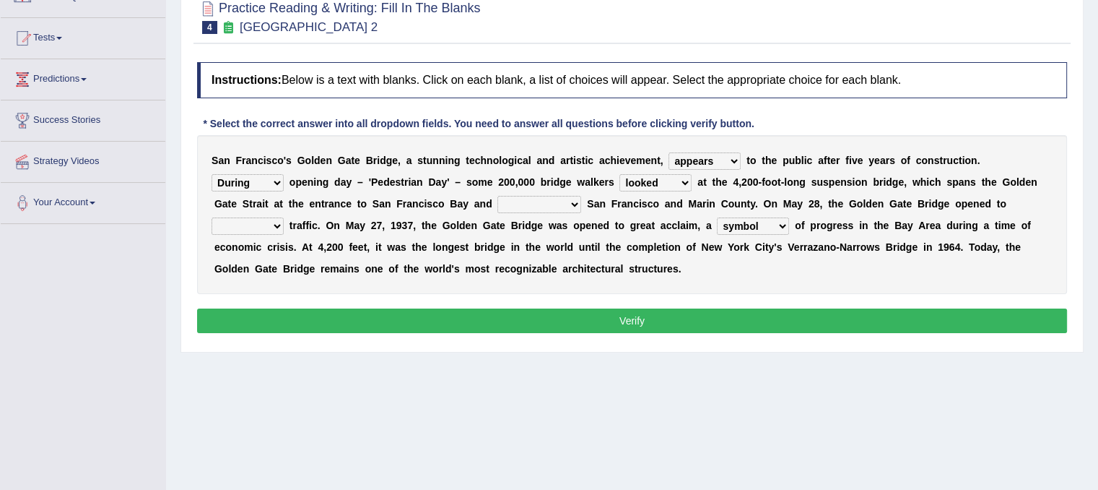
click at [533, 201] on select "separates connects channels differentiates" at bounding box center [540, 204] width 84 height 17
select select "connects"
click at [498, 196] on select "separates connects channels differentiates" at bounding box center [540, 204] width 84 height 17
click at [256, 226] on select "aquatic vehicular airborne watertight" at bounding box center [248, 225] width 72 height 17
select select "aquatic"
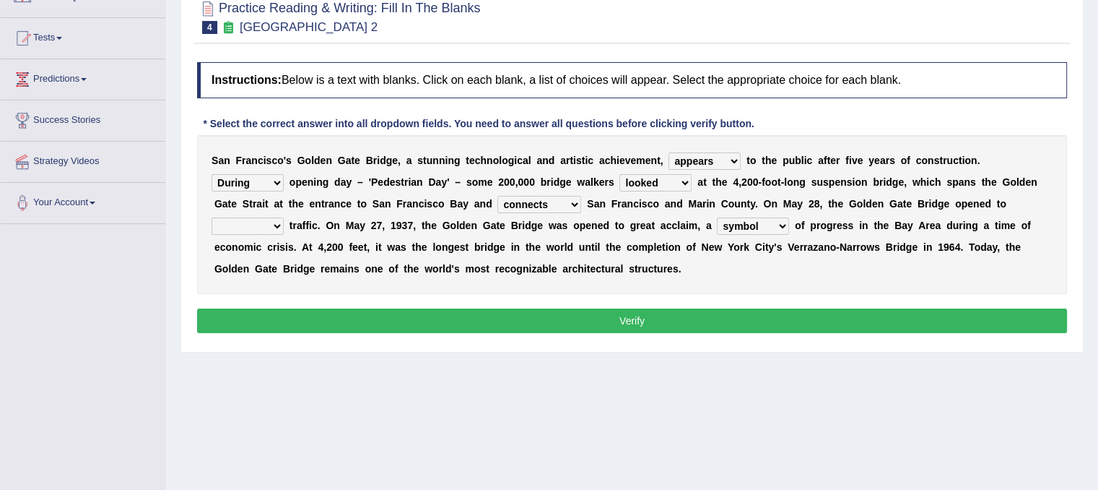
click at [212, 217] on select "aquatic vehicular airborne watertight" at bounding box center [248, 225] width 72 height 17
click at [275, 178] on select "On During Since When" at bounding box center [248, 182] width 72 height 17
click at [396, 186] on div "S a n F r a n c i s c o ' s G o l d e n G a t e B r i d g e , a s t u n n i n g…" at bounding box center [632, 214] width 870 height 159
click at [664, 183] on select "stationed looked marveled laughed" at bounding box center [656, 182] width 72 height 17
select select "marveled"
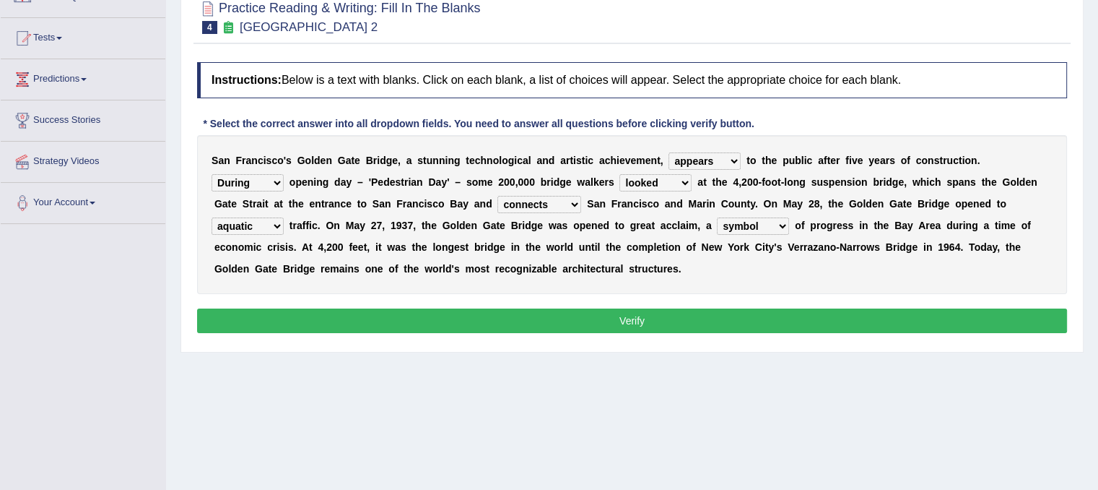
click at [620, 174] on select "stationed looked marveled laughed" at bounding box center [656, 182] width 72 height 17
click at [240, 224] on select "aquatic vehicular airborne watertight" at bounding box center [248, 225] width 72 height 17
click at [751, 311] on button "Verify" at bounding box center [632, 320] width 870 height 25
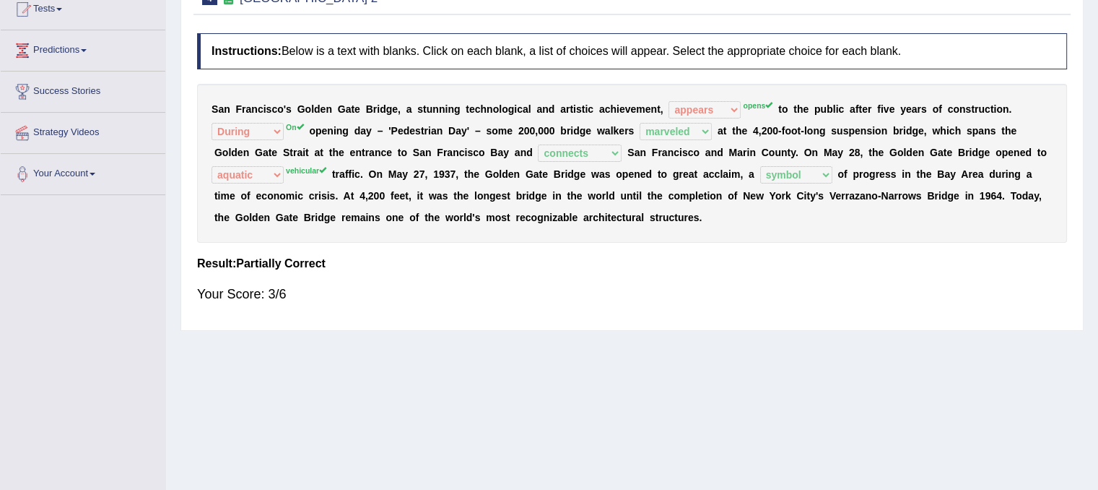
scroll to position [165, 0]
drag, startPoint x: 399, startPoint y: 302, endPoint x: 337, endPoint y: 212, distance: 109.2
click at [337, 212] on div "Instructions: Below is a text with blanks. Click on each blank, a list of choic…" at bounding box center [632, 174] width 877 height 297
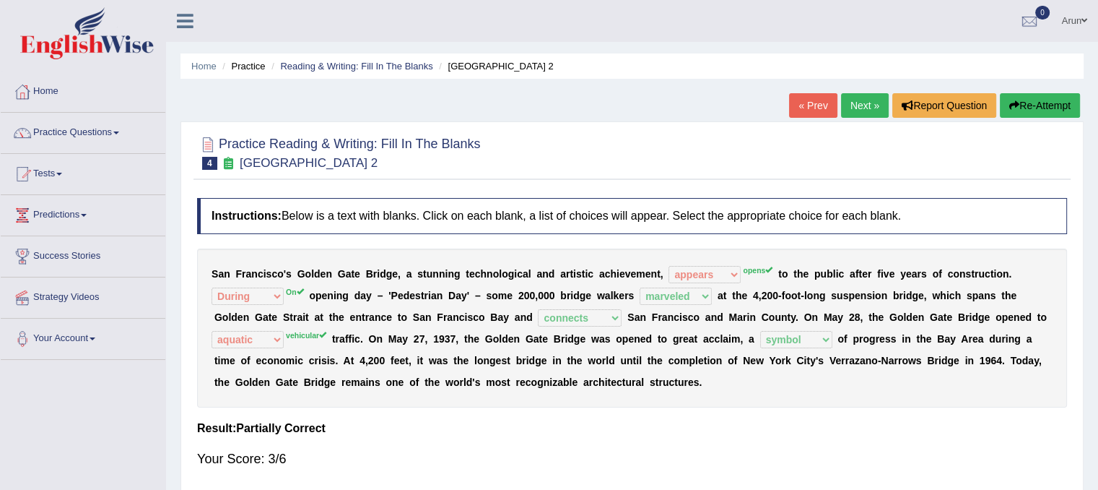
click at [869, 103] on link "Next »" at bounding box center [865, 105] width 48 height 25
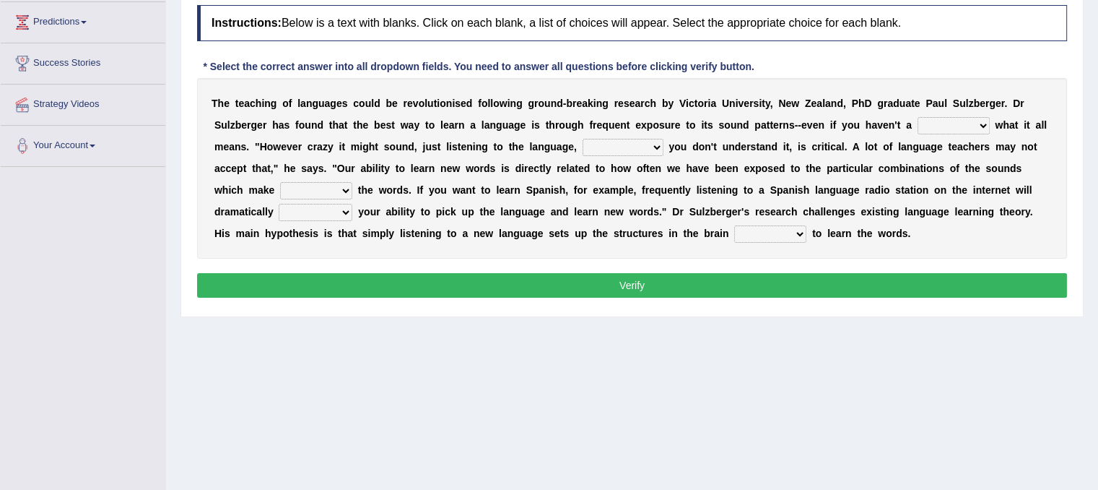
scroll to position [192, 0]
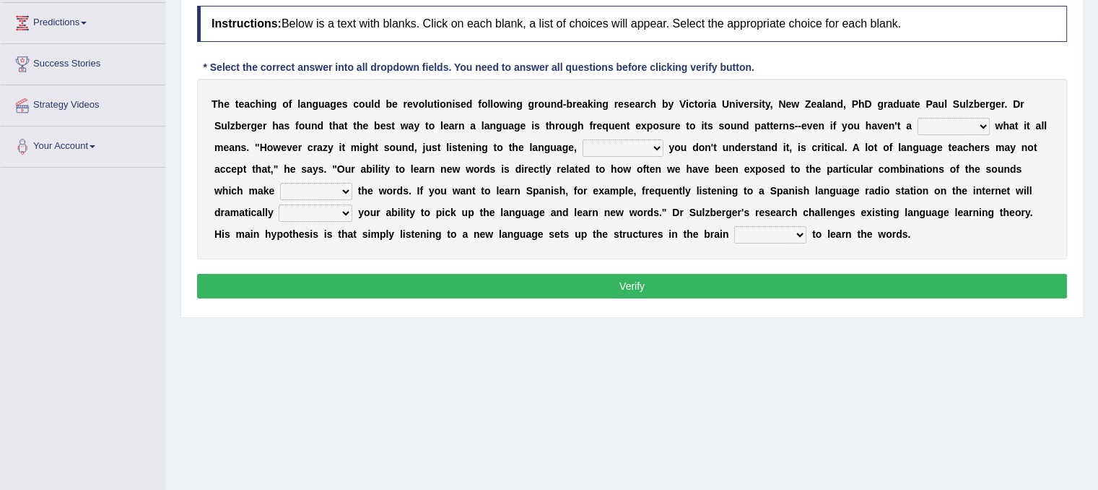
click at [928, 119] on select "dew claw clue due" at bounding box center [954, 126] width 72 height 17
select select "clue"
click at [918, 118] on select "dew claw clue due" at bounding box center [954, 126] width 72 height 17
click at [611, 144] on select "but also all together even though if so" at bounding box center [623, 147] width 81 height 17
select select "but also"
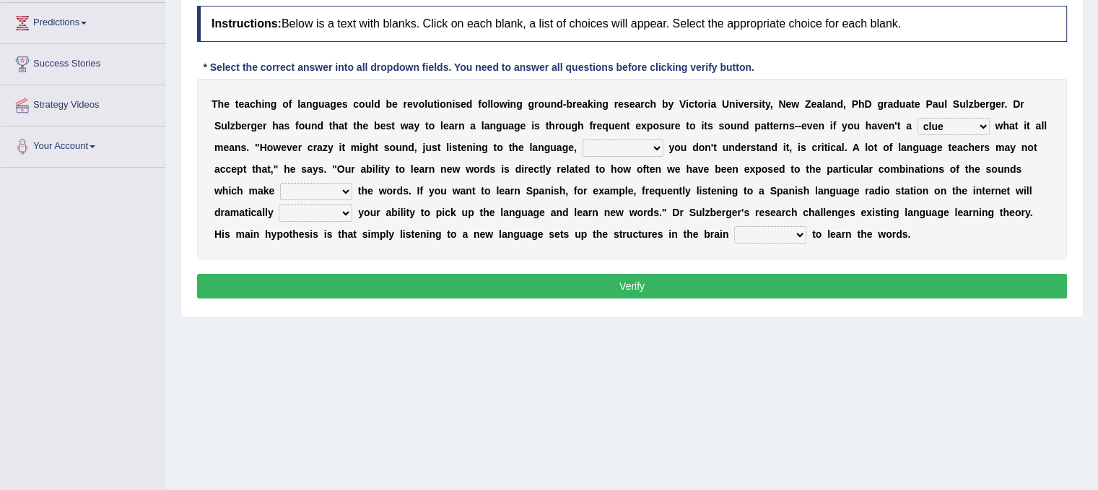
click at [583, 139] on select "but also all together even though if so" at bounding box center [623, 147] width 81 height 17
click at [323, 189] on select "down up of on" at bounding box center [316, 191] width 72 height 17
click at [449, 144] on b "i" at bounding box center [450, 148] width 3 height 12
click at [321, 212] on select "evaluate exaggerate describe boost" at bounding box center [316, 212] width 74 height 17
click at [617, 186] on b "m" at bounding box center [614, 191] width 9 height 12
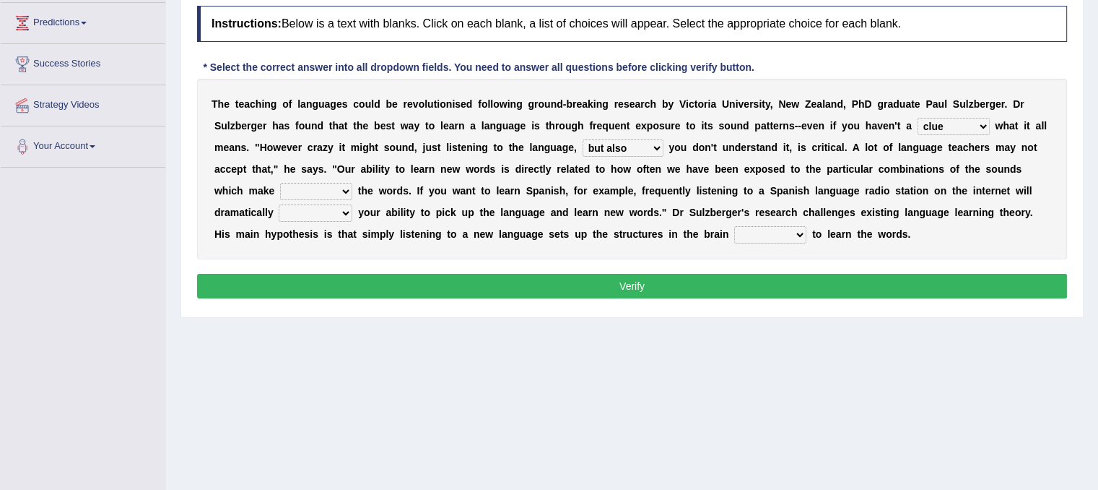
click at [757, 223] on div "T h e t e a c h i n g o f l a n g u a g e s c o u l d b e r e v o l u t i o n i…" at bounding box center [632, 169] width 870 height 181
click at [756, 230] on select "requiring required directed to require" at bounding box center [770, 234] width 72 height 17
select select "directed"
click at [734, 226] on select "requiring required directed to require" at bounding box center [770, 234] width 72 height 17
click at [342, 190] on select "down up of on" at bounding box center [316, 191] width 72 height 17
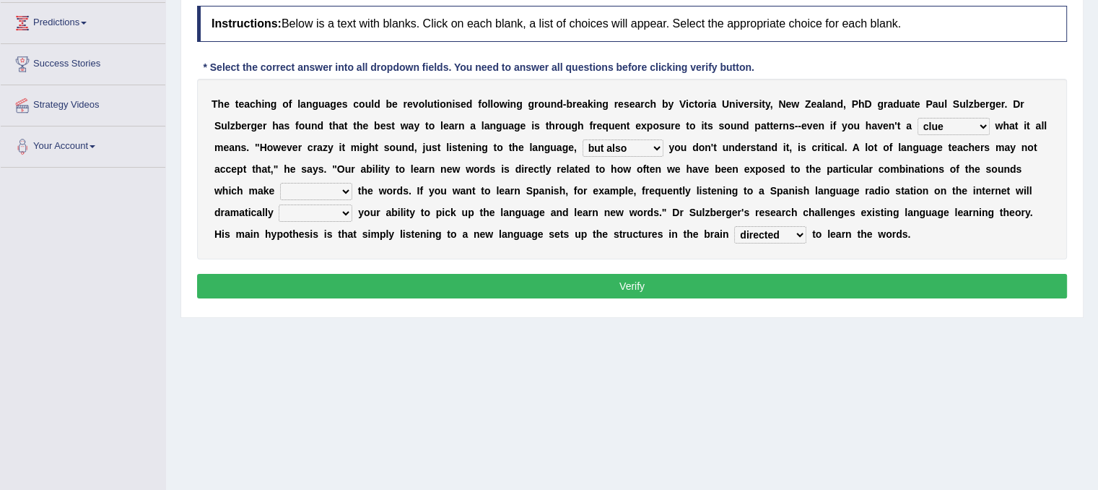
select select "of"
click at [280, 183] on select "down up of on" at bounding box center [316, 191] width 72 height 17
click at [334, 209] on select "evaluate exaggerate describe boost" at bounding box center [316, 212] width 74 height 17
select select "boost"
click at [279, 204] on select "evaluate exaggerate describe boost" at bounding box center [316, 212] width 74 height 17
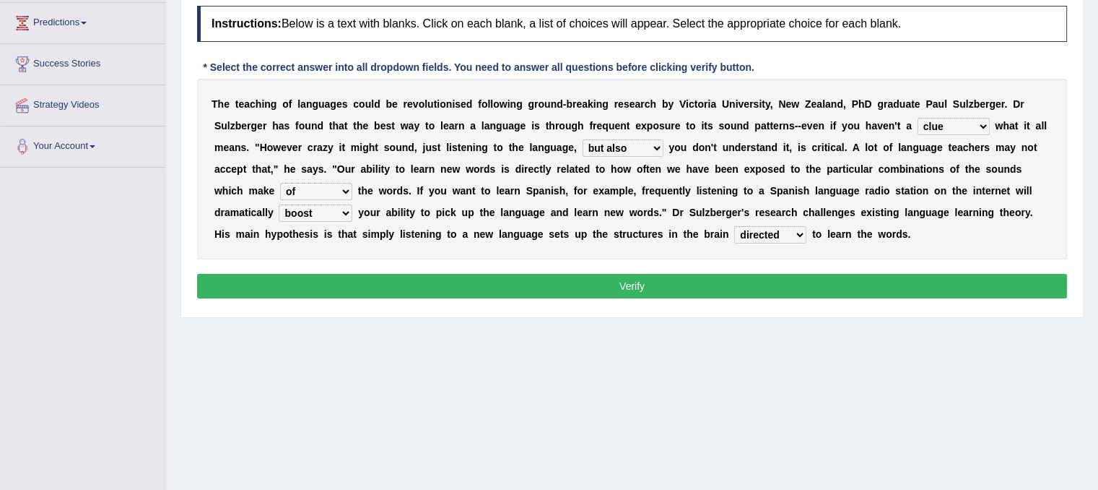
click at [947, 122] on select "dew claw clue due" at bounding box center [954, 126] width 72 height 17
click at [557, 155] on div "T h e t e a c h i n g o f l a n g u a g e s c o u l d b e r e v o l u t i o n i…" at bounding box center [632, 169] width 870 height 181
click at [630, 141] on select "but also all together even though if so" at bounding box center [623, 147] width 81 height 17
click at [812, 185] on b at bounding box center [812, 191] width 6 height 12
click at [485, 283] on button "Verify" at bounding box center [632, 286] width 870 height 25
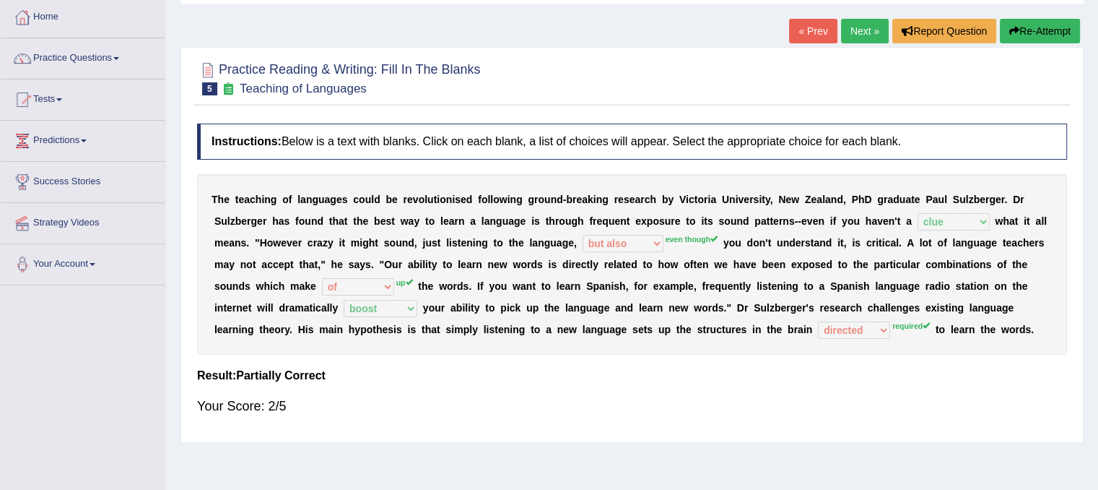
scroll to position [70, 0]
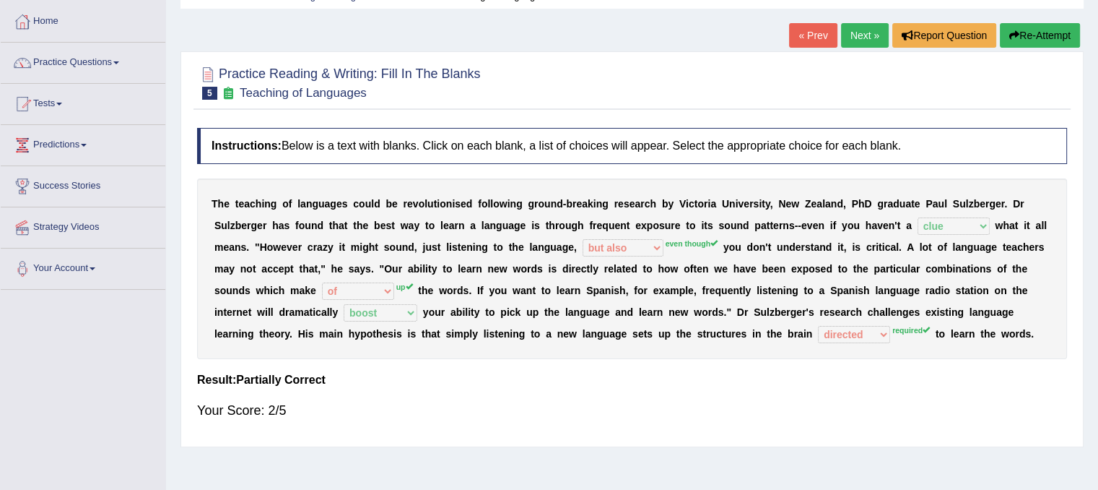
click at [858, 39] on link "Next »" at bounding box center [865, 35] width 48 height 25
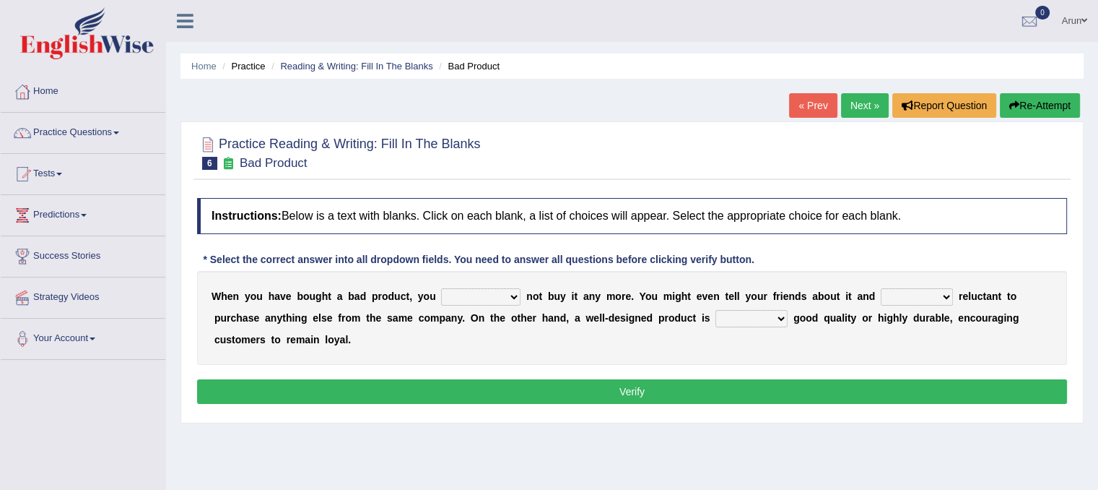
click at [506, 288] on select "would have should have should" at bounding box center [480, 296] width 79 height 17
select select "would"
click at [441, 288] on select "would have should have should" at bounding box center [480, 296] width 79 height 17
click at [908, 300] on select "is are be being" at bounding box center [917, 296] width 72 height 17
click at [494, 349] on div "W h e n y o u h a v e b o u g h t a b a d p r o d u c t , y o u would have shou…" at bounding box center [632, 318] width 870 height 94
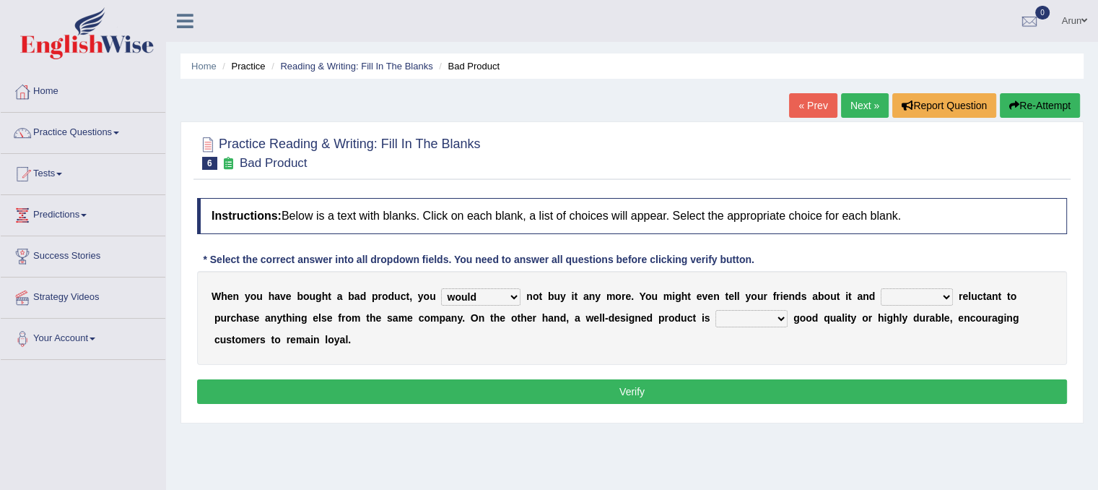
click at [757, 318] on select "both also neither either" at bounding box center [752, 318] width 72 height 17
select select "either"
click at [716, 310] on select "both also neither either" at bounding box center [752, 318] width 72 height 17
click at [920, 288] on select "is are be being" at bounding box center [917, 296] width 72 height 17
click at [828, 271] on div "W h e n y o u h a v e b o u g h t a b a d p r o d u c t , y o u would have shou…" at bounding box center [632, 318] width 870 height 94
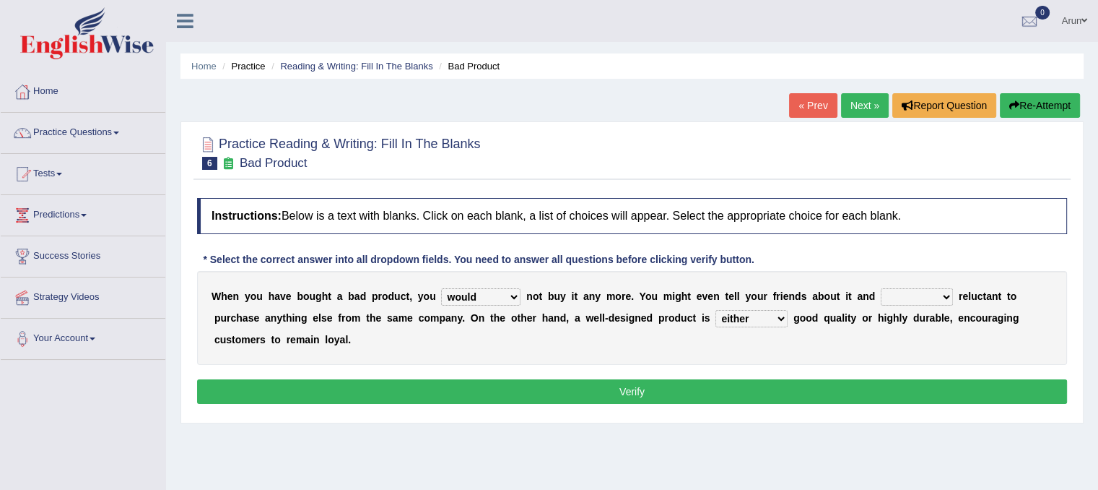
click at [906, 290] on select "is are be being" at bounding box center [917, 296] width 72 height 17
select select "is"
click at [881, 288] on select "is are be being" at bounding box center [917, 296] width 72 height 17
click at [555, 382] on button "Verify" at bounding box center [632, 391] width 870 height 25
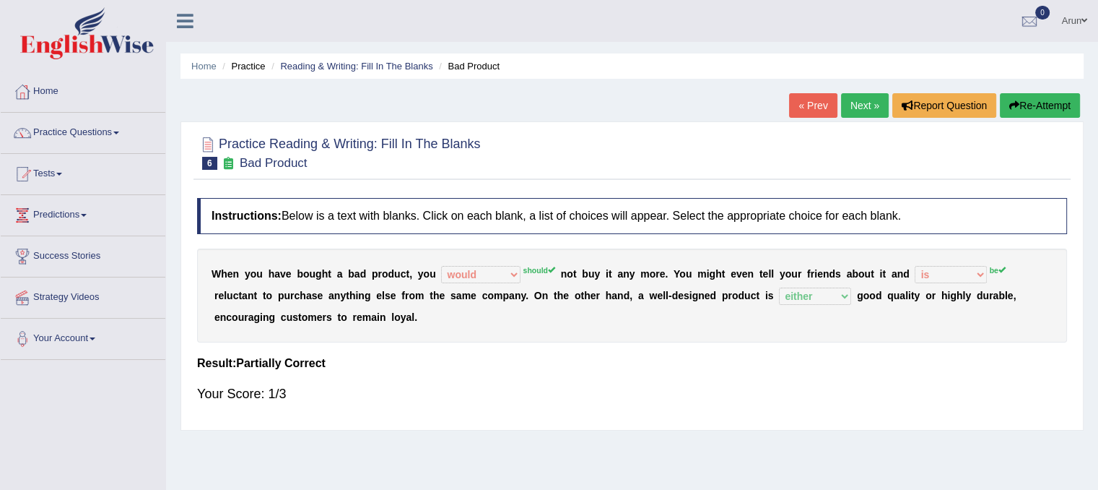
click at [61, 129] on link "Practice Questions" at bounding box center [83, 131] width 165 height 36
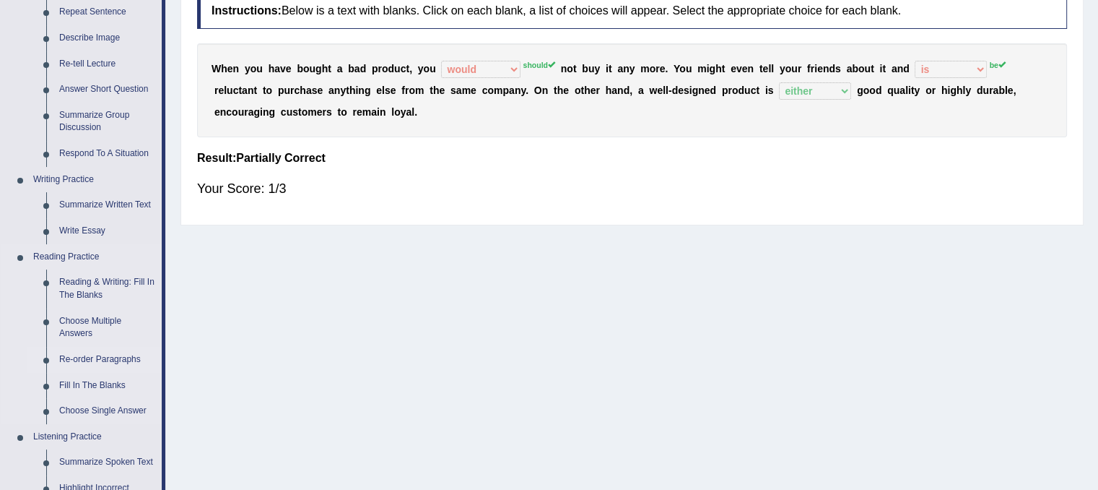
scroll to position [207, 0]
click at [105, 380] on link "Fill In The Blanks" at bounding box center [107, 384] width 109 height 26
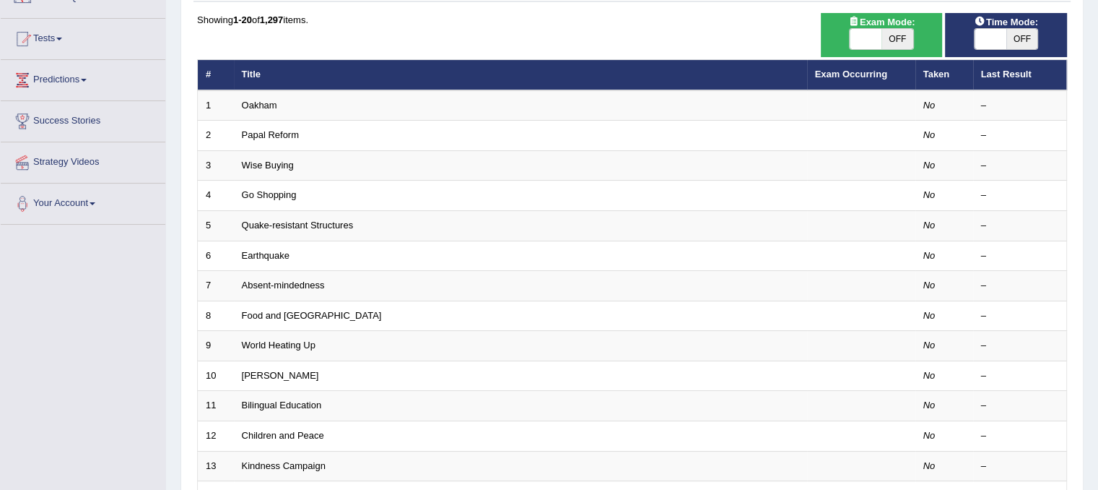
scroll to position [136, 0]
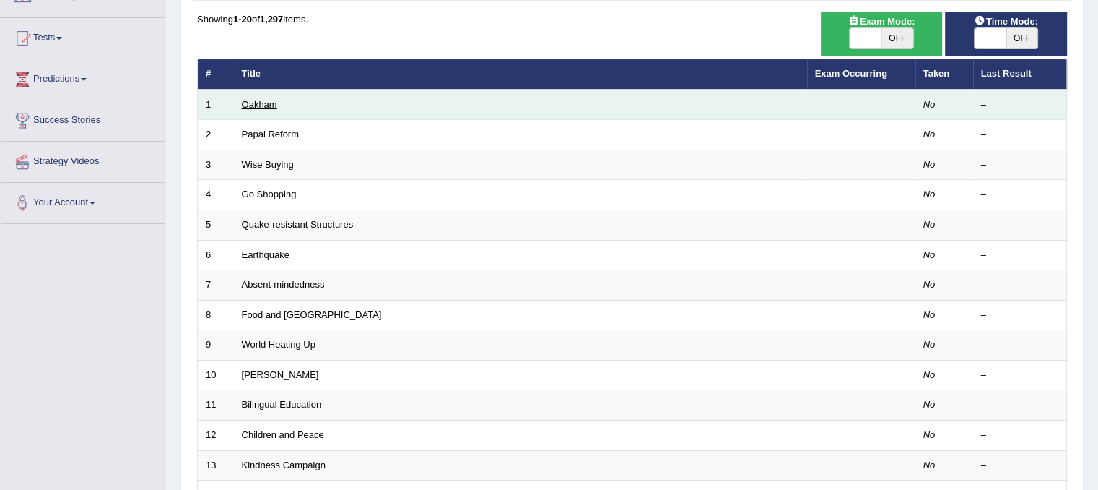
click at [267, 99] on link "Oakham" at bounding box center [259, 104] width 35 height 11
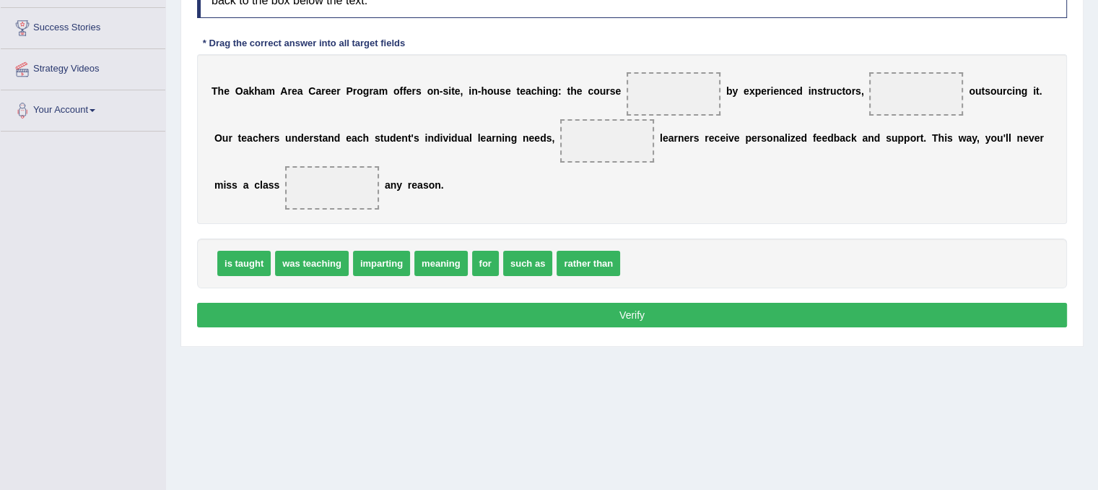
scroll to position [227, 0]
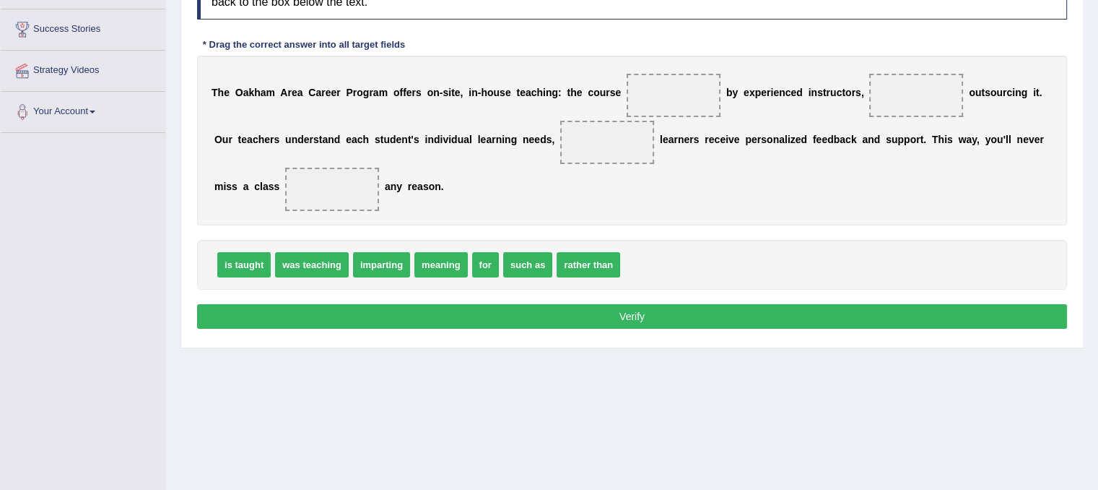
click at [229, 262] on span "is taught" at bounding box center [243, 264] width 53 height 25
click at [255, 269] on span "is taught" at bounding box center [243, 264] width 53 height 25
click at [655, 82] on span at bounding box center [674, 95] width 94 height 43
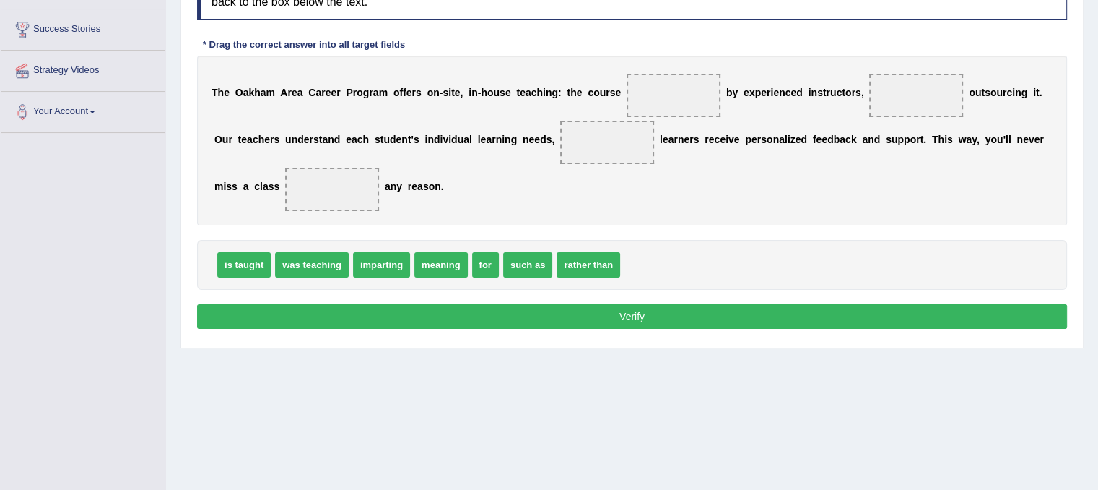
click at [655, 82] on span at bounding box center [674, 95] width 94 height 43
drag, startPoint x: 238, startPoint y: 253, endPoint x: 670, endPoint y: 76, distance: 467.3
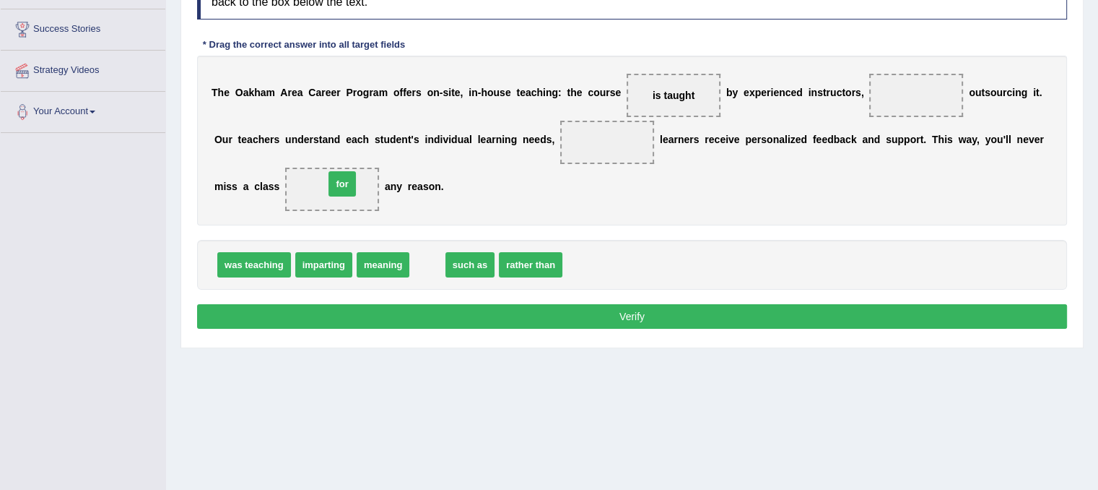
drag, startPoint x: 424, startPoint y: 260, endPoint x: 335, endPoint y: 178, distance: 120.6
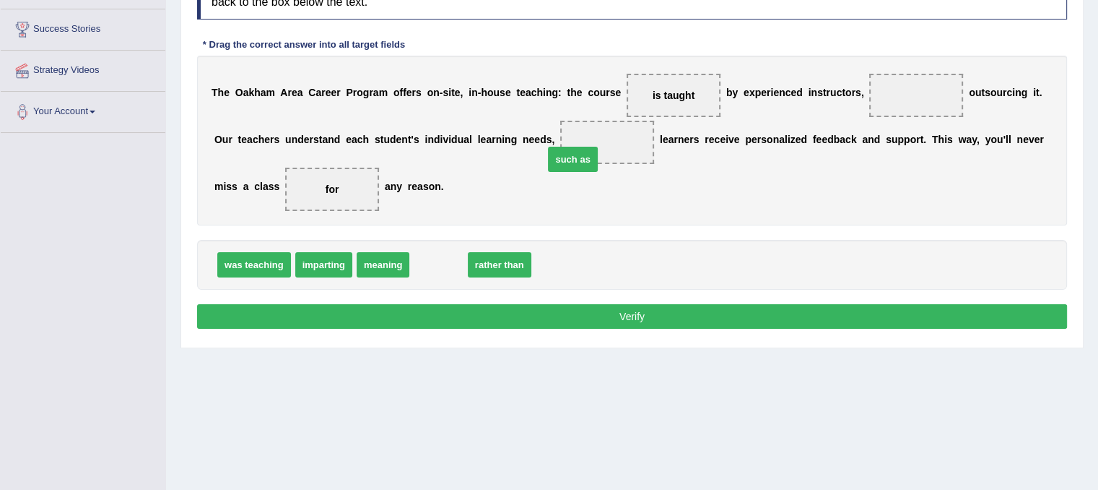
drag, startPoint x: 444, startPoint y: 260, endPoint x: 581, endPoint y: 154, distance: 172.9
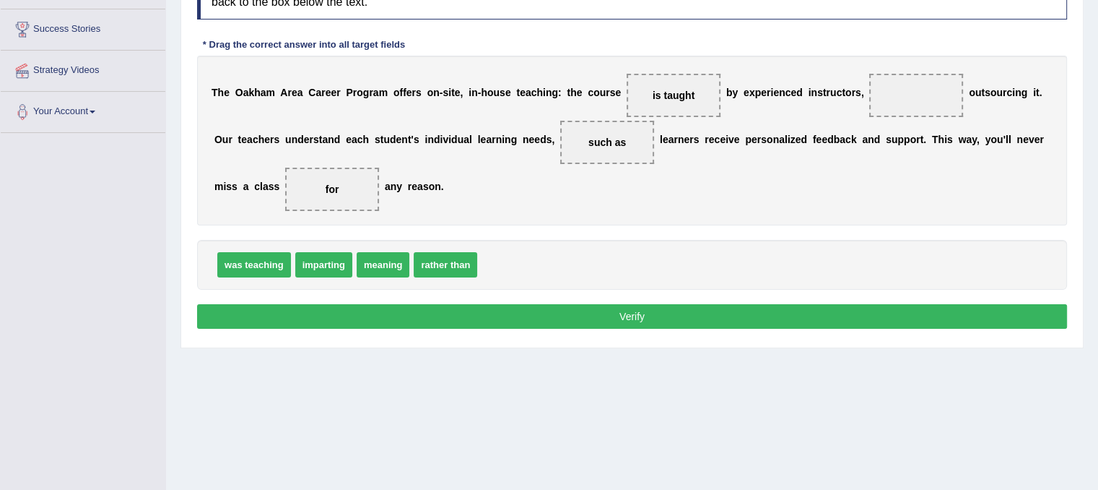
click at [609, 156] on span "such as" at bounding box center [607, 142] width 94 height 43
drag, startPoint x: 612, startPoint y: 139, endPoint x: 548, endPoint y: 257, distance: 134.7
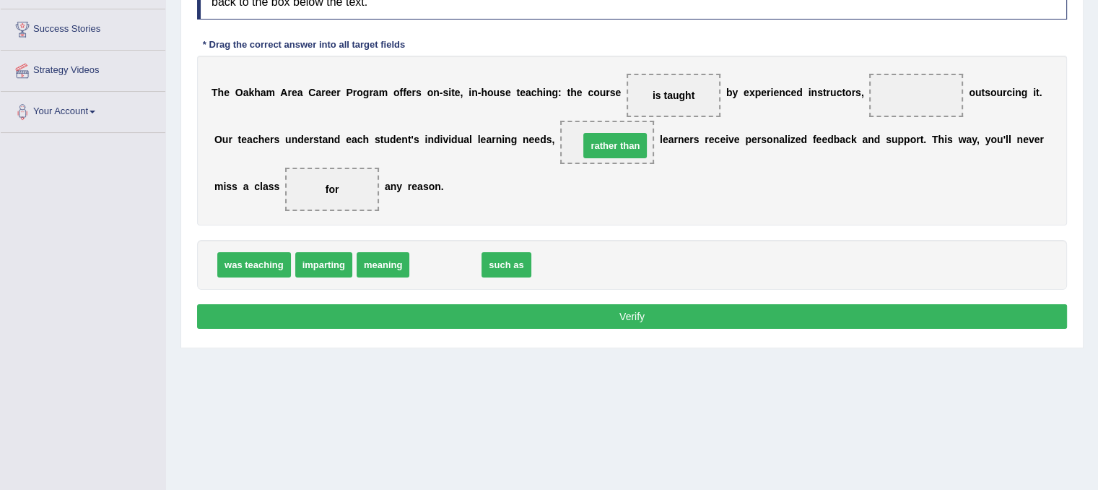
drag, startPoint x: 442, startPoint y: 264, endPoint x: 609, endPoint y: 149, distance: 203.1
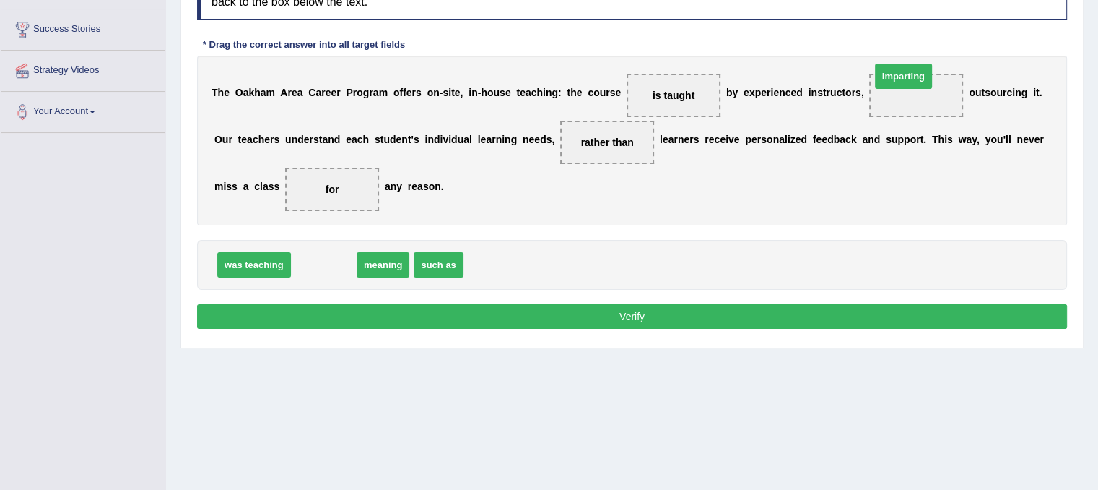
drag, startPoint x: 329, startPoint y: 266, endPoint x: 913, endPoint y: 100, distance: 606.6
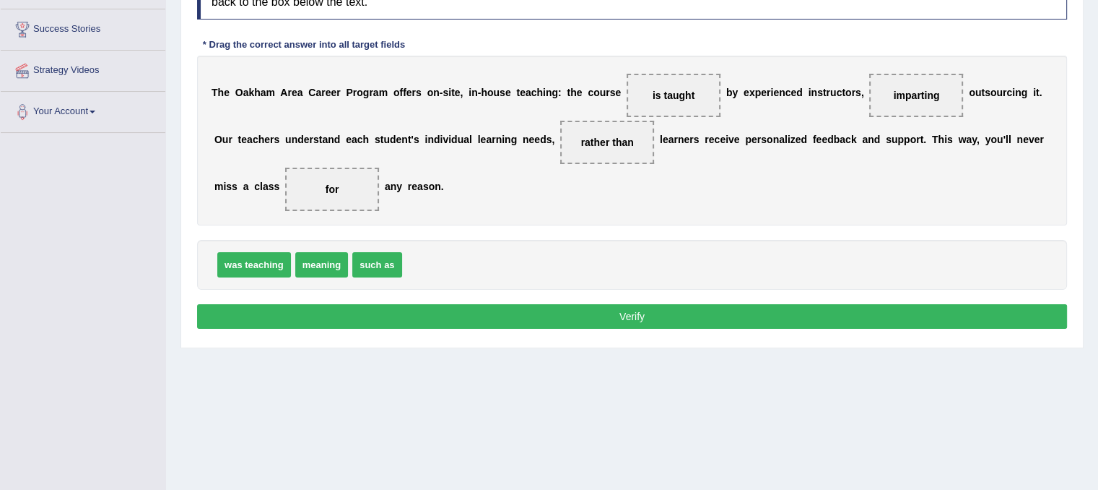
click at [615, 121] on span "rather than" at bounding box center [607, 142] width 94 height 43
click at [604, 139] on span "rather than" at bounding box center [607, 142] width 53 height 12
click at [374, 266] on span "such as" at bounding box center [376, 264] width 49 height 25
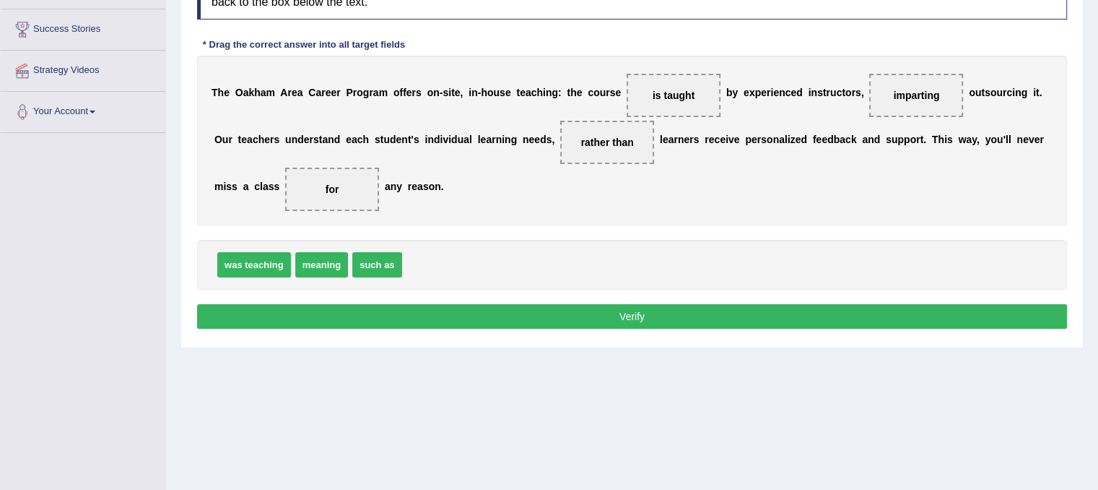
click at [374, 266] on span "such as" at bounding box center [376, 264] width 49 height 25
drag, startPoint x: 370, startPoint y: 272, endPoint x: 615, endPoint y: 154, distance: 271.9
drag, startPoint x: 327, startPoint y: 266, endPoint x: 960, endPoint y: 98, distance: 654.6
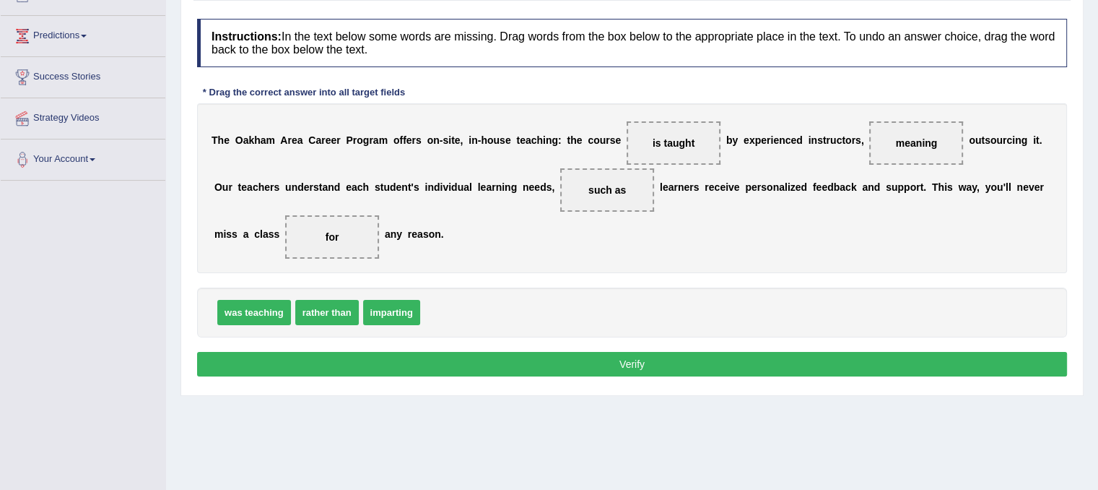
scroll to position [178, 0]
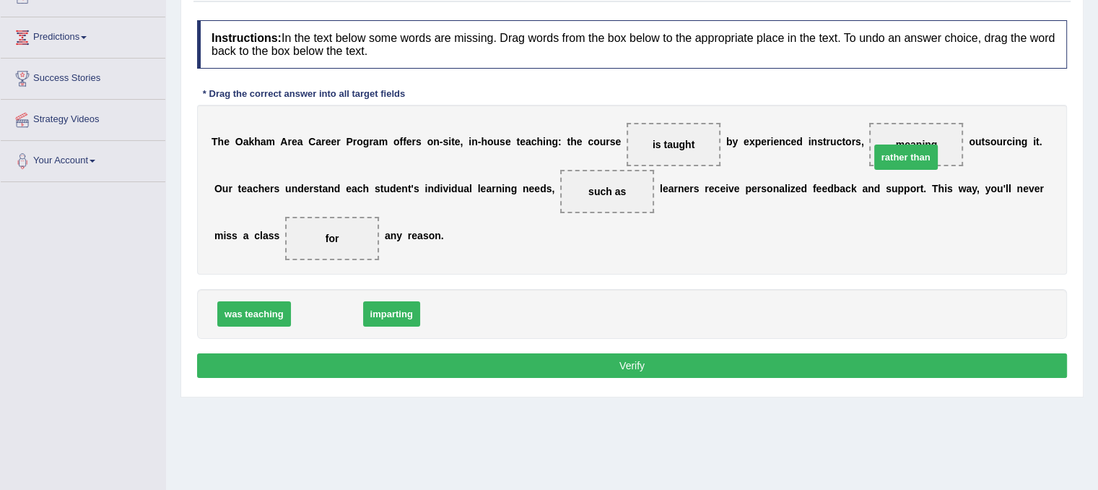
drag, startPoint x: 344, startPoint y: 307, endPoint x: 924, endPoint y: 149, distance: 600.8
click at [493, 367] on button "Verify" at bounding box center [632, 365] width 870 height 25
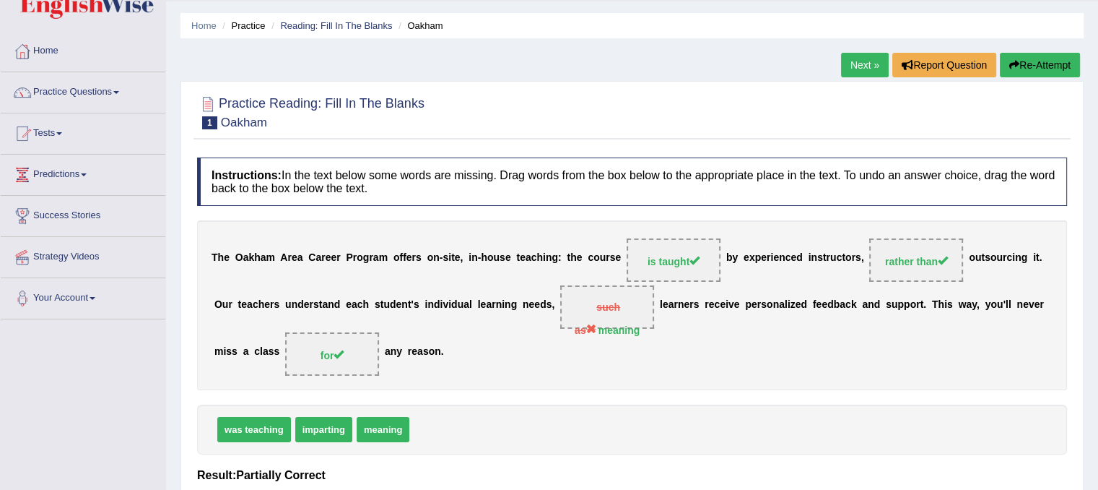
scroll to position [39, 0]
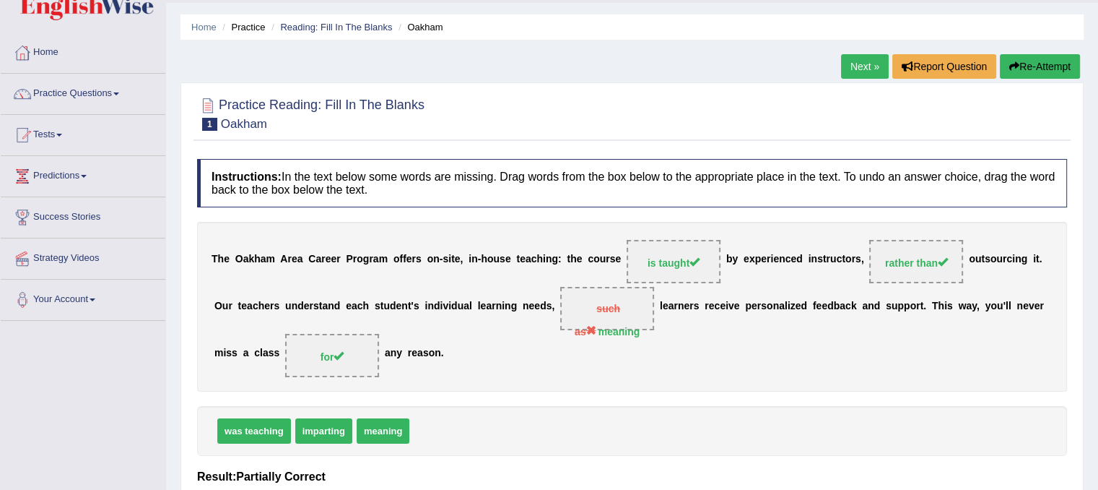
click at [861, 66] on link "Next »" at bounding box center [865, 66] width 48 height 25
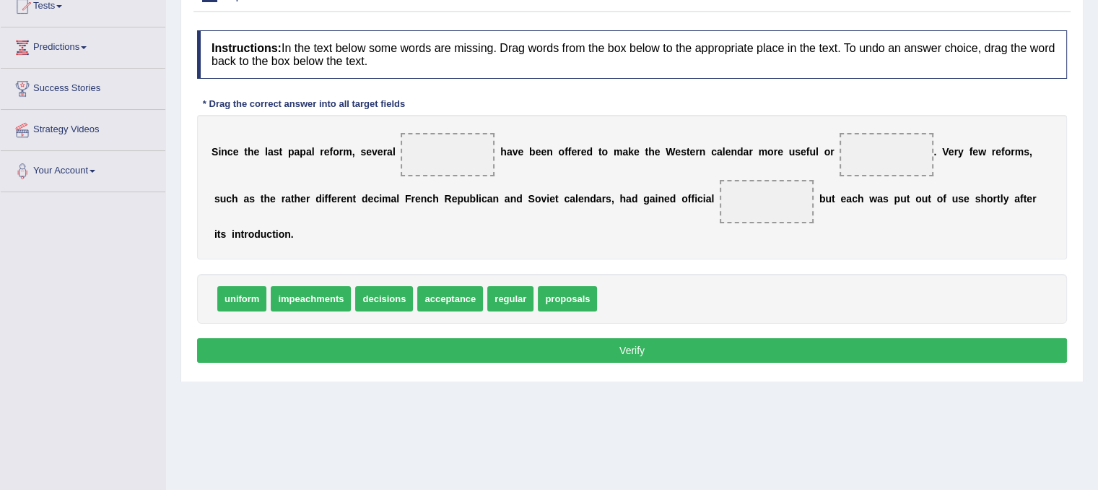
scroll to position [181, 0]
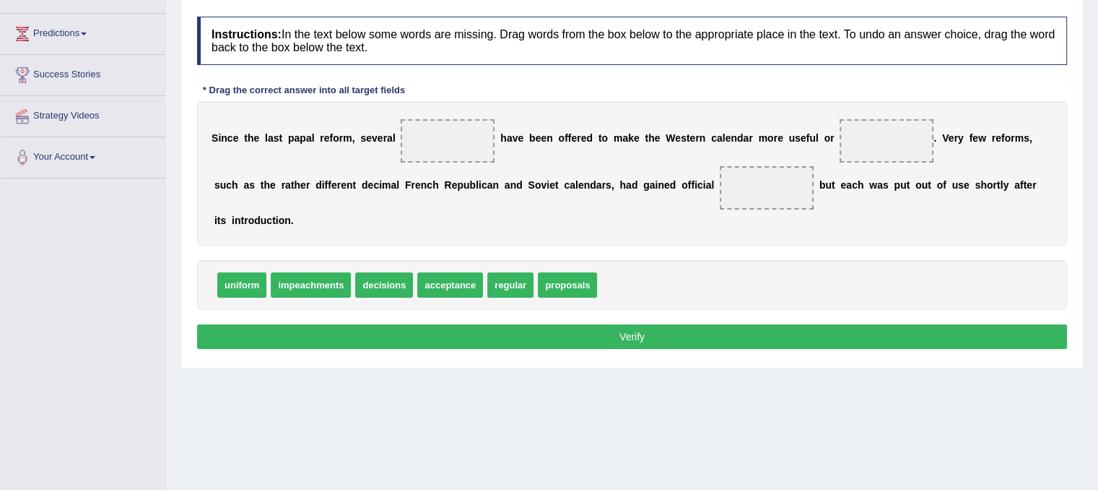
click at [579, 290] on span "proposals" at bounding box center [567, 284] width 59 height 25
drag, startPoint x: 578, startPoint y: 287, endPoint x: 453, endPoint y: 139, distance: 194.3
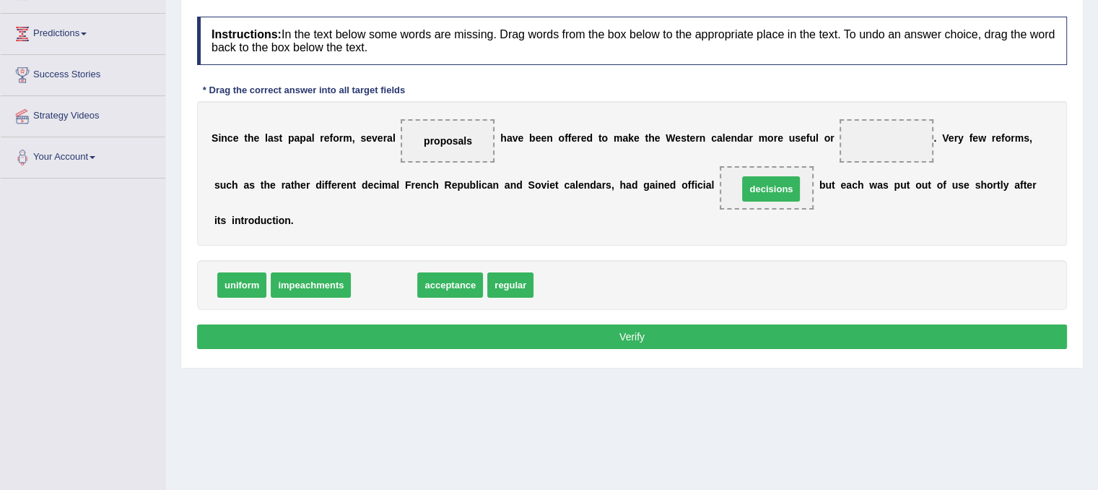
drag, startPoint x: 383, startPoint y: 279, endPoint x: 770, endPoint y: 183, distance: 398.8
drag, startPoint x: 375, startPoint y: 289, endPoint x: 802, endPoint y: 198, distance: 437.1
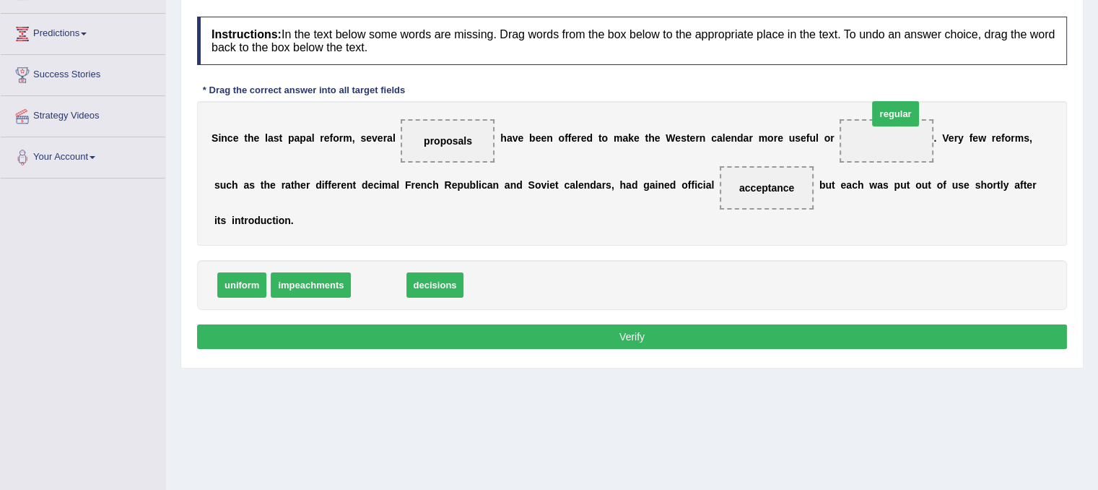
drag, startPoint x: 373, startPoint y: 286, endPoint x: 882, endPoint y: 136, distance: 531.3
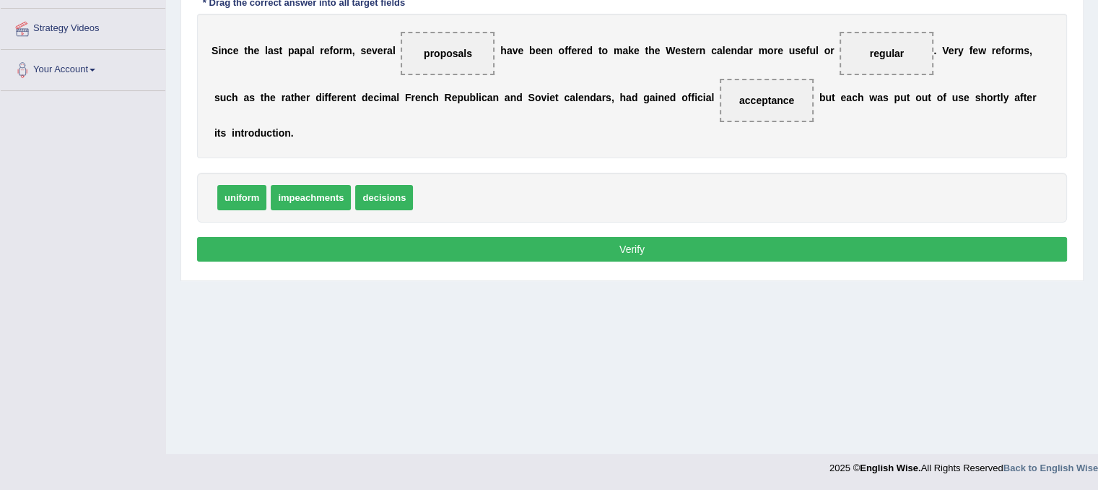
scroll to position [268, 0]
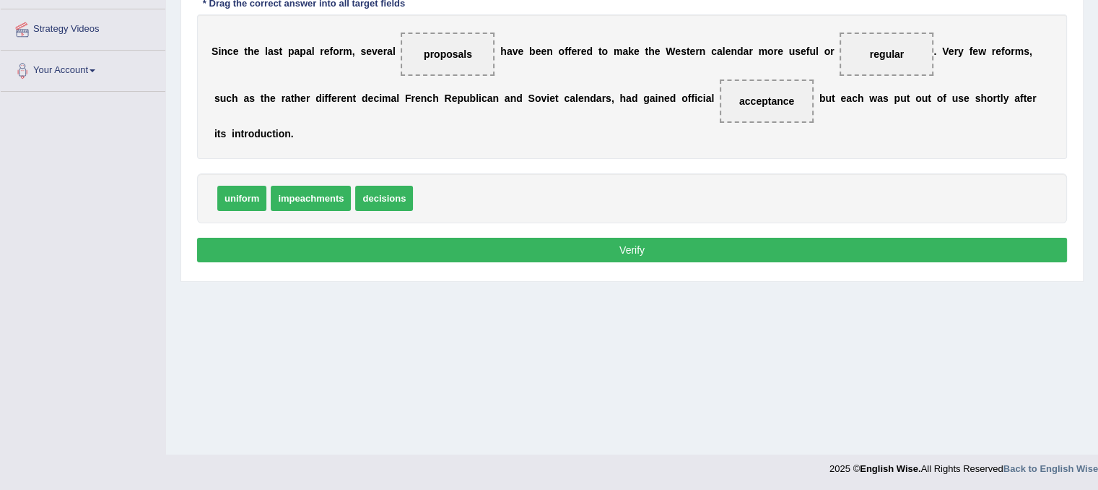
click at [599, 238] on button "Verify" at bounding box center [632, 250] width 870 height 25
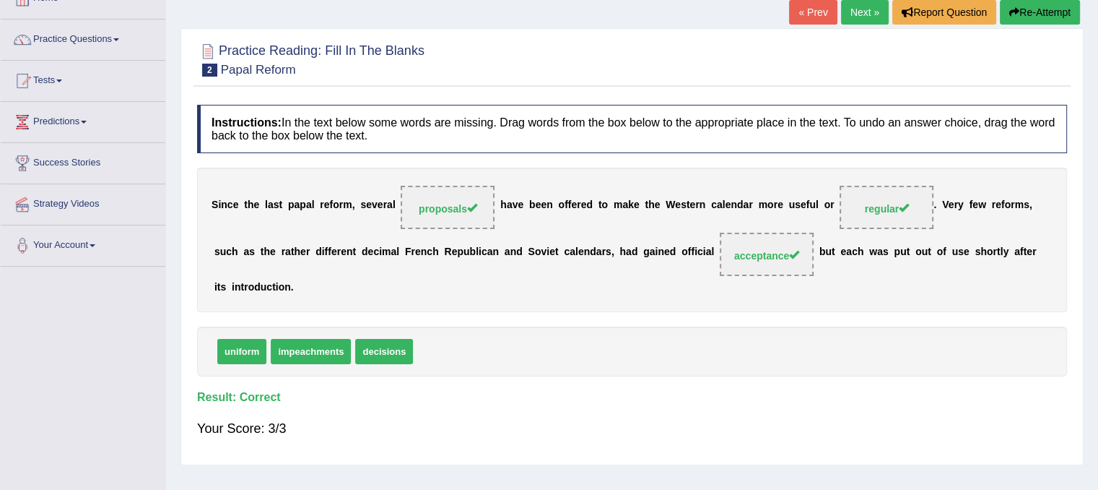
scroll to position [24, 0]
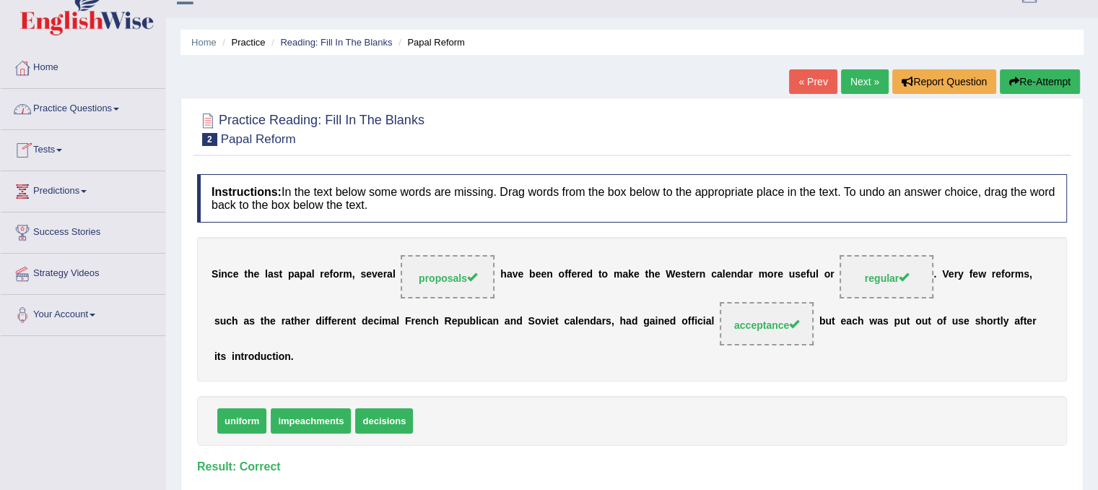
click at [87, 110] on link "Practice Questions" at bounding box center [83, 107] width 165 height 36
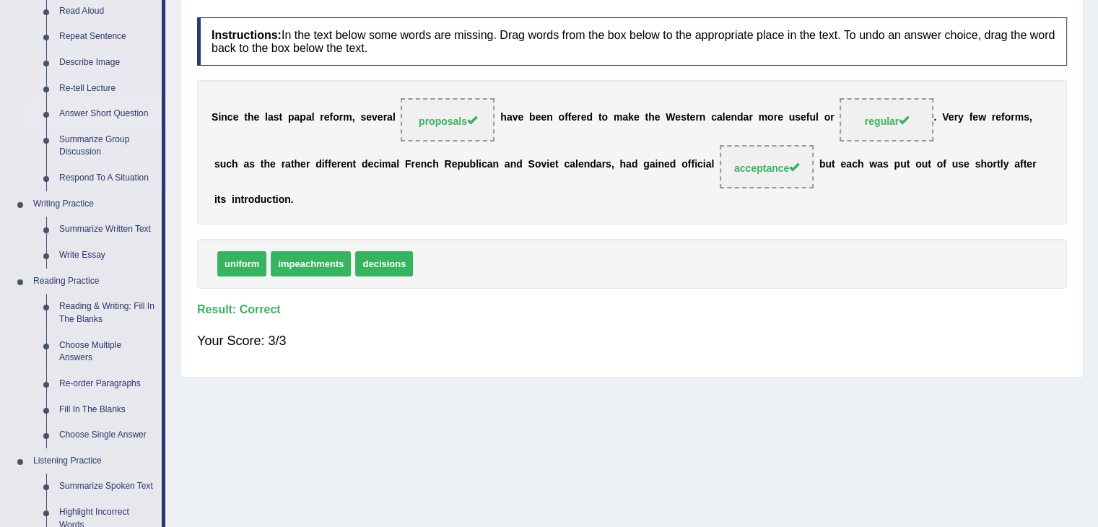
scroll to position [181, 0]
click at [85, 315] on link "Reading & Writing: Fill In The Blanks" at bounding box center [107, 312] width 109 height 38
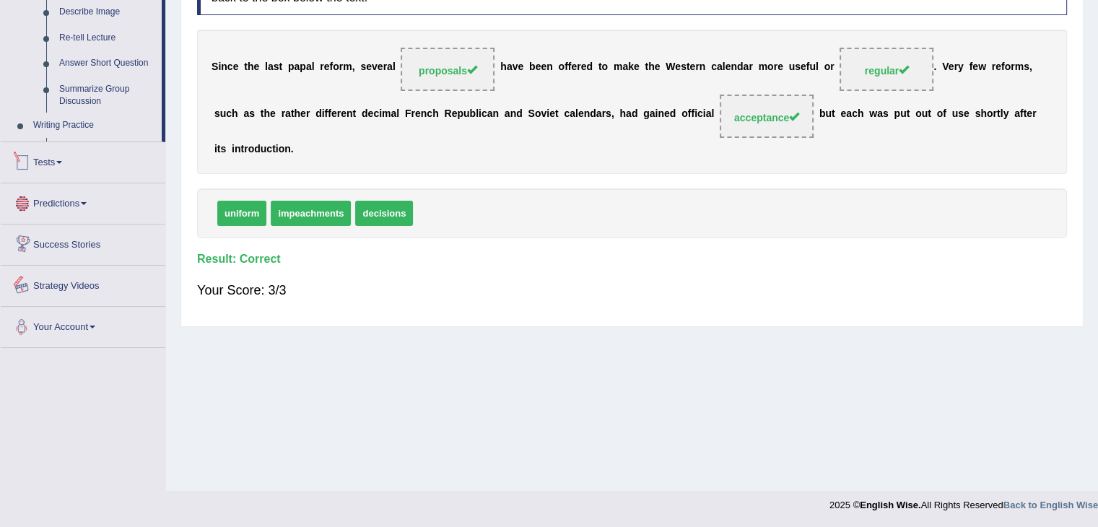
scroll to position [573, 0]
